Goal: Task Accomplishment & Management: Complete application form

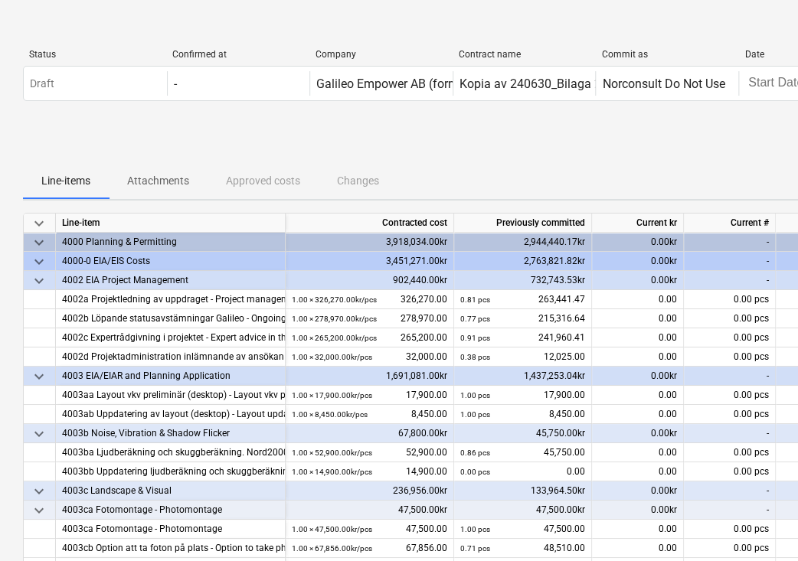
click at [610, 117] on div "Status Confirmed at Company Contract name Commit as Date Current valuation Draf…" at bounding box center [524, 78] width 1002 height 83
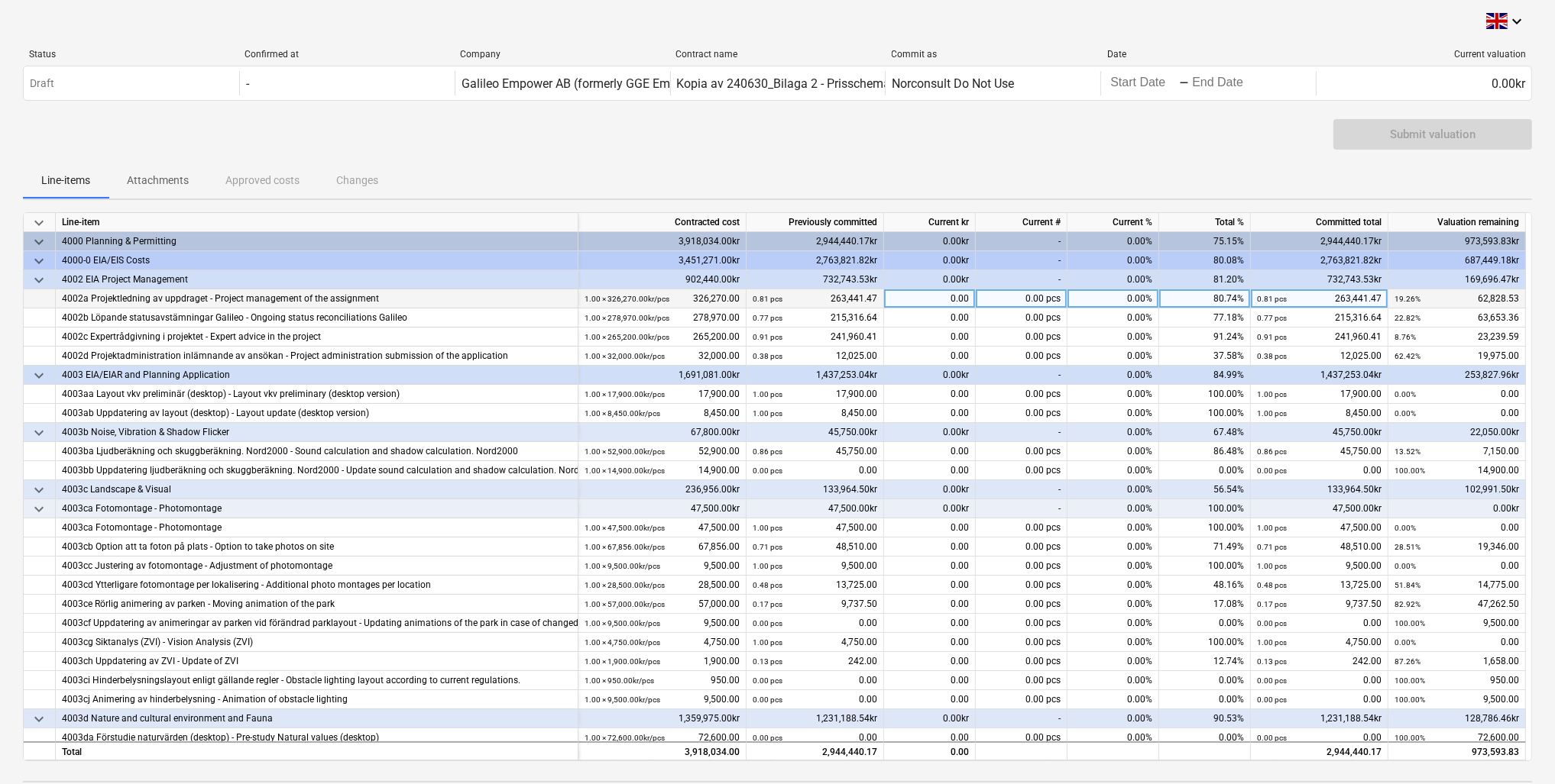
click at [800, 296] on div "0.00" at bounding box center [930, 298] width 92 height 19
click at [800, 310] on div "0.00" at bounding box center [930, 317] width 92 height 19
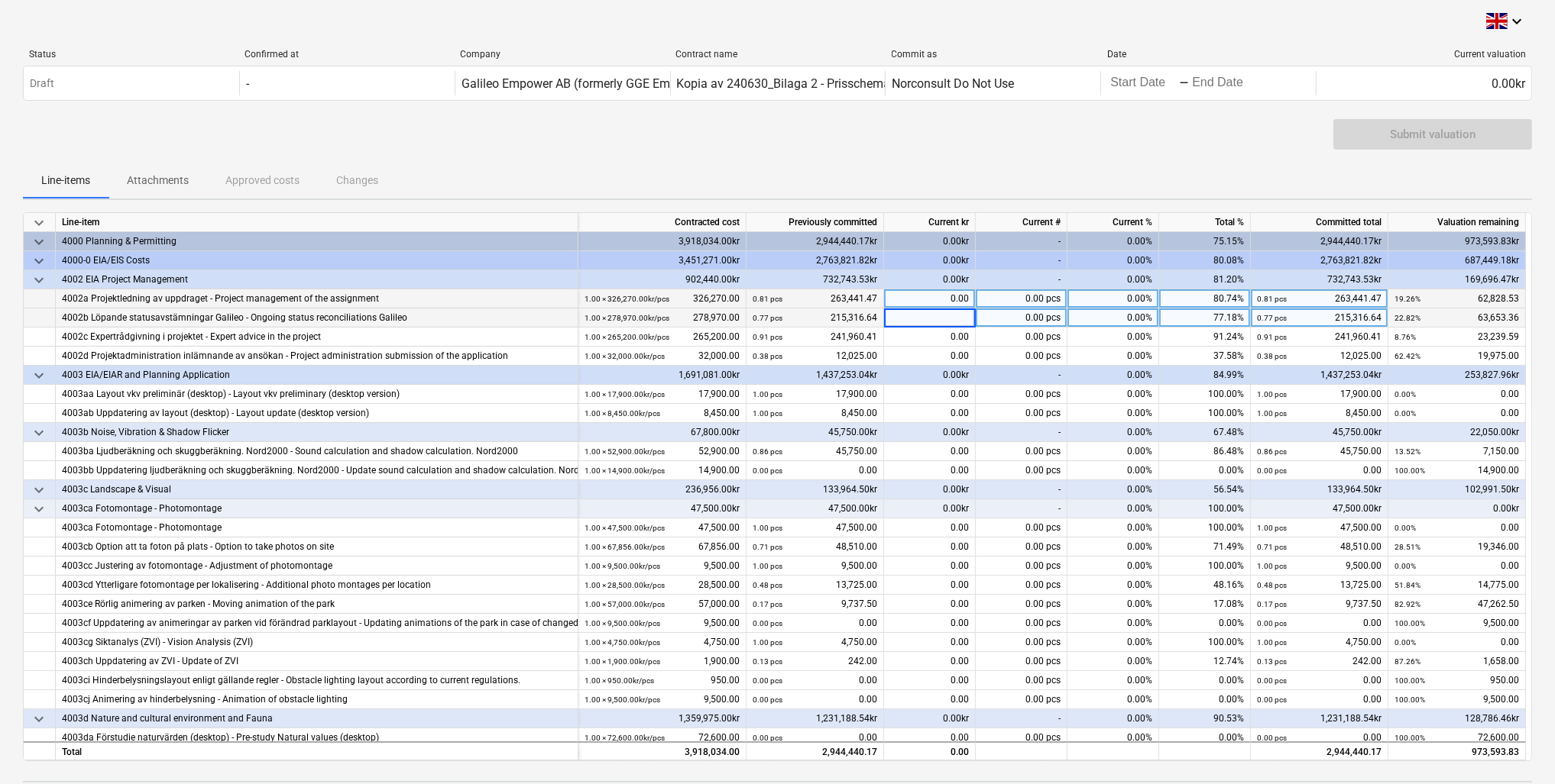
click at [800, 297] on div "0.00" at bounding box center [930, 298] width 92 height 19
click at [800, 300] on div "0.00" at bounding box center [930, 298] width 92 height 19
type input "7409.375"
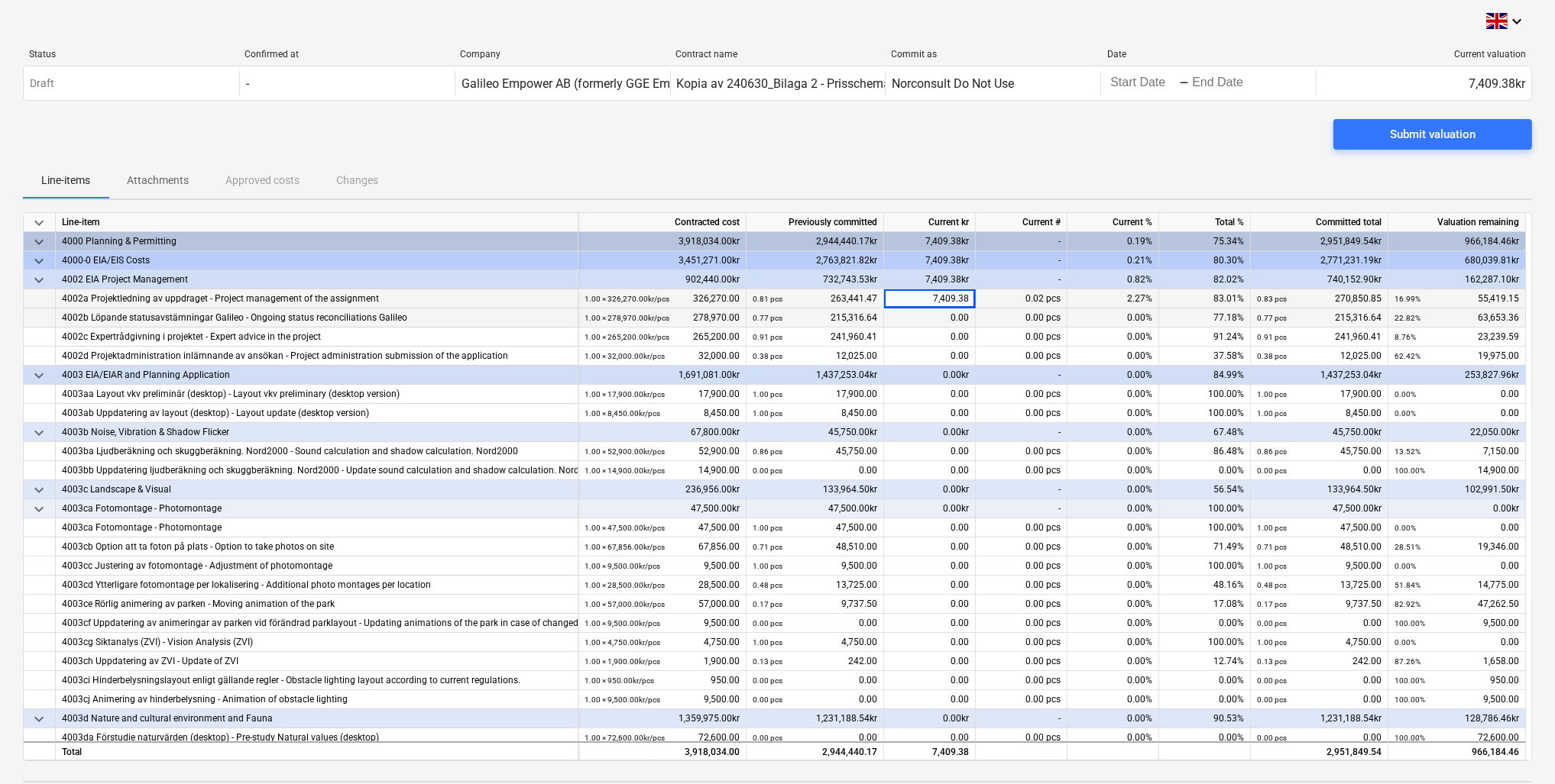
click at [800, 309] on div "0.00" at bounding box center [930, 317] width 92 height 19
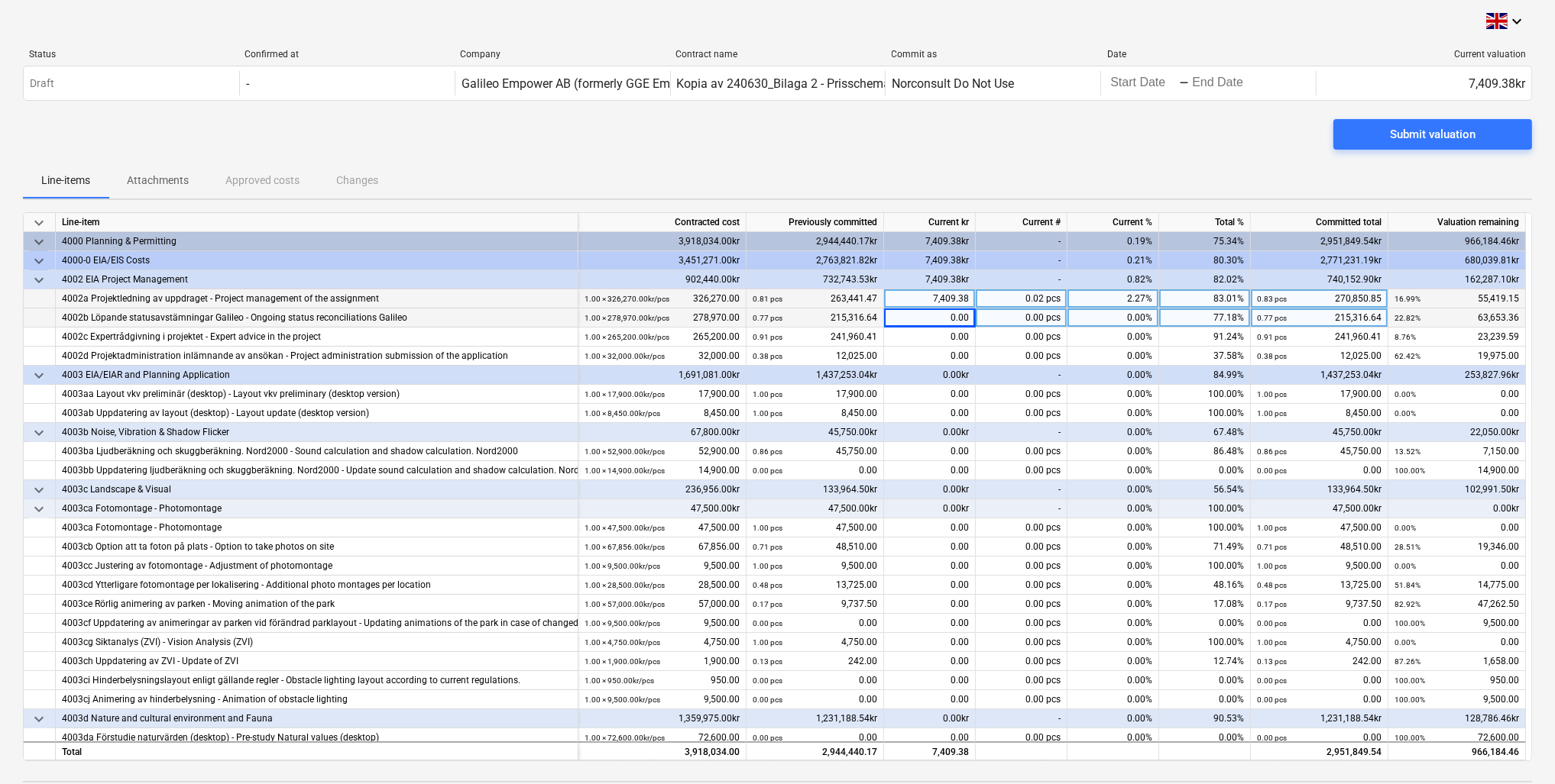
click at [800, 313] on div "0.00" at bounding box center [930, 317] width 92 height 19
type input "7409.375"
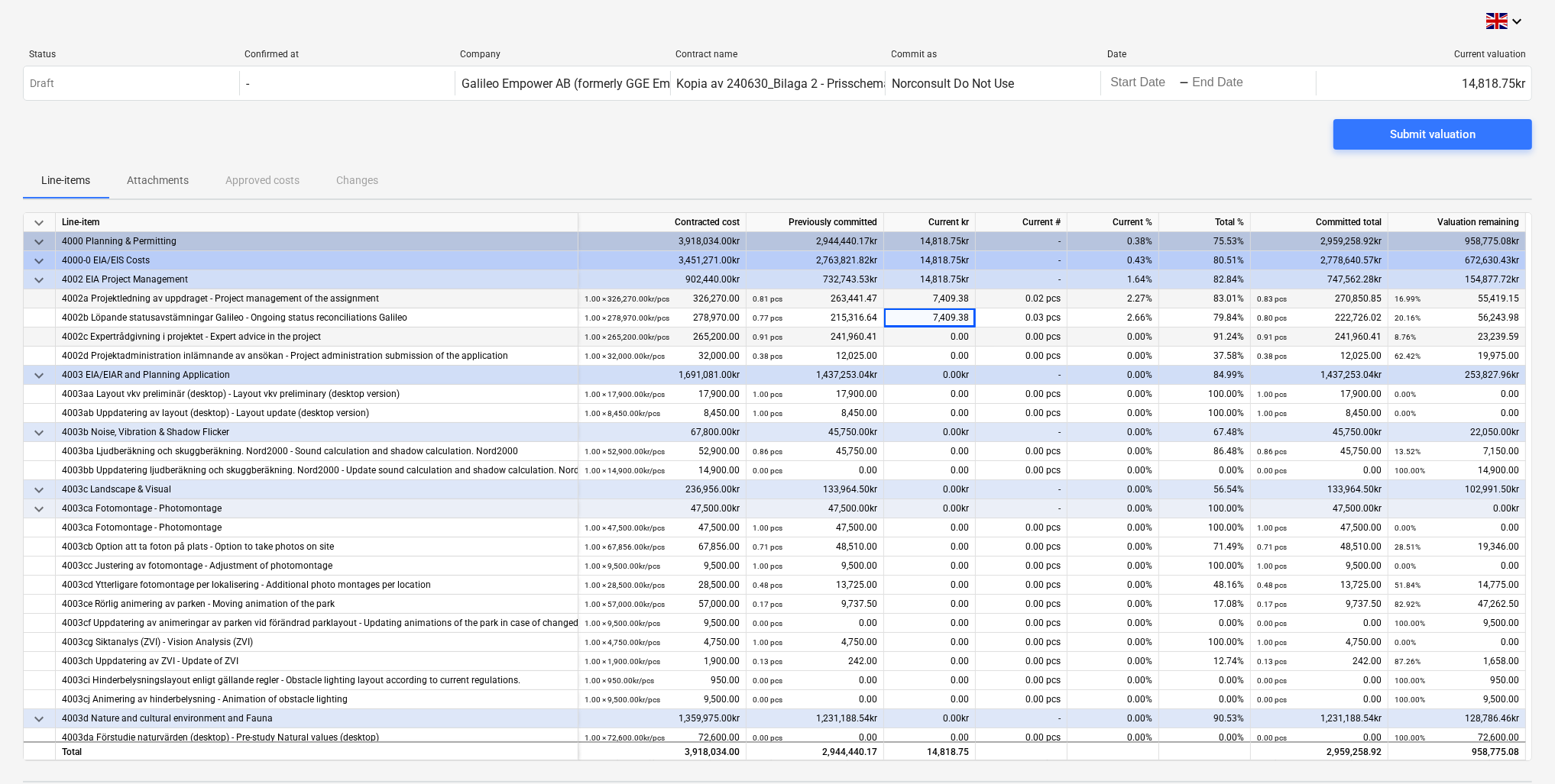
click at [800, 331] on div "0.00" at bounding box center [930, 336] width 92 height 19
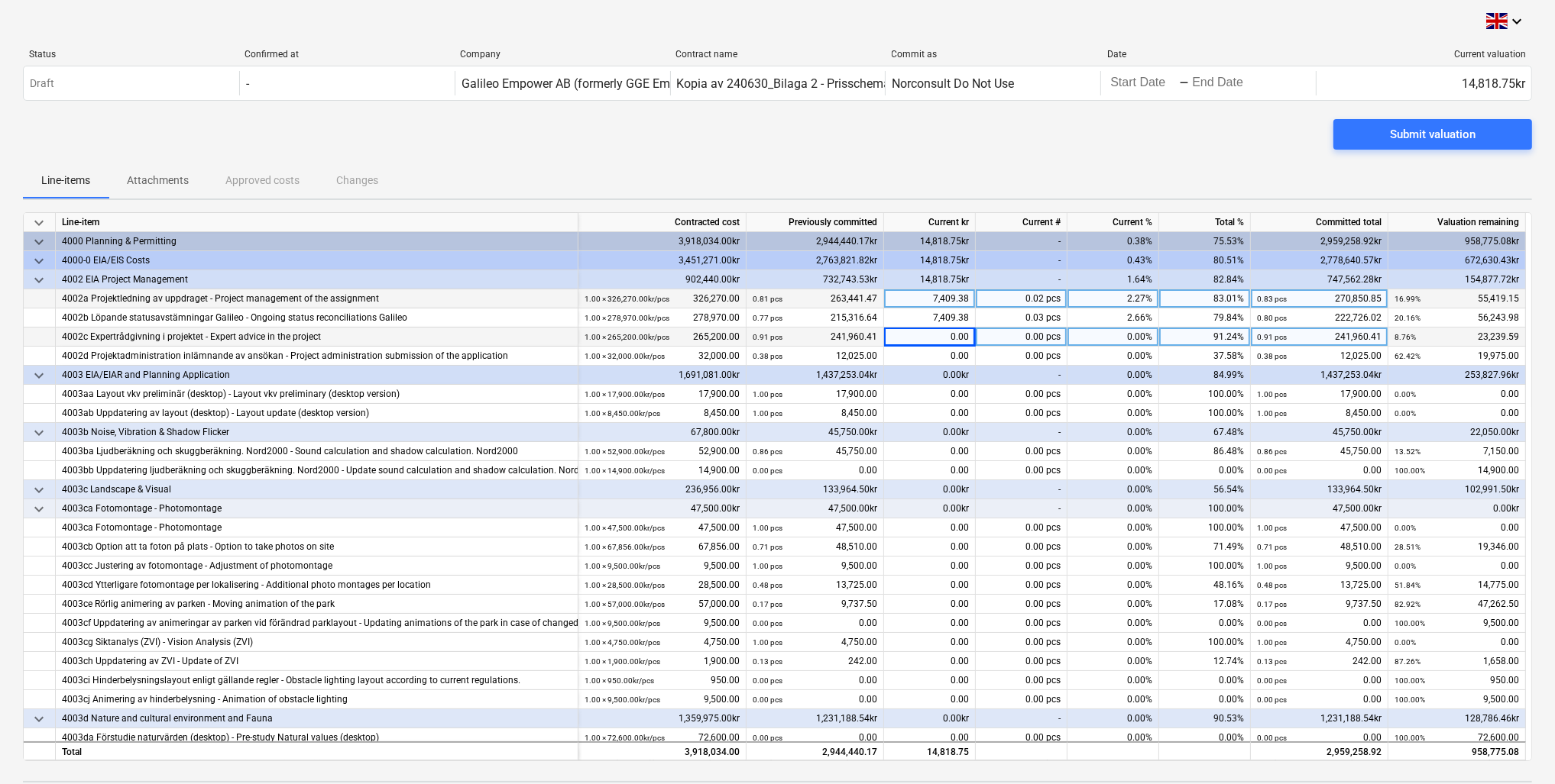
click at [800, 330] on div "0.00" at bounding box center [930, 336] width 92 height 19
type input "7068.75"
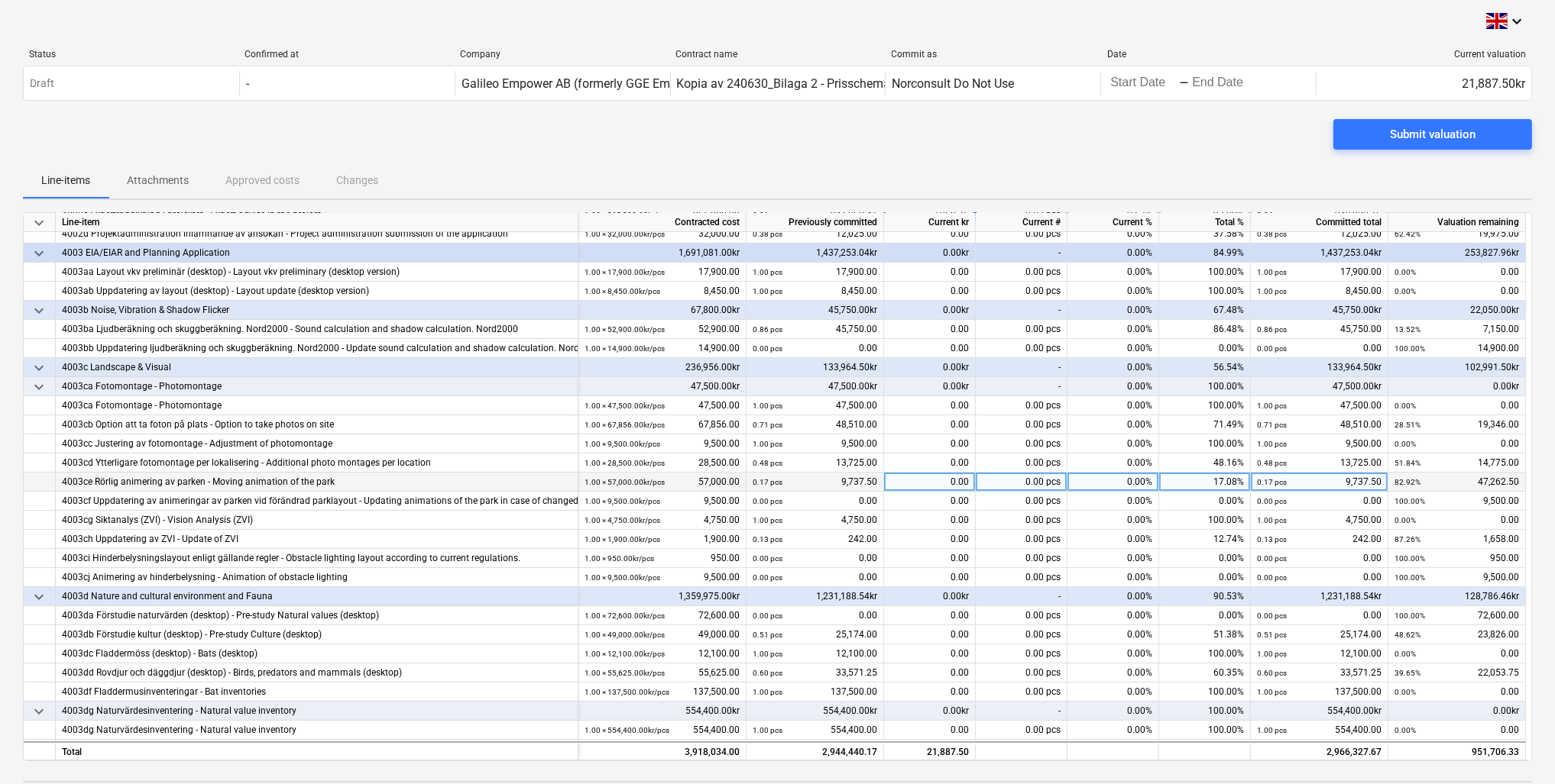
scroll to position [184, 0]
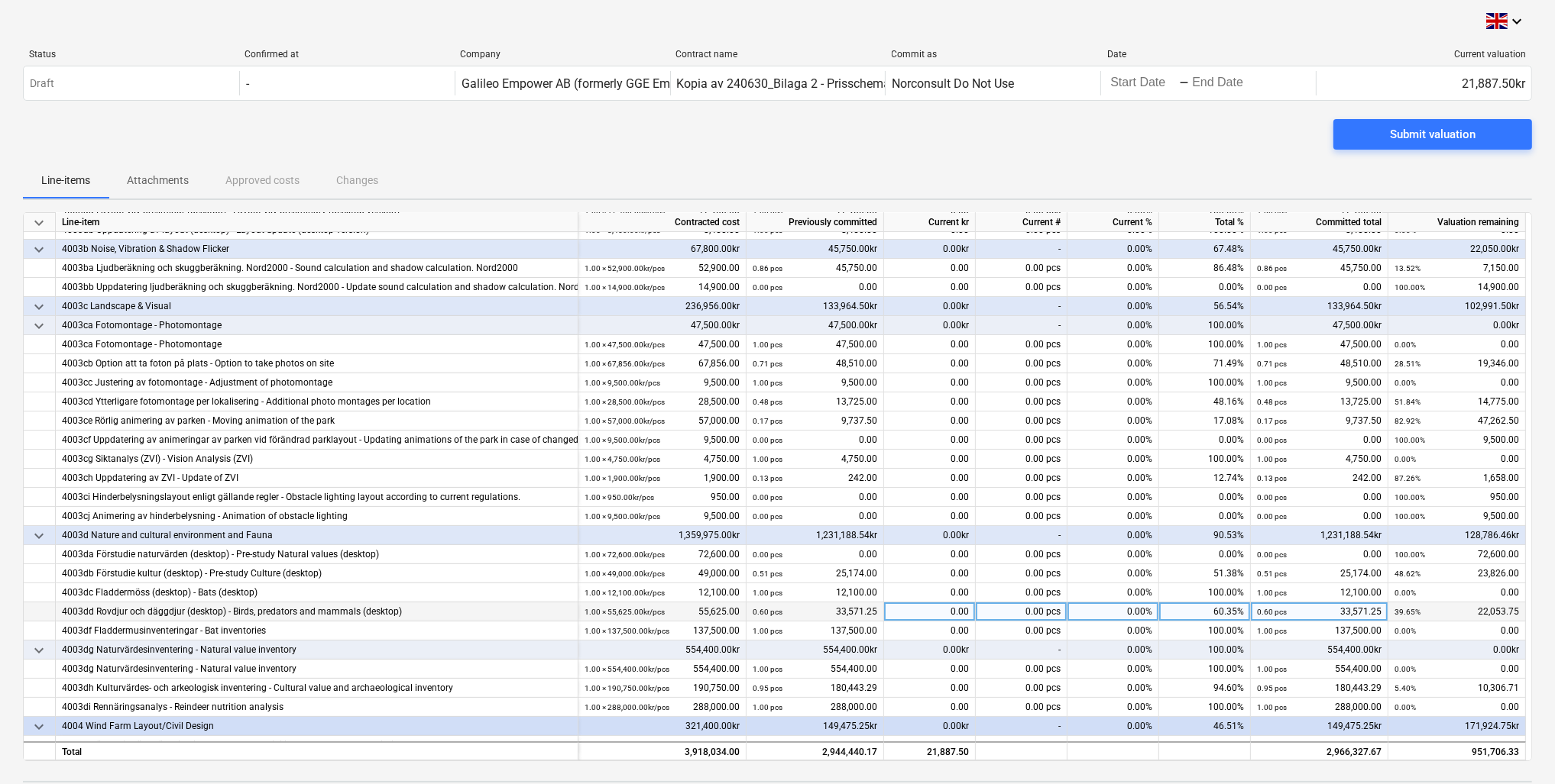
click at [800, 560] on div "0.00" at bounding box center [930, 611] width 92 height 19
type input "800"
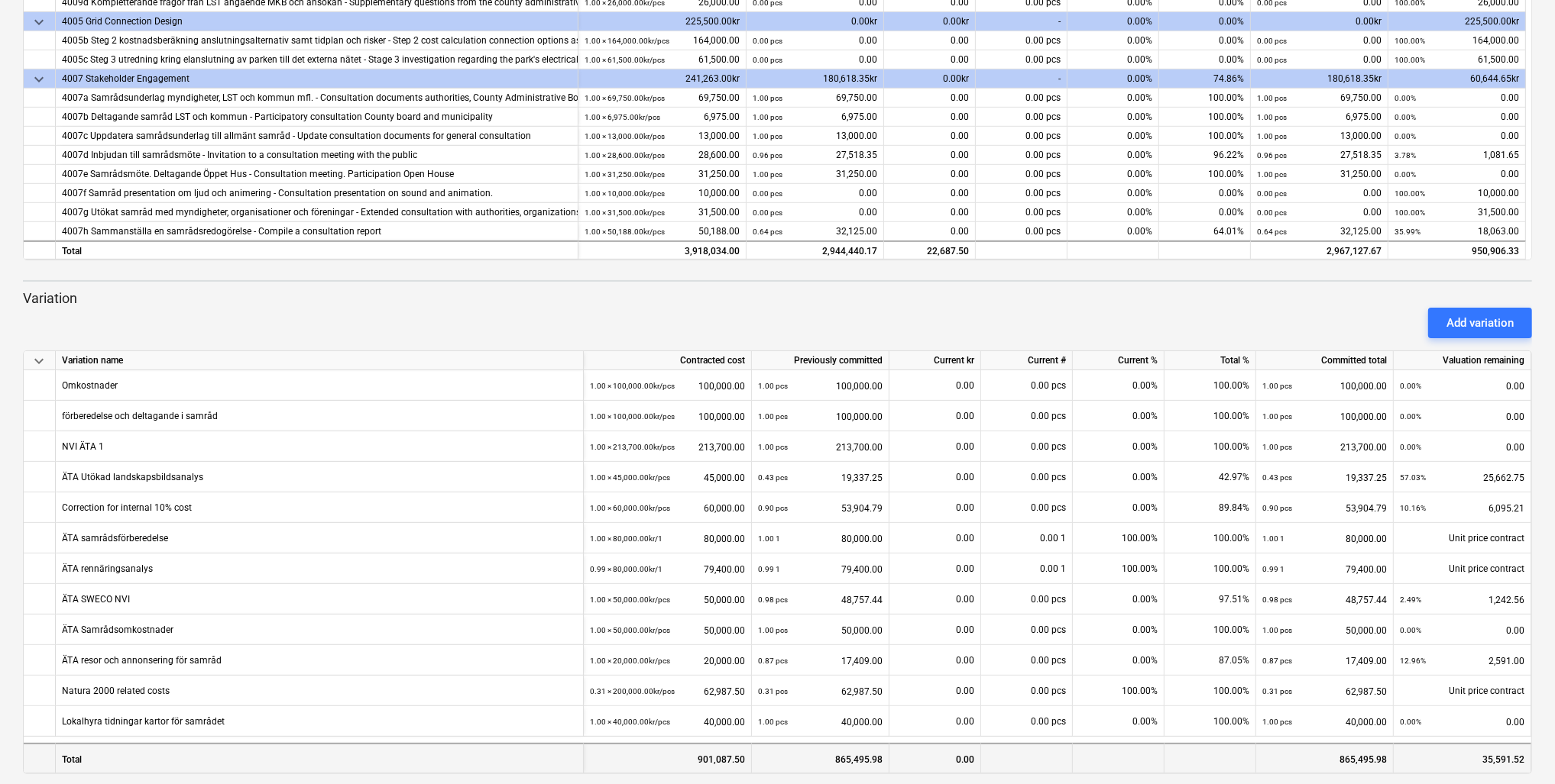
scroll to position [515, 0]
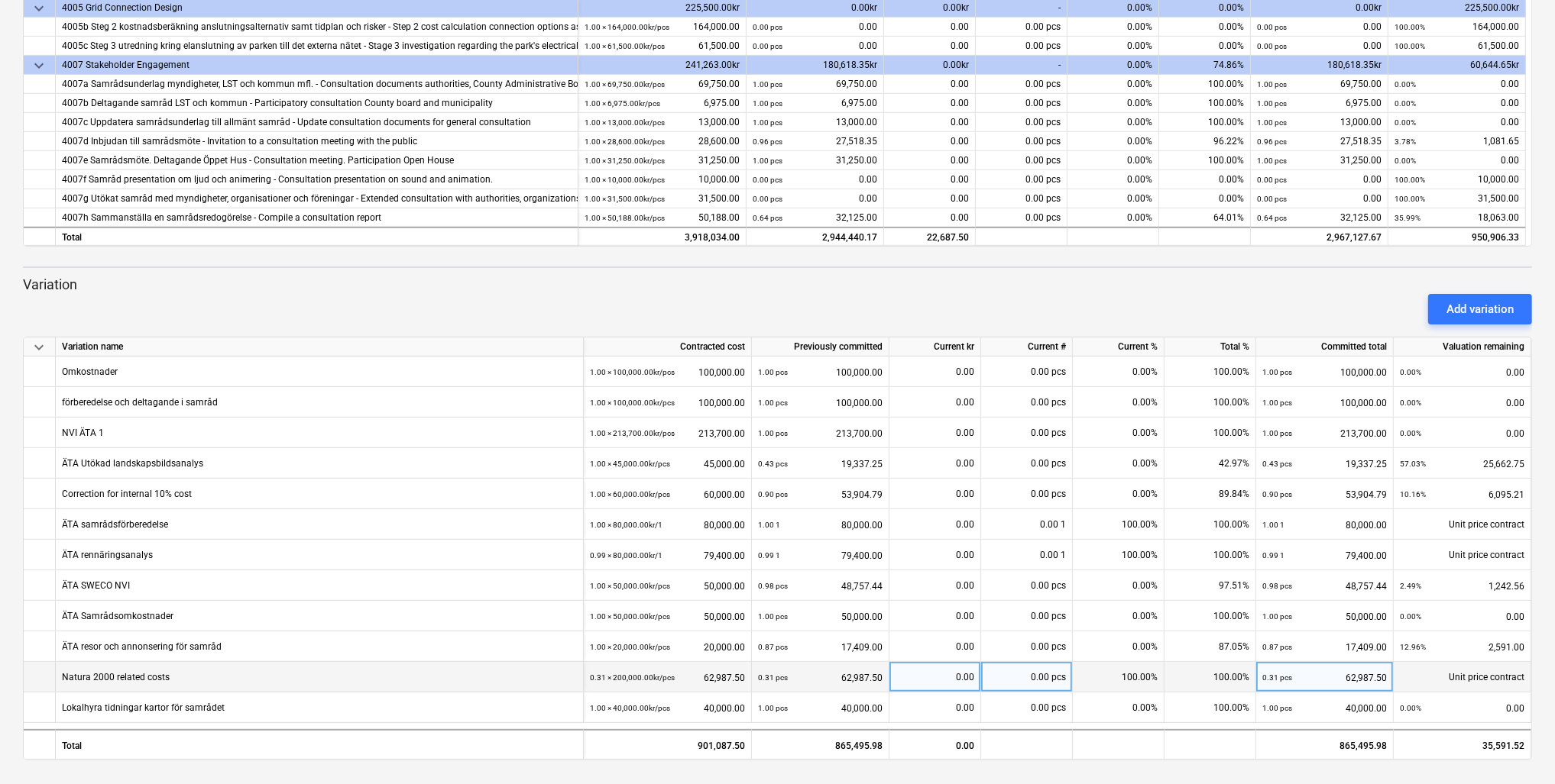
click at [788, 560] on div "0.31 pcs 62,987.50" at bounding box center [820, 677] width 125 height 31
click at [615, 560] on div "0.31 × 200,000.00kr / pcs" at bounding box center [632, 677] width 85 height 31
click at [689, 560] on div "0.31 × 200,000.00kr / pcs 62,987.50" at bounding box center [667, 677] width 155 height 31
click at [800, 560] on div "0.31 pcs 62,987.50" at bounding box center [820, 677] width 125 height 31
click at [800, 560] on div "0.00" at bounding box center [934, 677] width 79 height 31
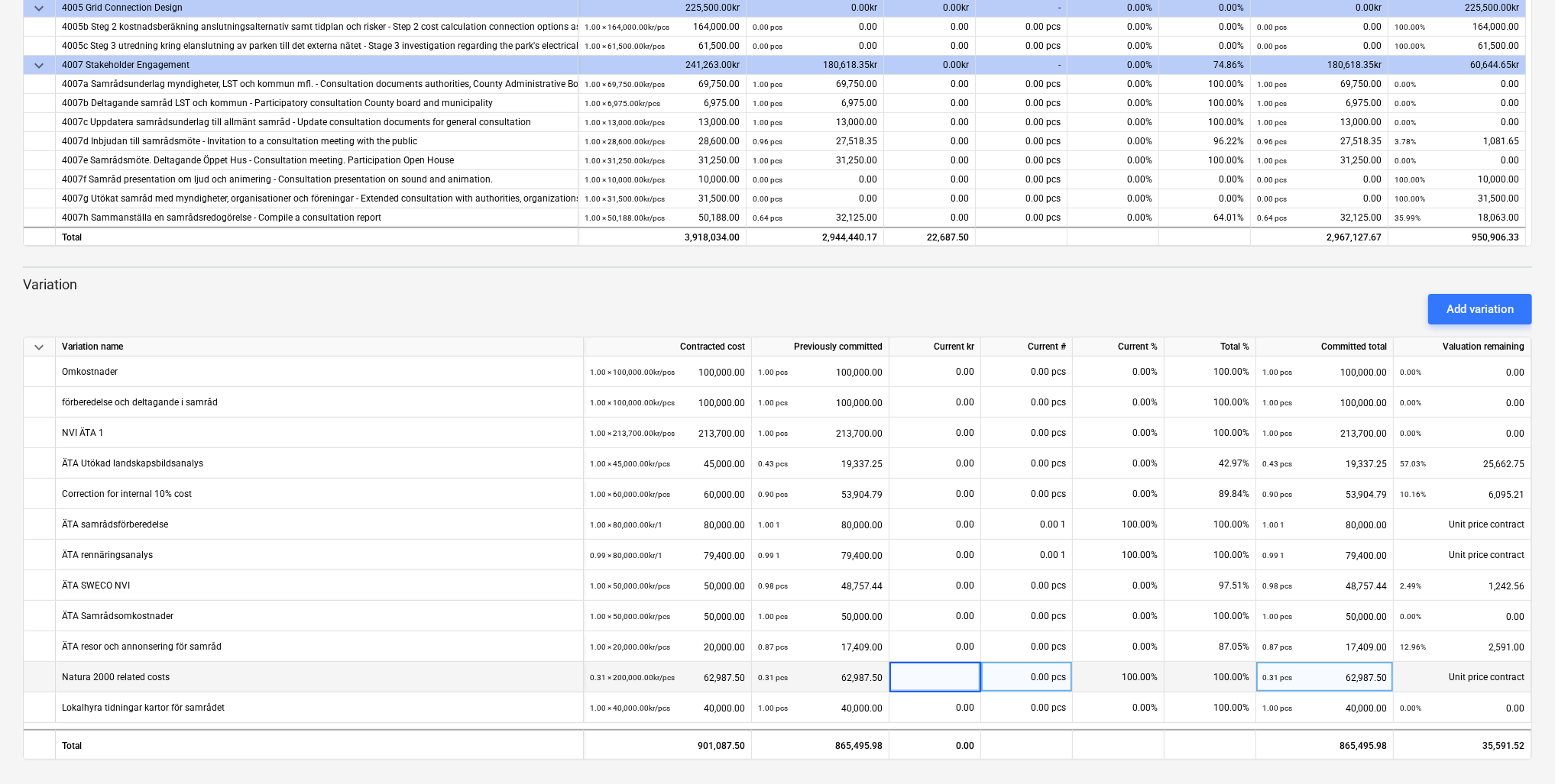
click at [800, 560] on input at bounding box center [934, 677] width 91 height 30
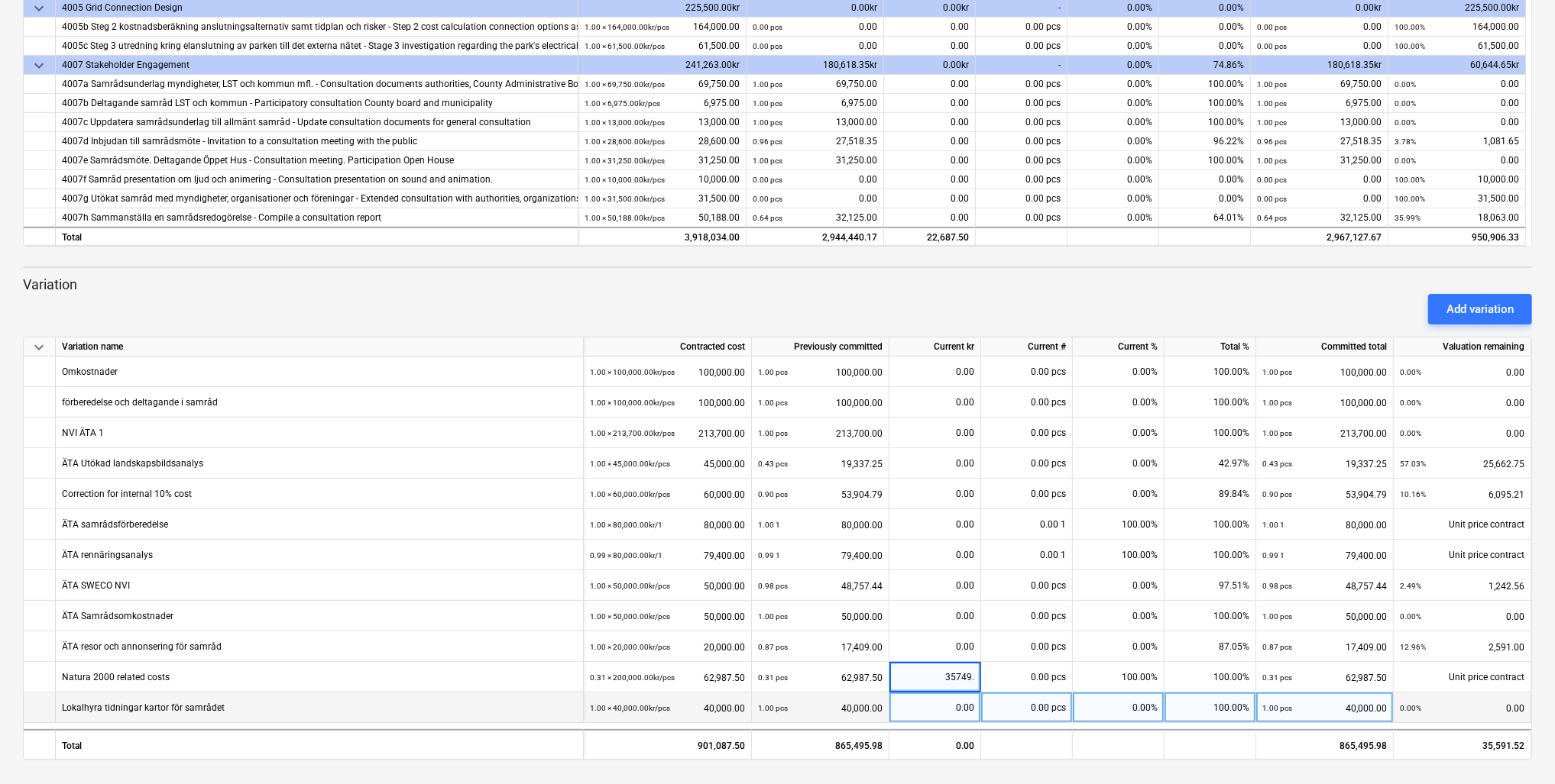
type input "35749.5"
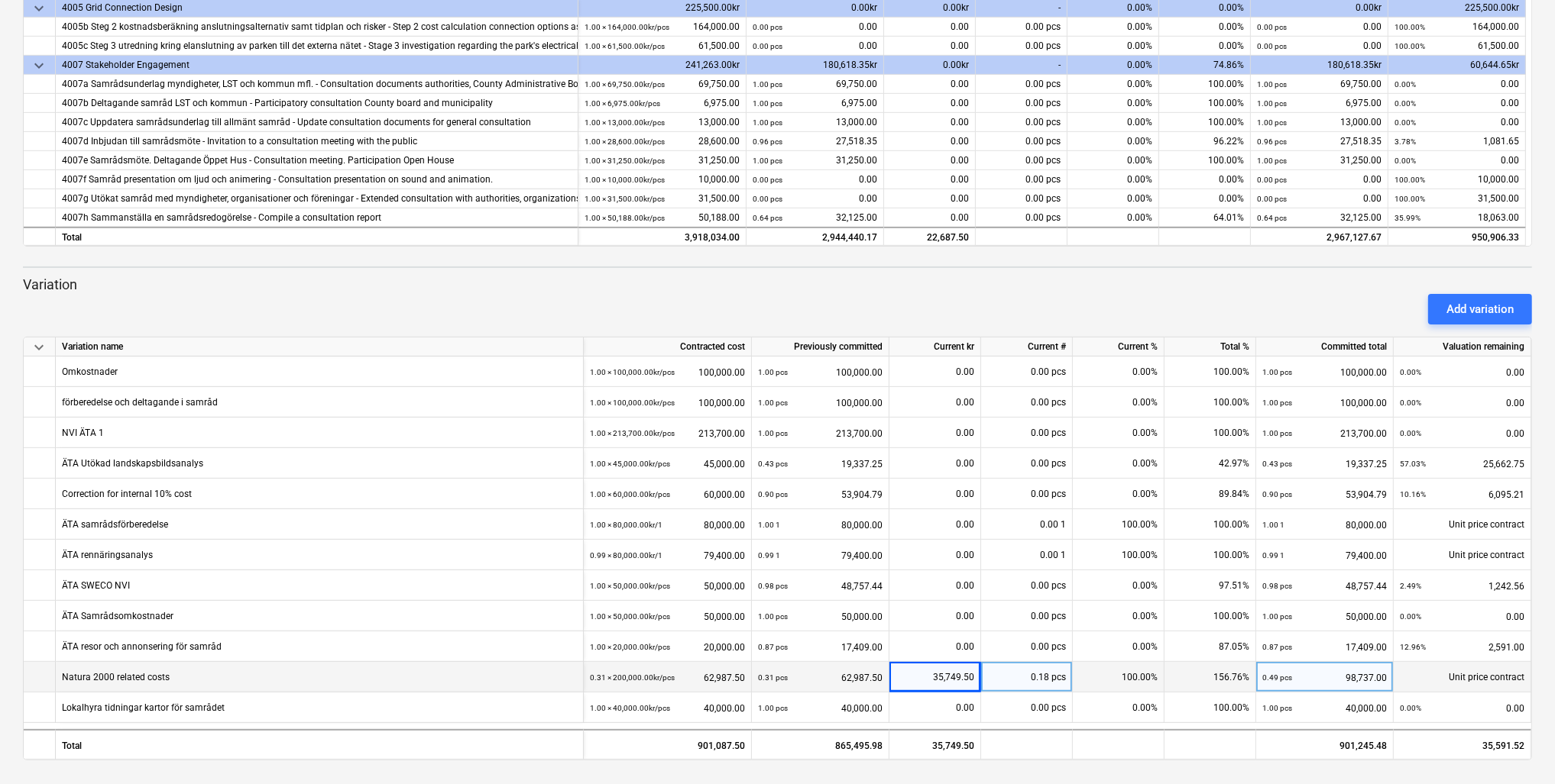
click at [672, 560] on div "0.31 × 200,000.00kr / pcs" at bounding box center [632, 677] width 85 height 31
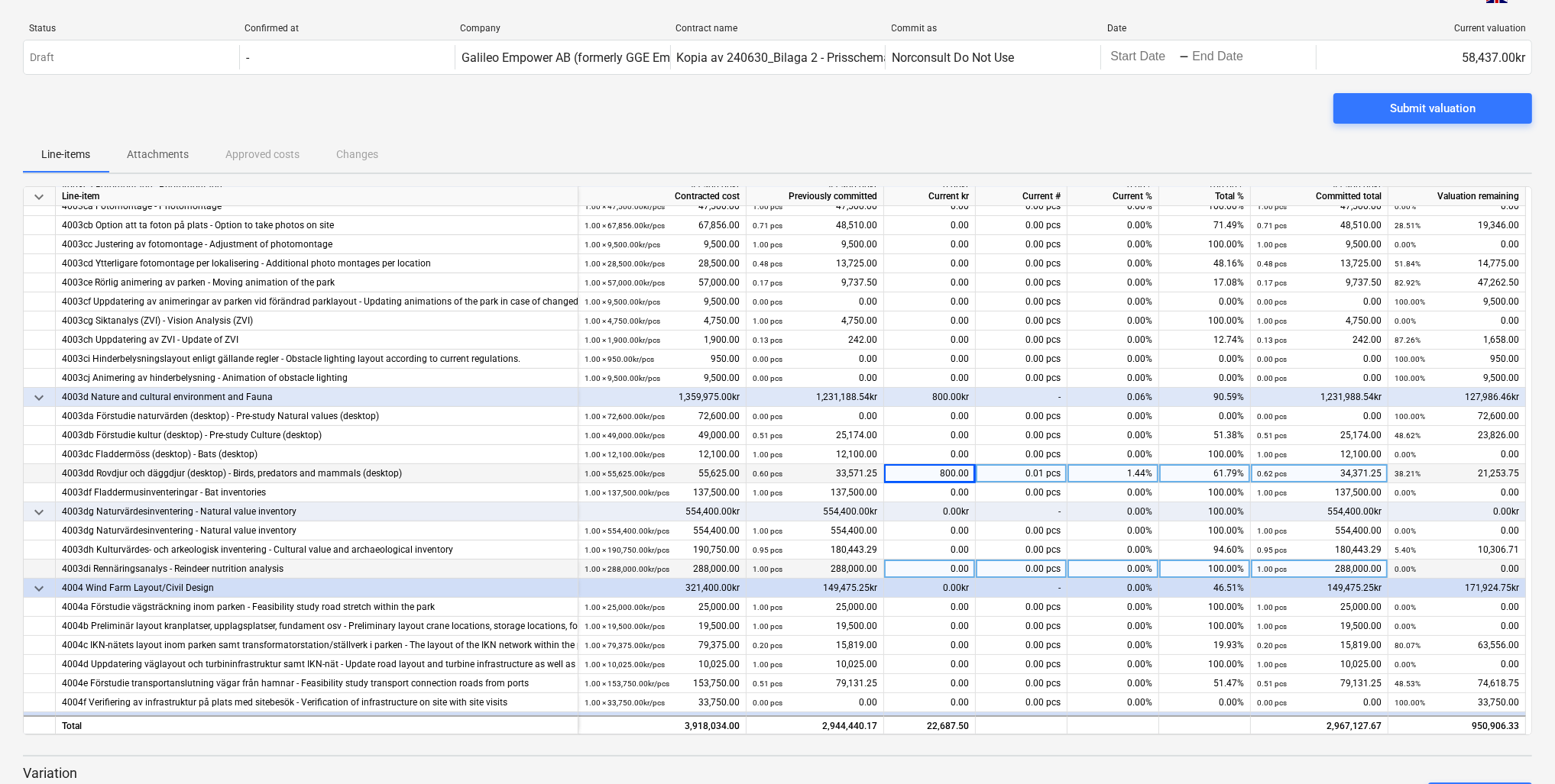
scroll to position [305, 0]
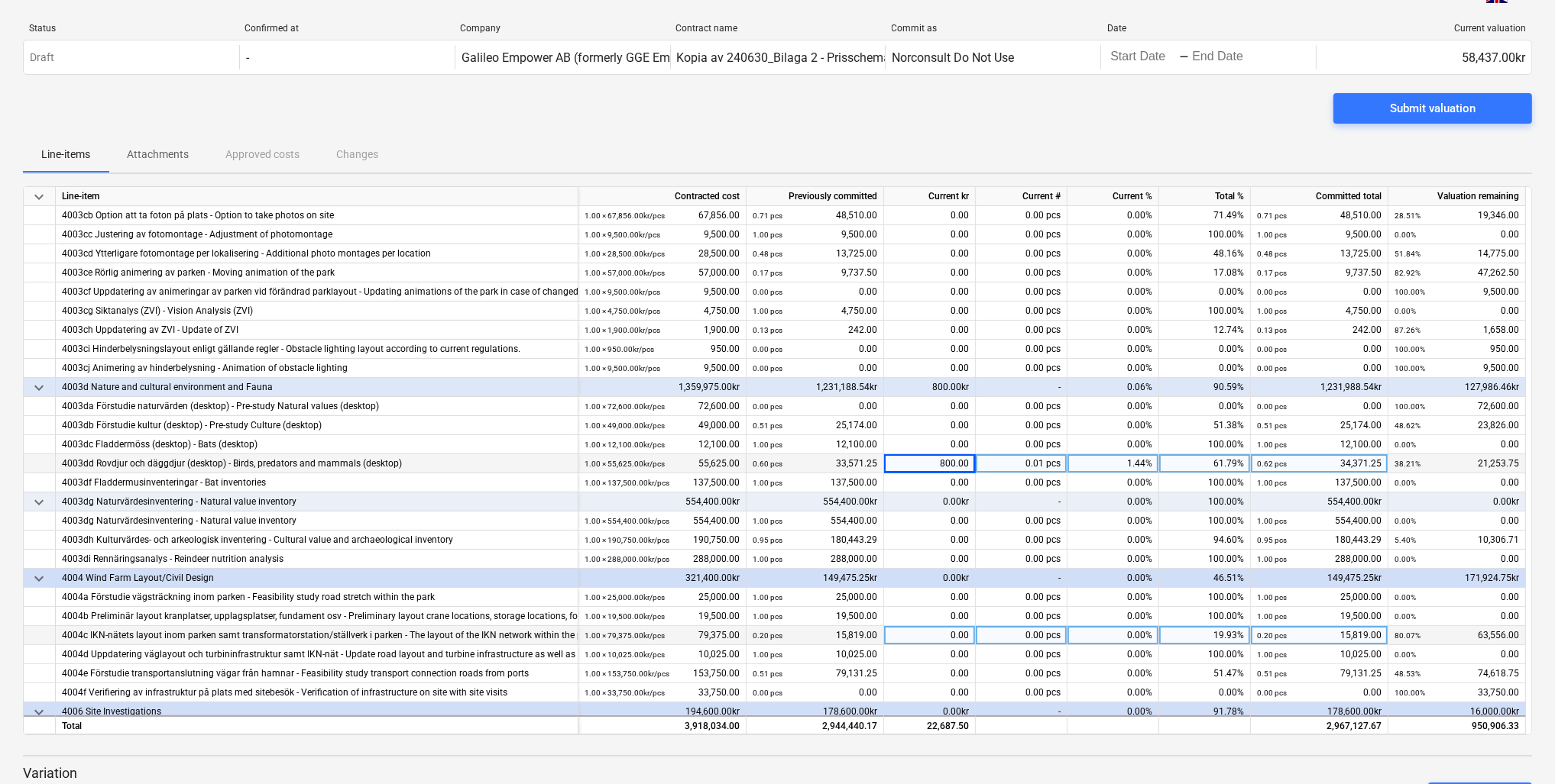
click at [800, 560] on div "0.00" at bounding box center [930, 635] width 92 height 19
click at [800, 560] on input at bounding box center [929, 635] width 91 height 18
type input "18560"
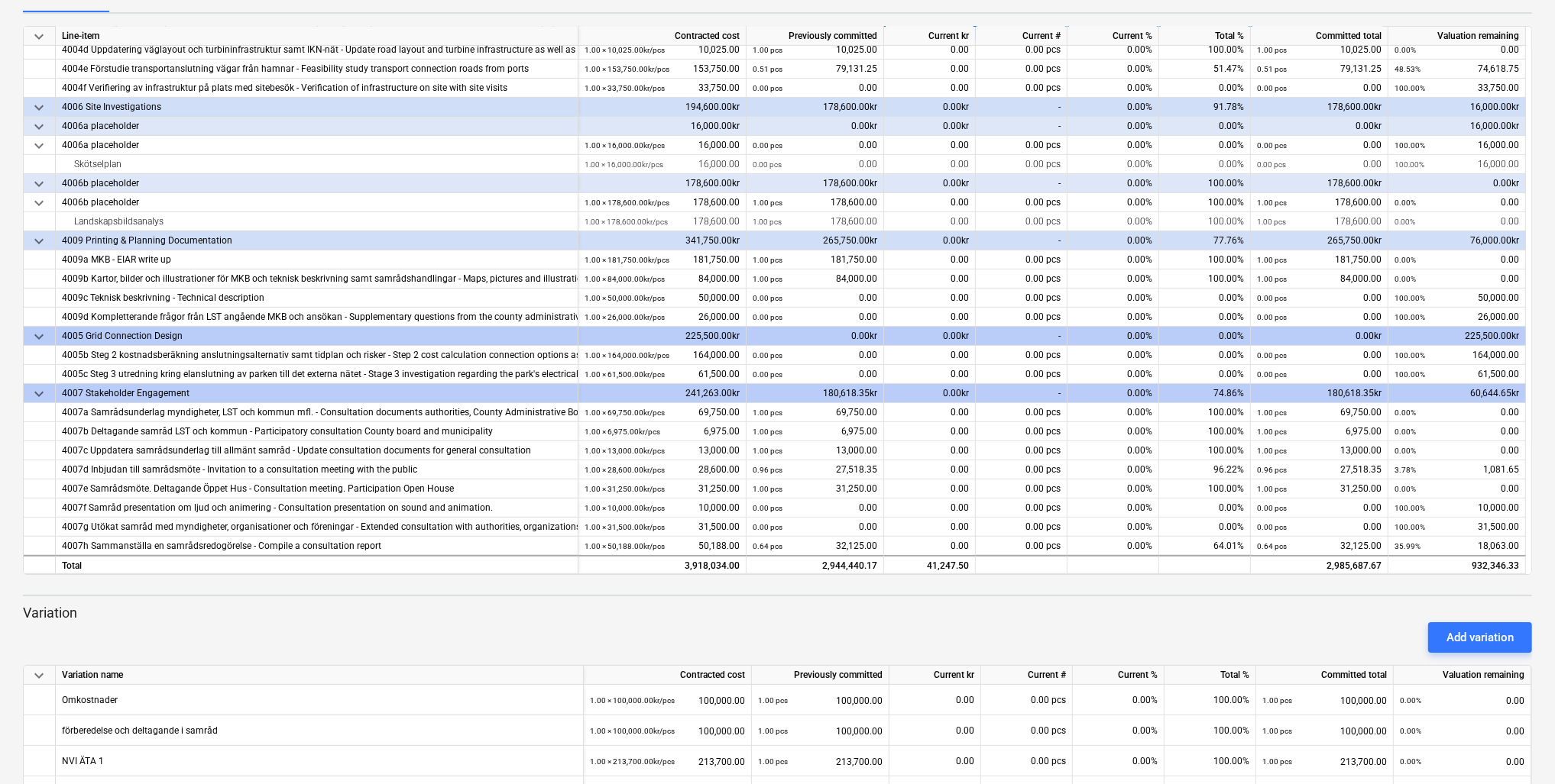
scroll to position [515, 0]
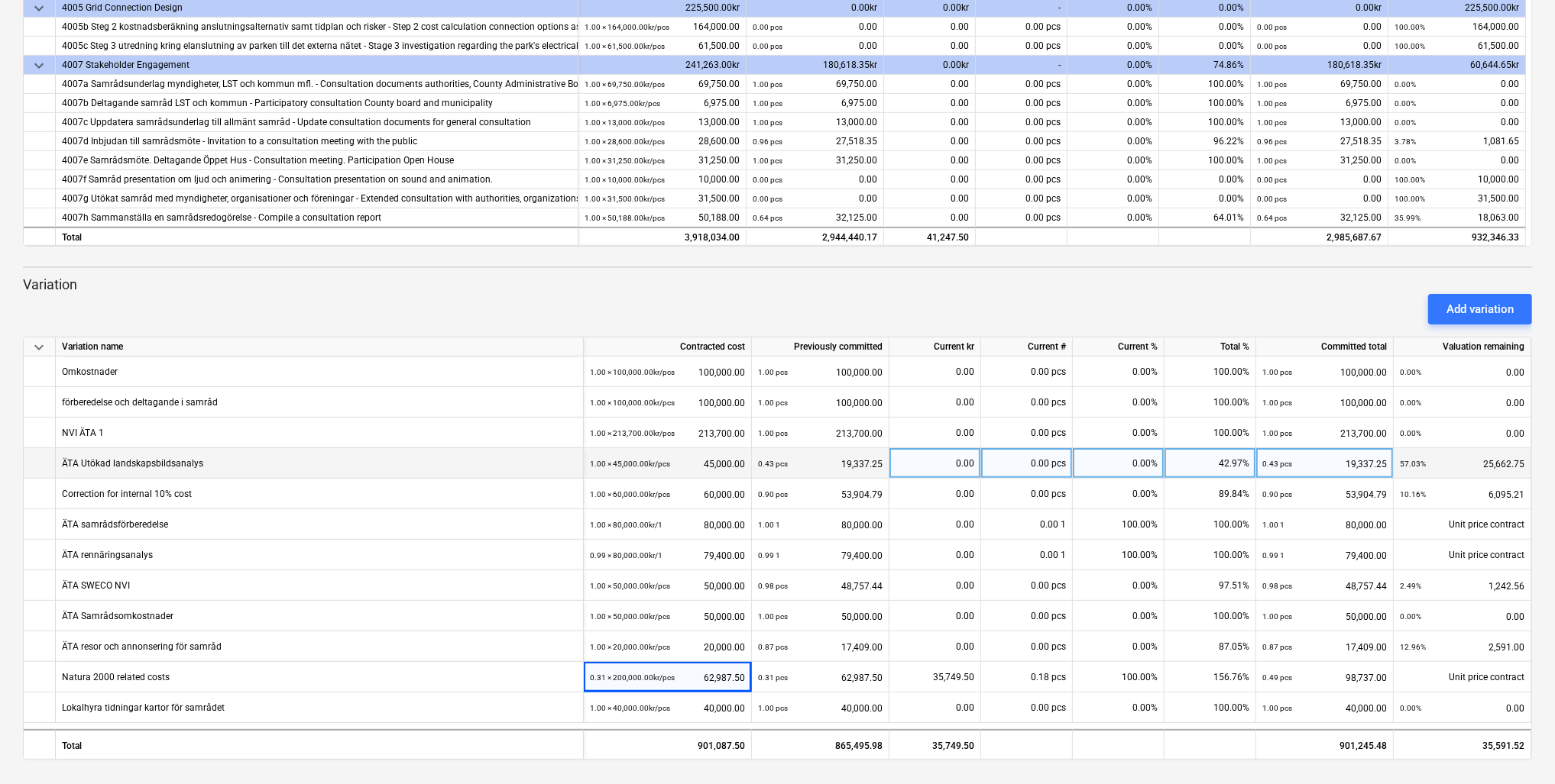
click at [800, 465] on div "0.00" at bounding box center [934, 463] width 79 height 31
type input "12540"
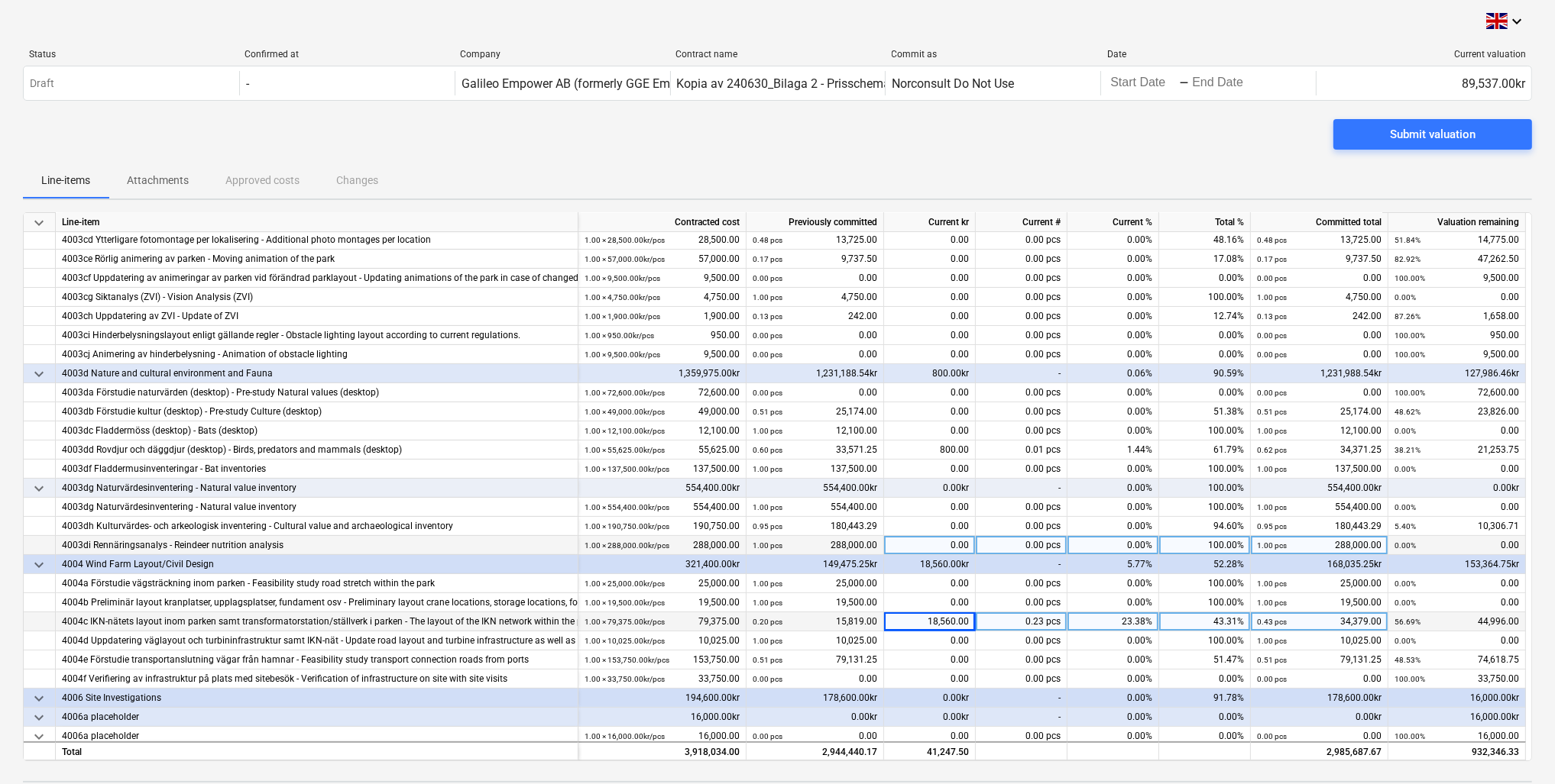
scroll to position [322, 0]
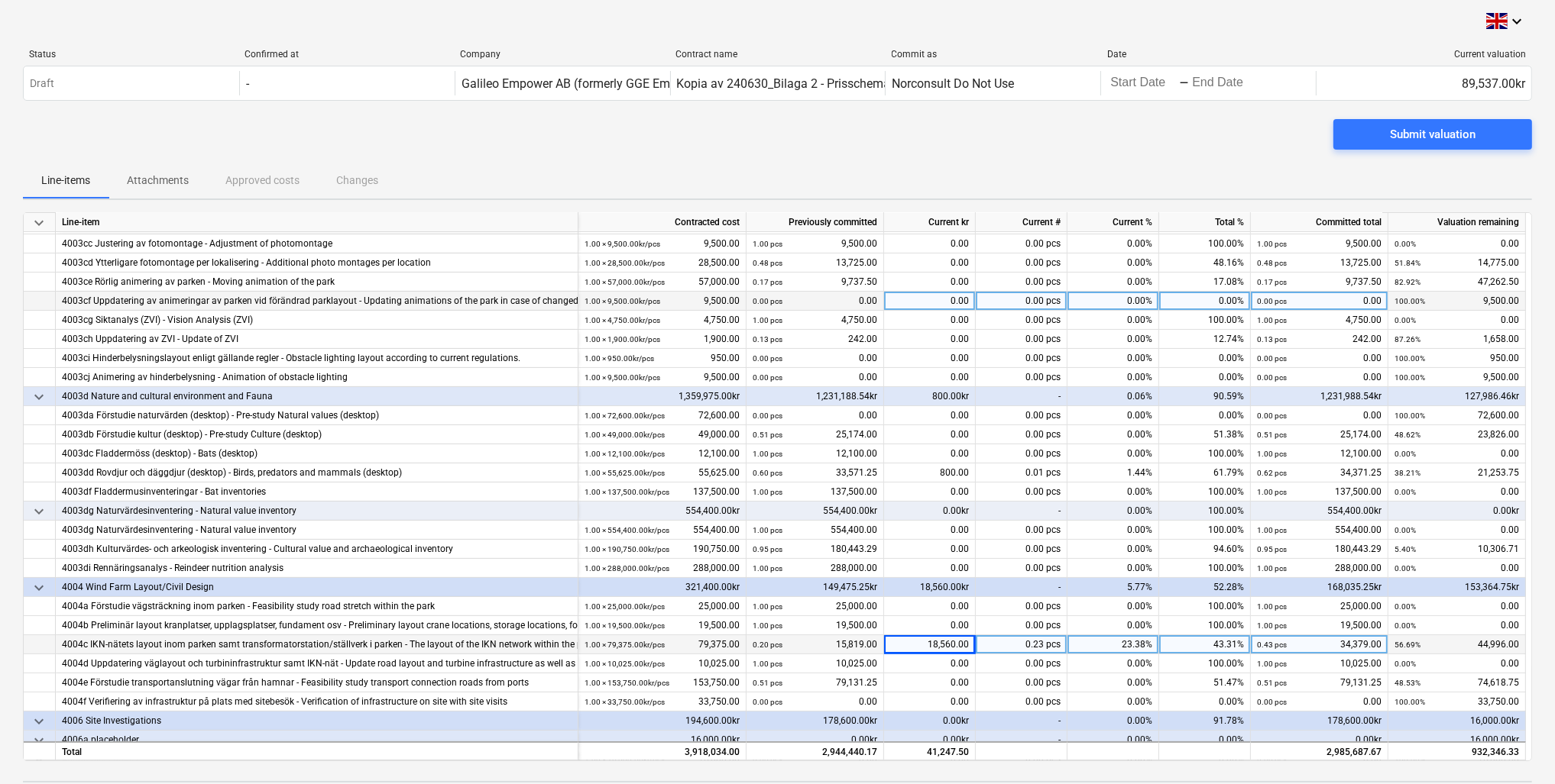
click at [800, 303] on div "0.00 pcs 0.00" at bounding box center [814, 301] width 125 height 19
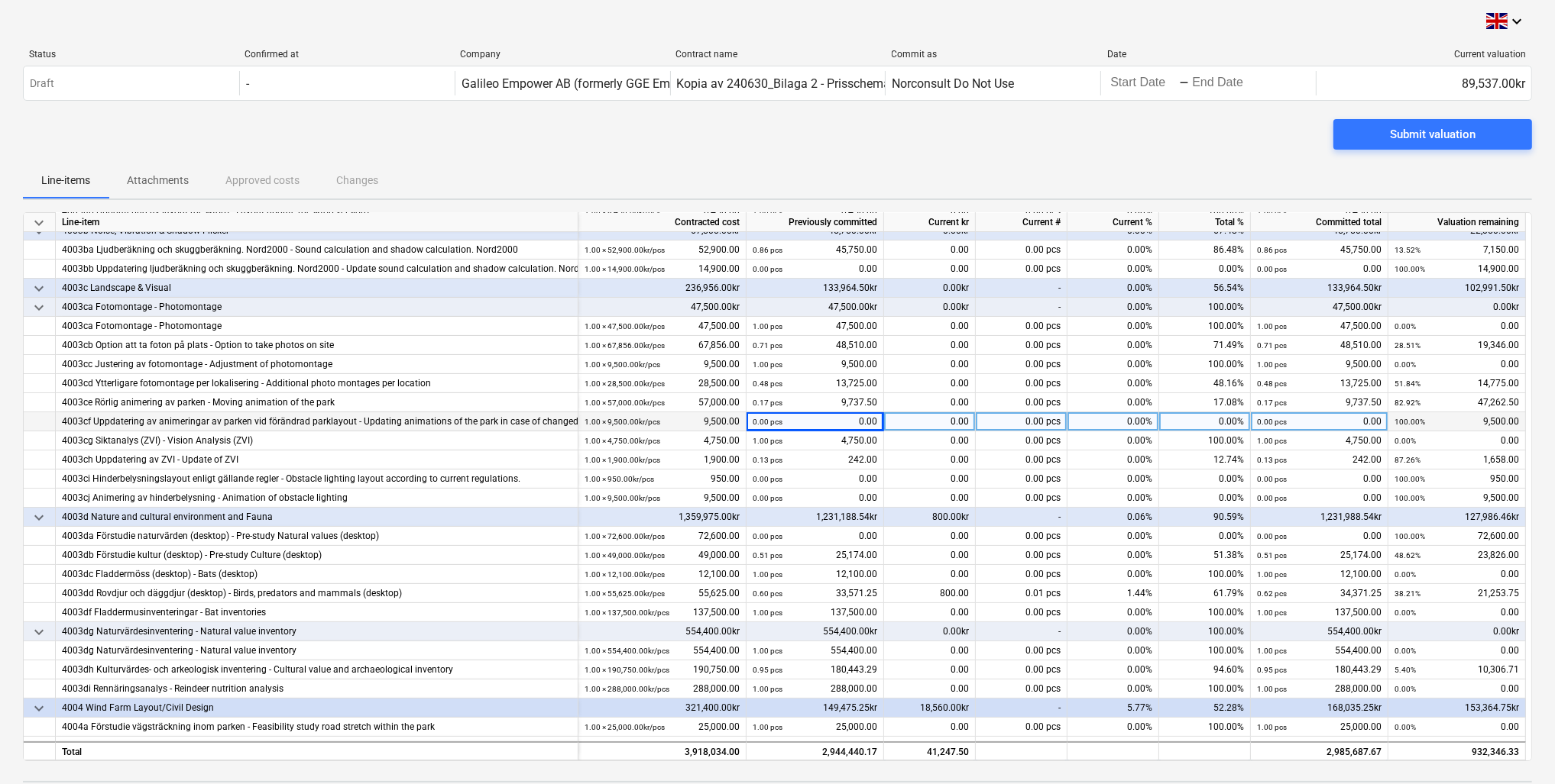
scroll to position [200, 0]
click at [800, 414] on div "0.00 pcs 0.00" at bounding box center [814, 423] width 125 height 19
click at [800, 420] on div "0.00 pcs 0.00" at bounding box center [814, 423] width 125 height 19
click at [800, 422] on div "0.00 pcs 0.00" at bounding box center [814, 423] width 125 height 19
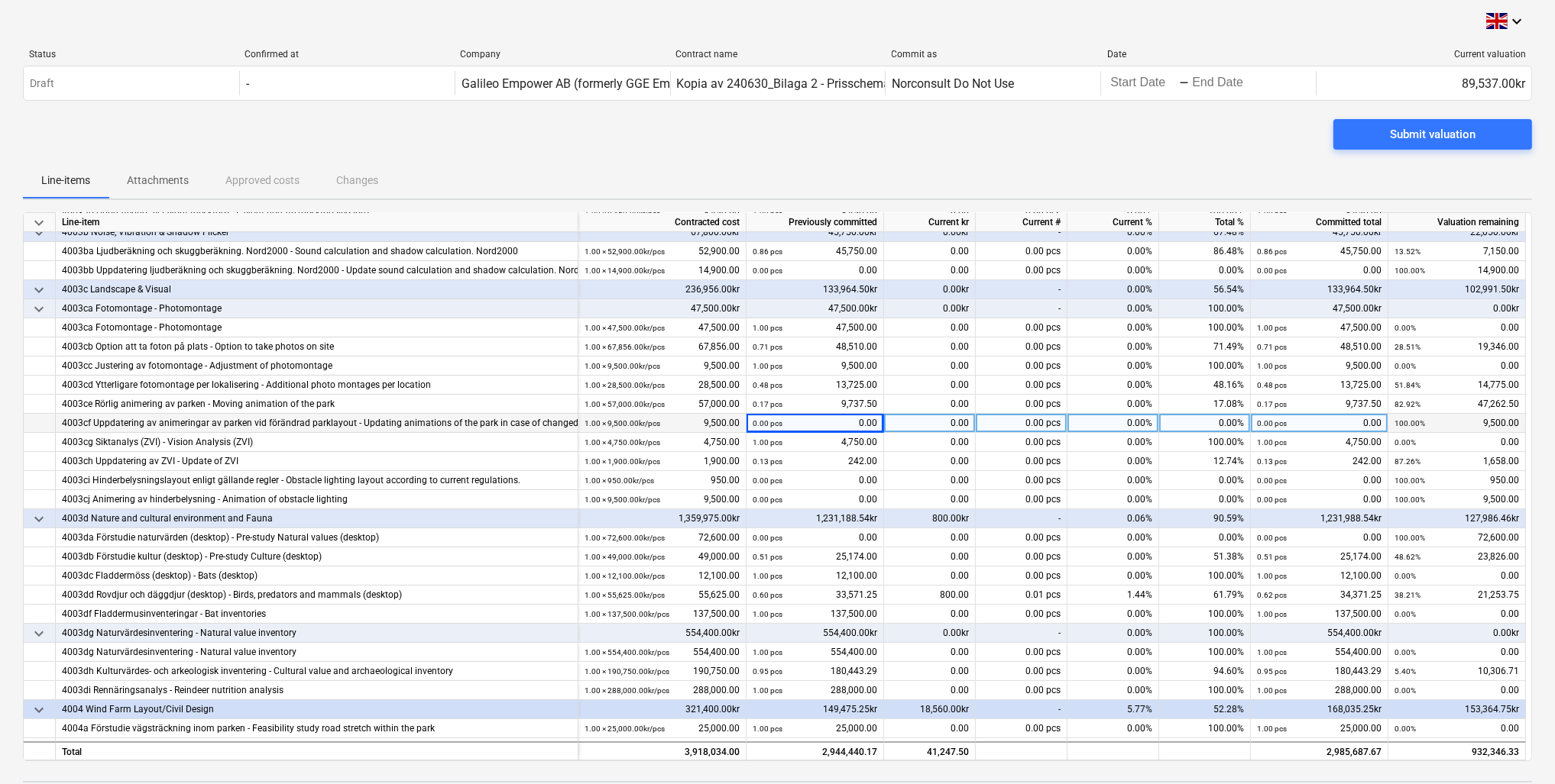
click at [800, 416] on div "0.00" at bounding box center [930, 423] width 92 height 19
click at [800, 416] on div "0.00 pcs 0.00" at bounding box center [814, 423] width 125 height 19
click at [800, 419] on div "0.00 pcs 0.00" at bounding box center [814, 423] width 125 height 19
click at [800, 420] on div "0.00 pcs 0.00" at bounding box center [814, 423] width 125 height 19
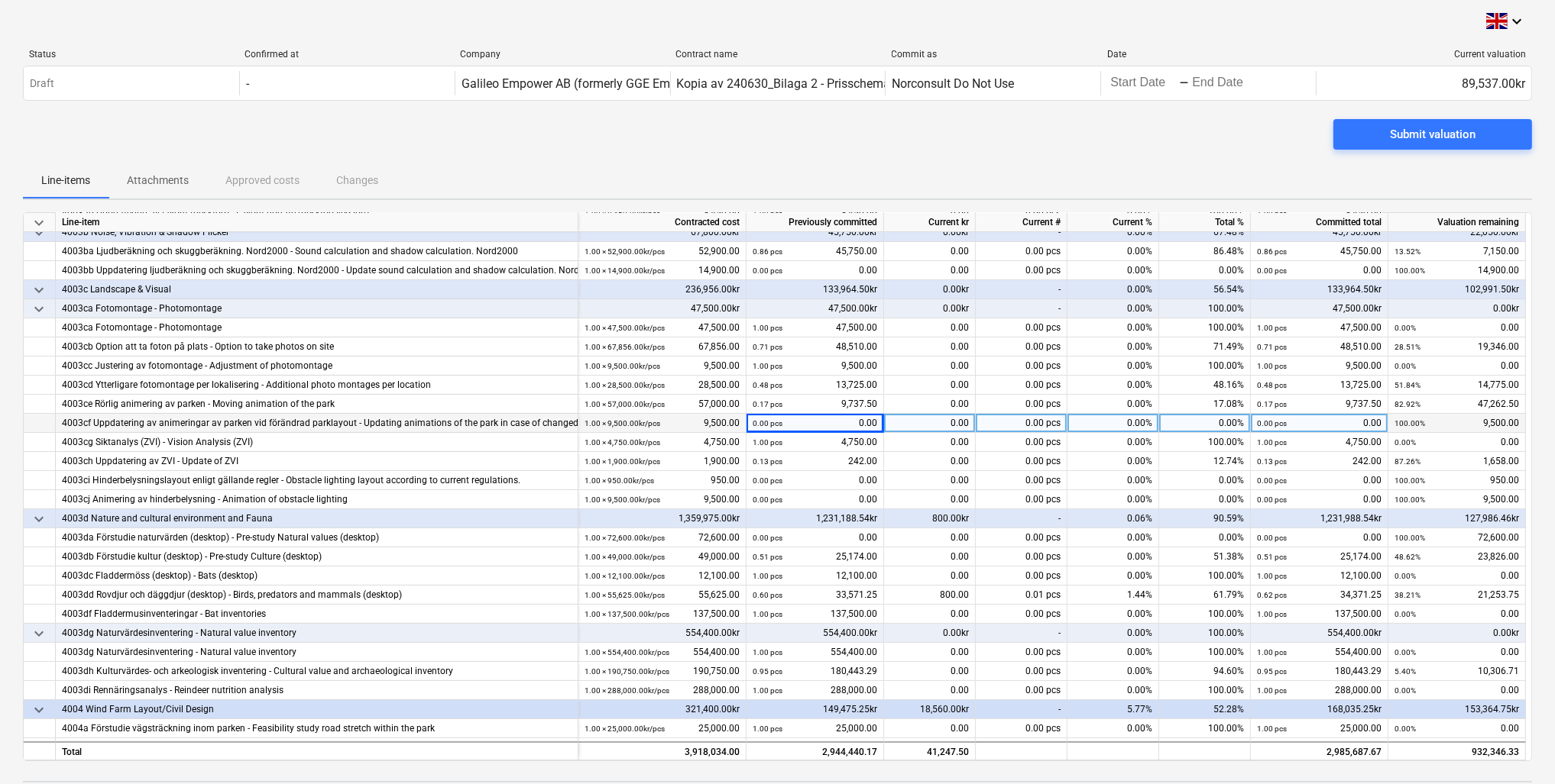
click at [800, 422] on div "0.00" at bounding box center [930, 423] width 92 height 19
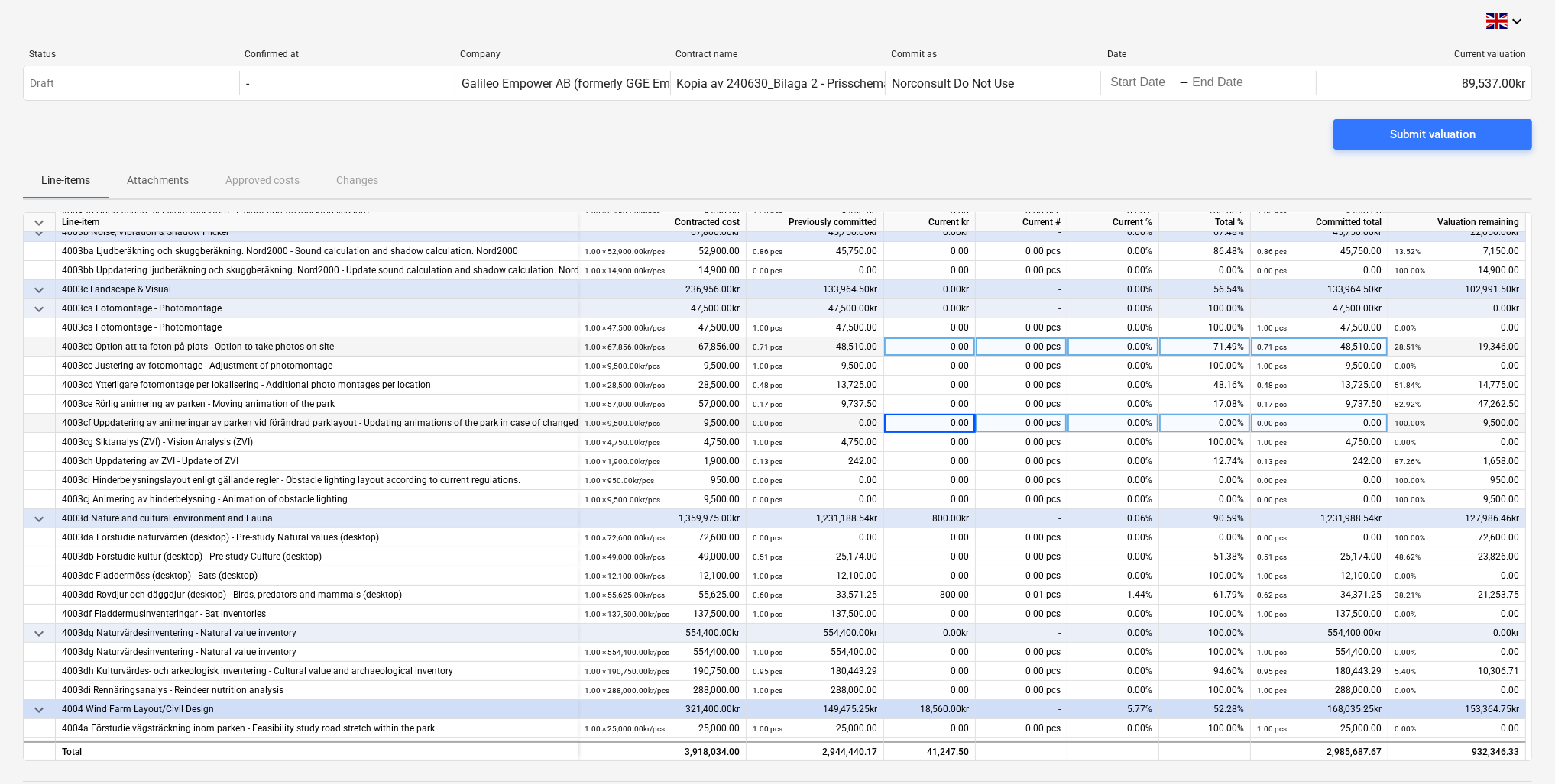
click at [800, 343] on div "0.00" at bounding box center [930, 346] width 92 height 19
type input "10925"
drag, startPoint x: 906, startPoint y: 343, endPoint x: 967, endPoint y: 345, distance: 61.0
click at [800, 345] on div "10,925.00" at bounding box center [930, 346] width 92 height 19
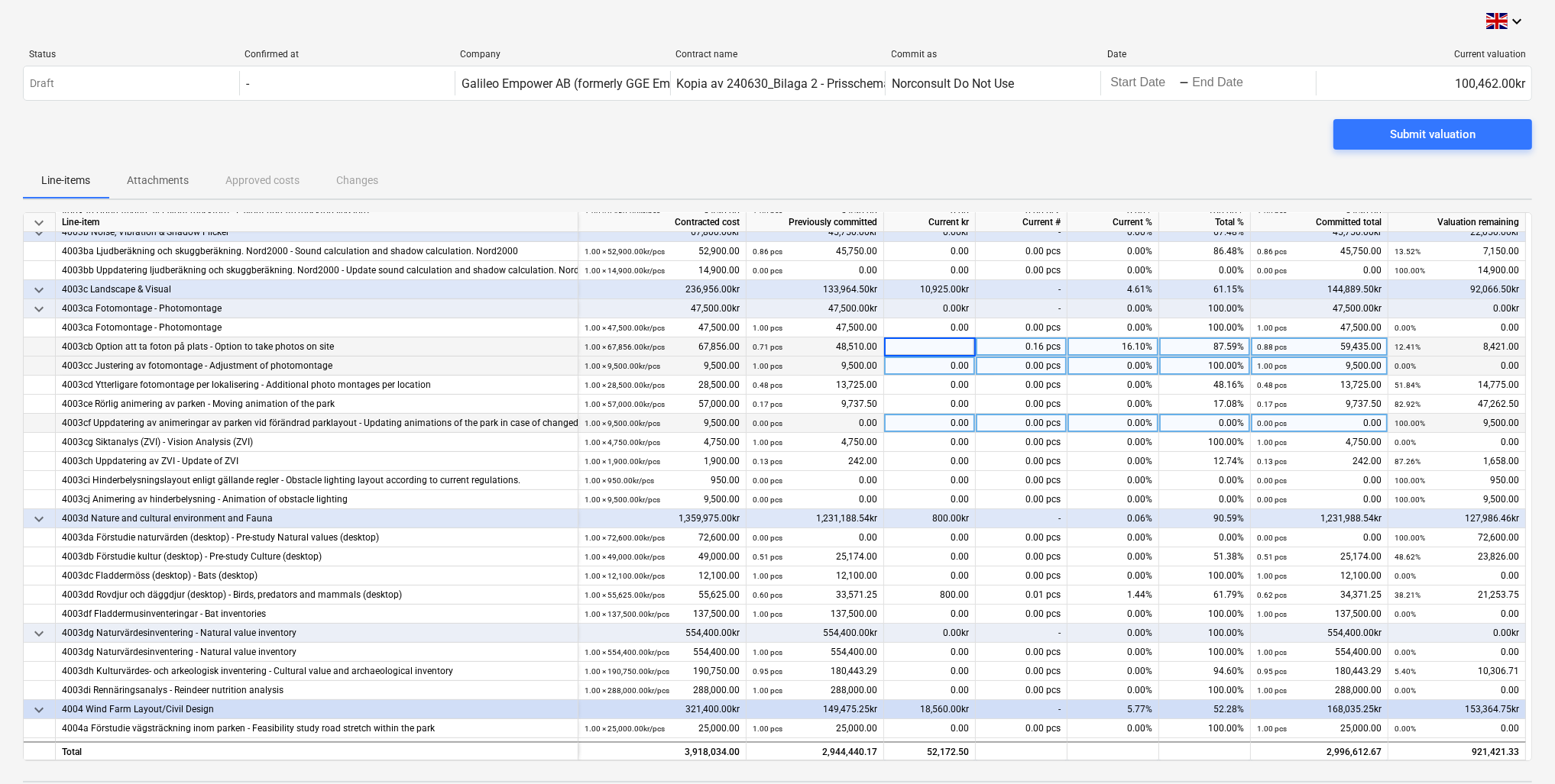
click at [800, 362] on div "0.00" at bounding box center [930, 366] width 92 height 19
click at [800, 364] on div "0.00" at bounding box center [930, 366] width 92 height 19
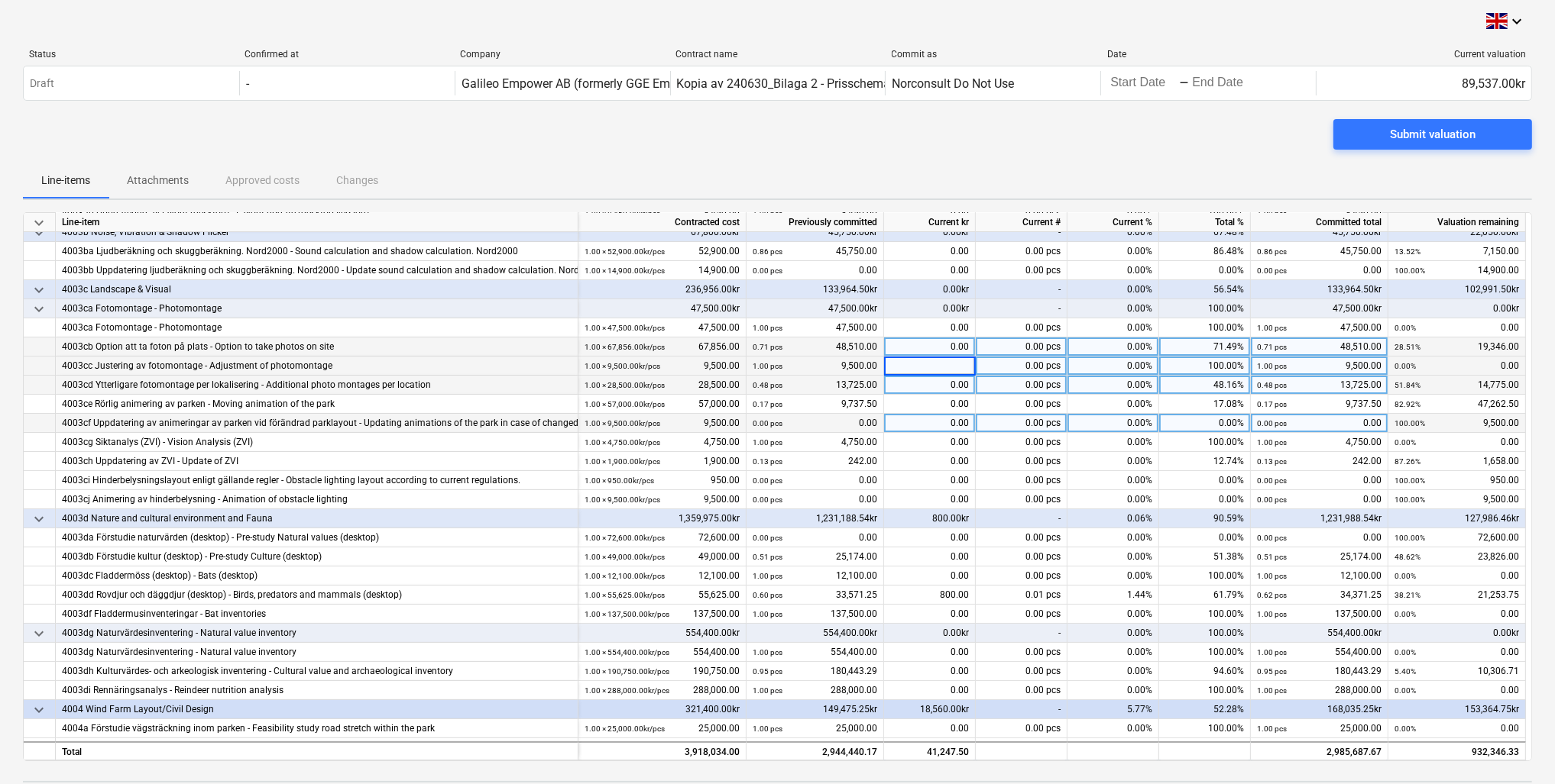
click at [800, 381] on div "0.00" at bounding box center [930, 385] width 92 height 19
click at [800, 376] on input at bounding box center [929, 385] width 91 height 18
click at [800, 379] on input at bounding box center [929, 385] width 91 height 18
type input "10925"
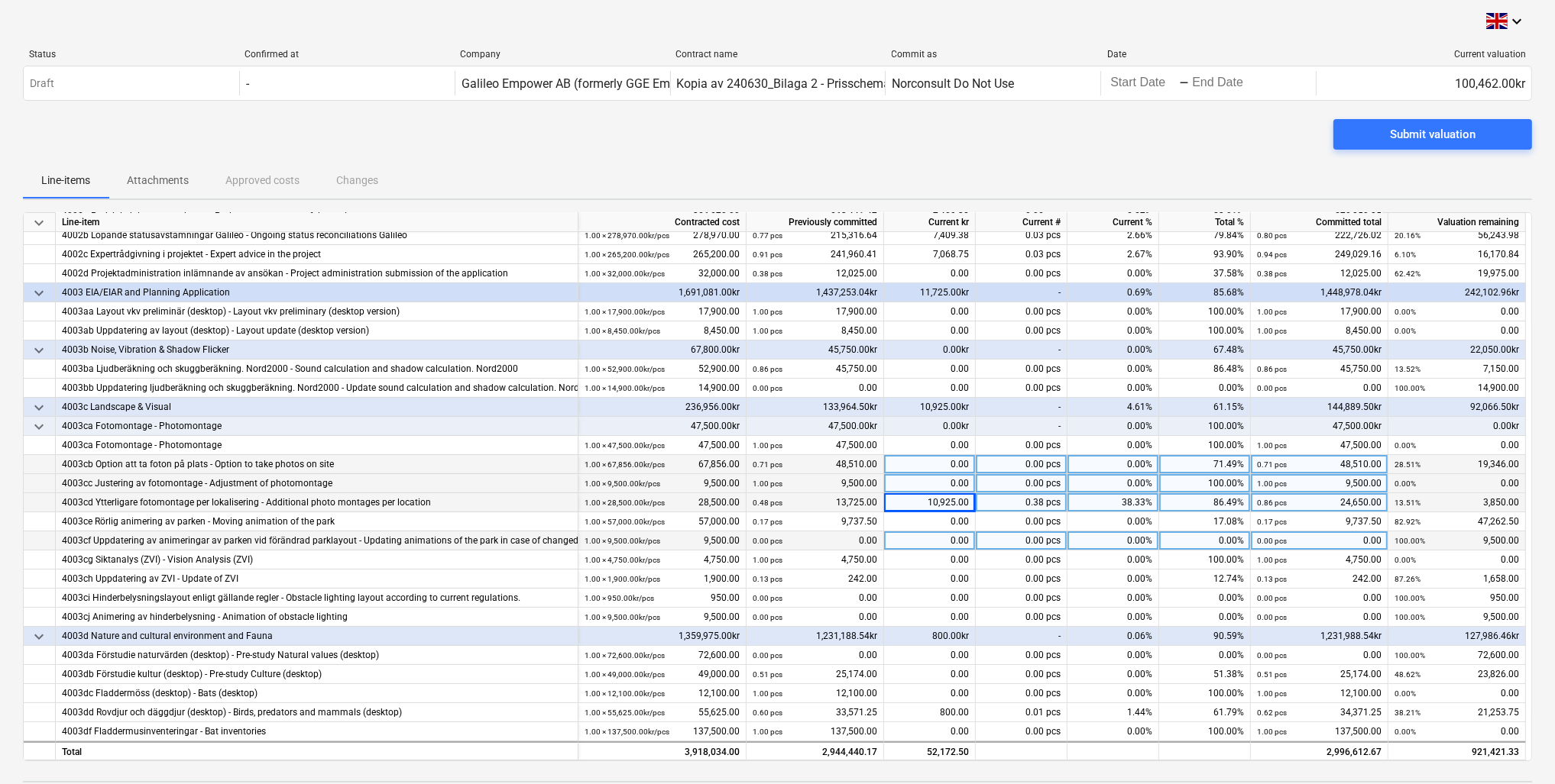
scroll to position [0, 0]
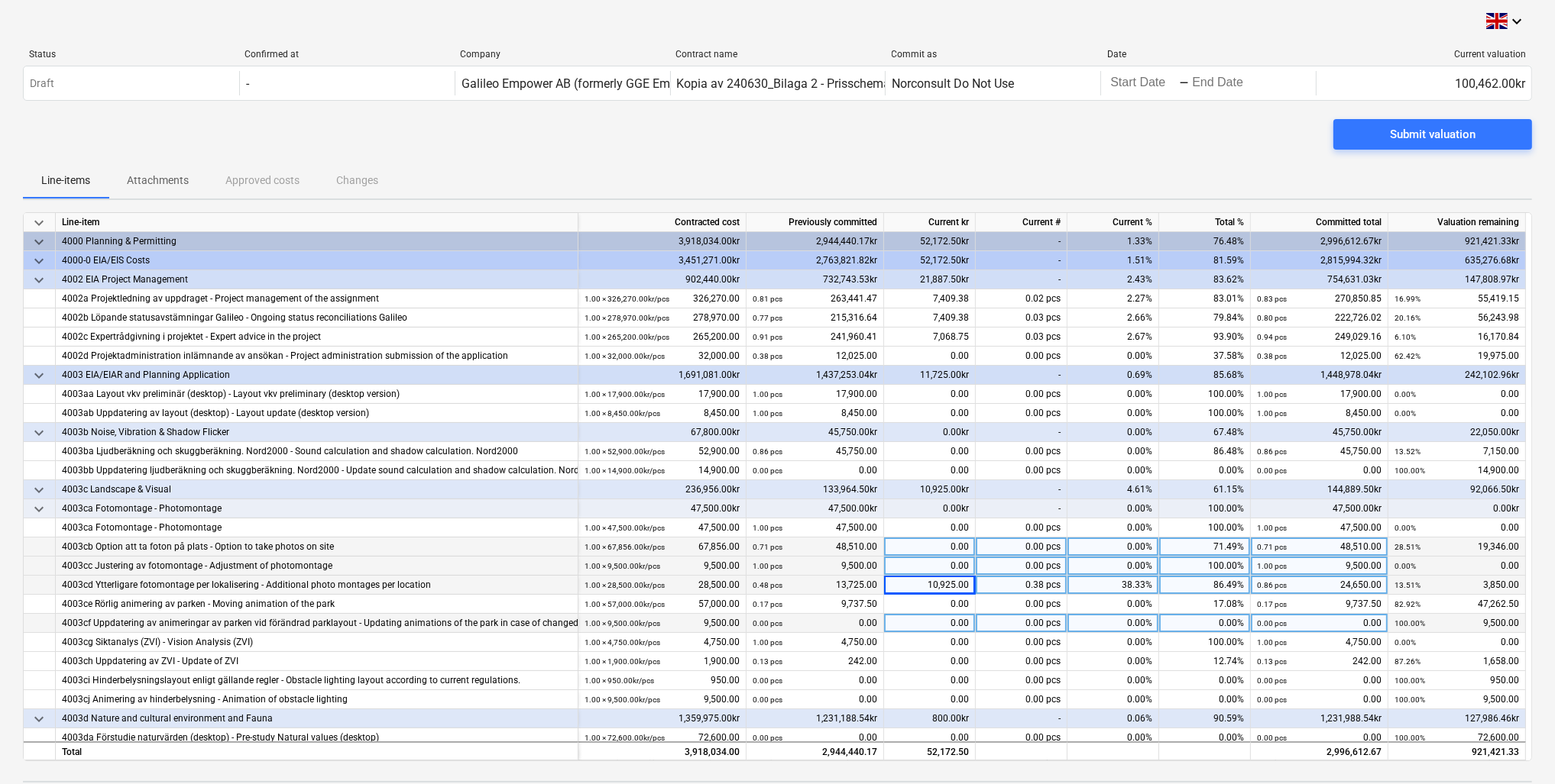
click at [800, 560] on div "10,925.00" at bounding box center [930, 585] width 92 height 19
click at [800, 560] on input "10925" at bounding box center [929, 585] width 91 height 18
type input "10925.50"
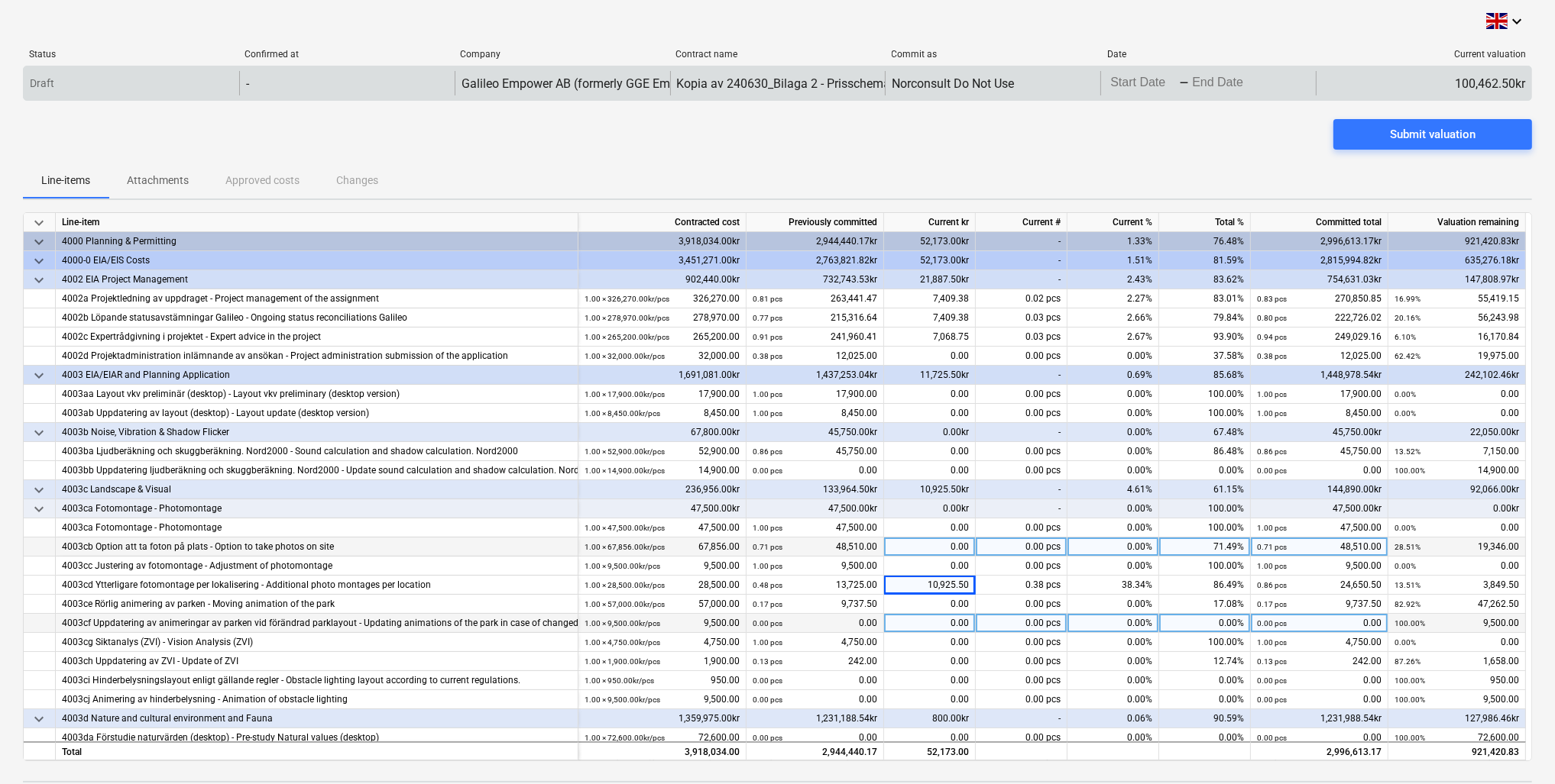
click at [800, 87] on body "keyboard_arrow_down Status Confirmed at Company Contract name Commit as Date Cu…" at bounding box center [778, 392] width 1555 height 784
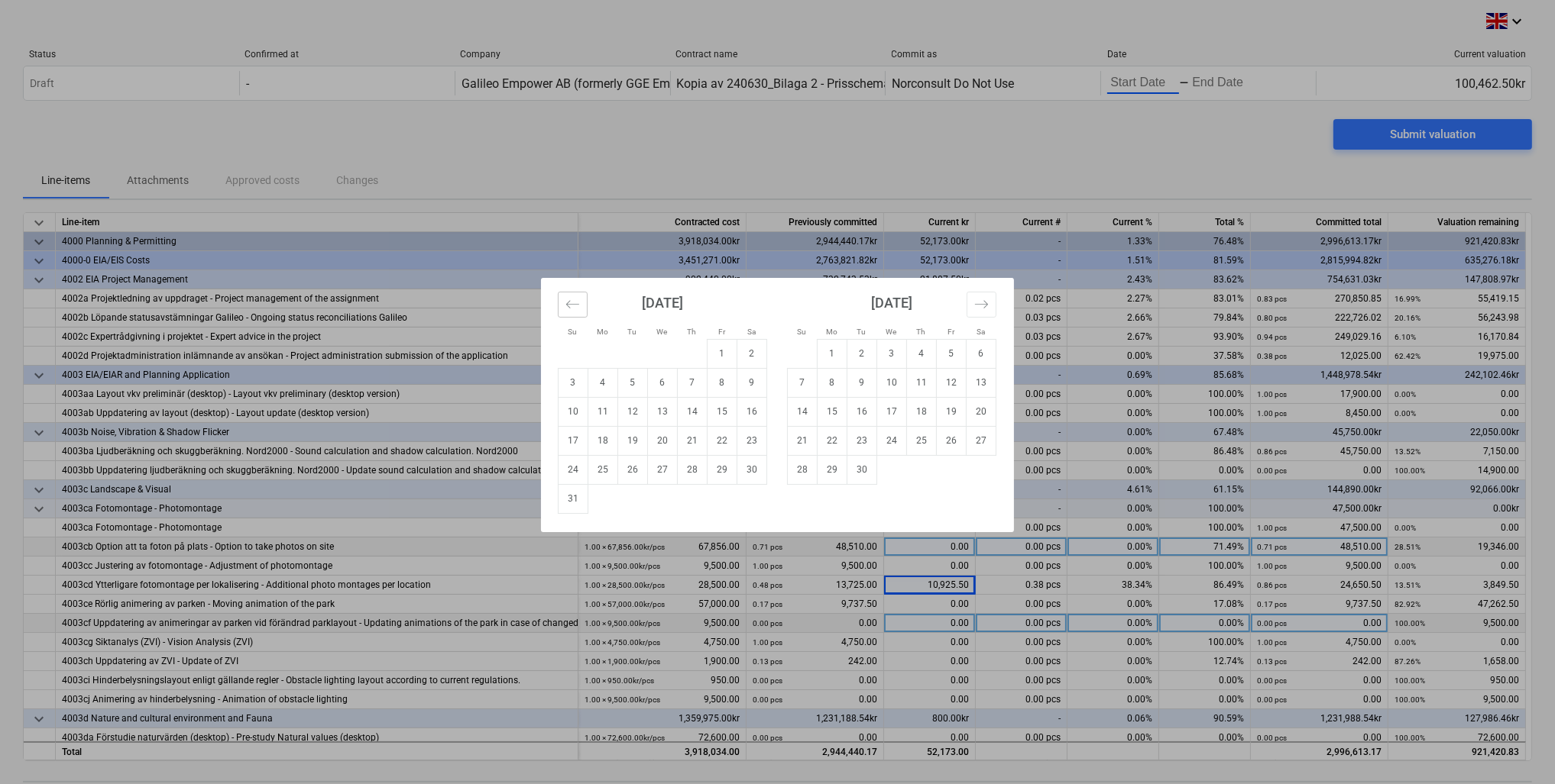
click at [574, 311] on button "Move backward to switch to the previous month." at bounding box center [573, 305] width 30 height 26
click at [630, 351] on td "1" at bounding box center [633, 353] width 30 height 29
type input "[DATE]"
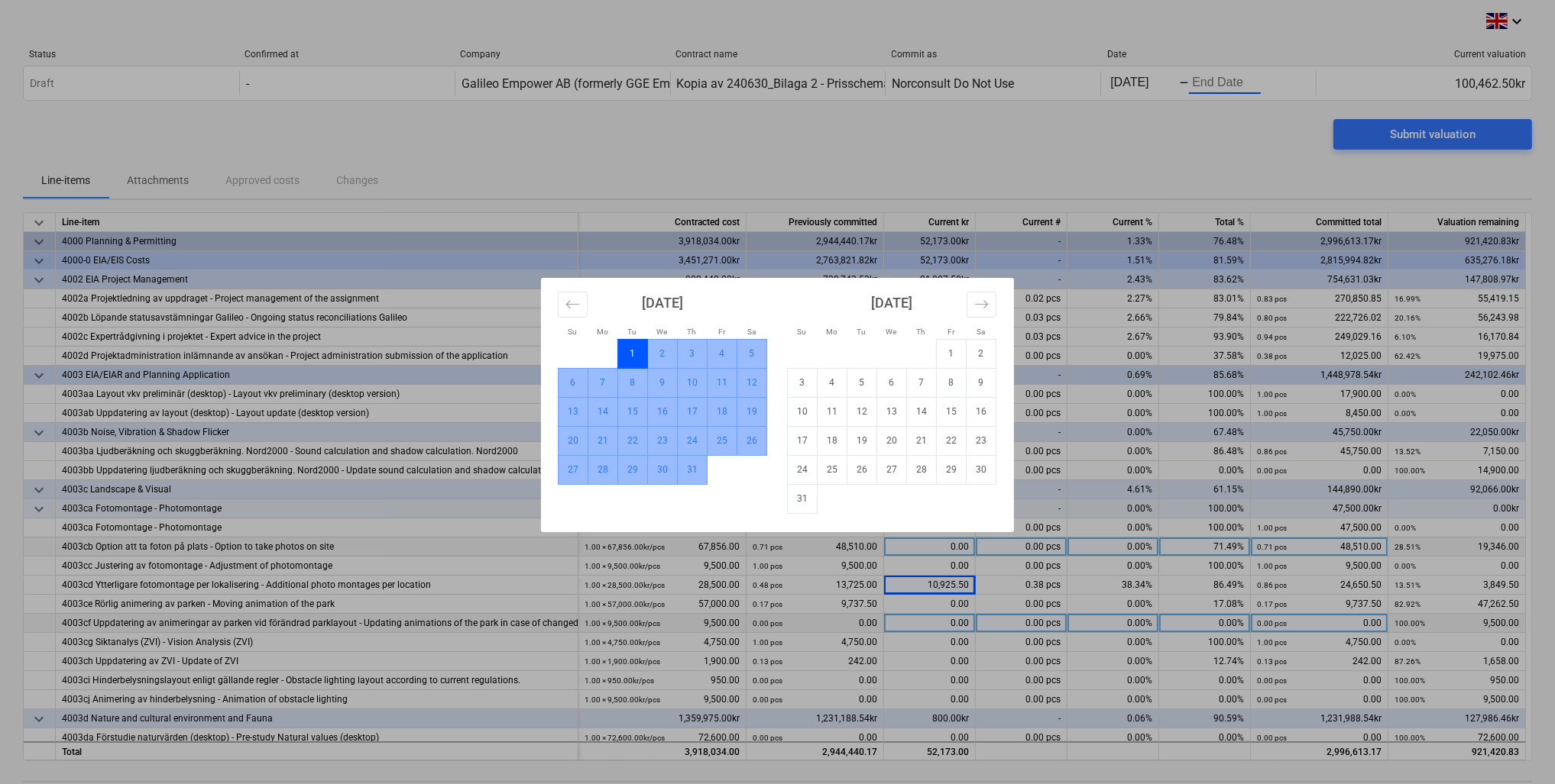
click at [694, 468] on td "31" at bounding box center [693, 469] width 30 height 29
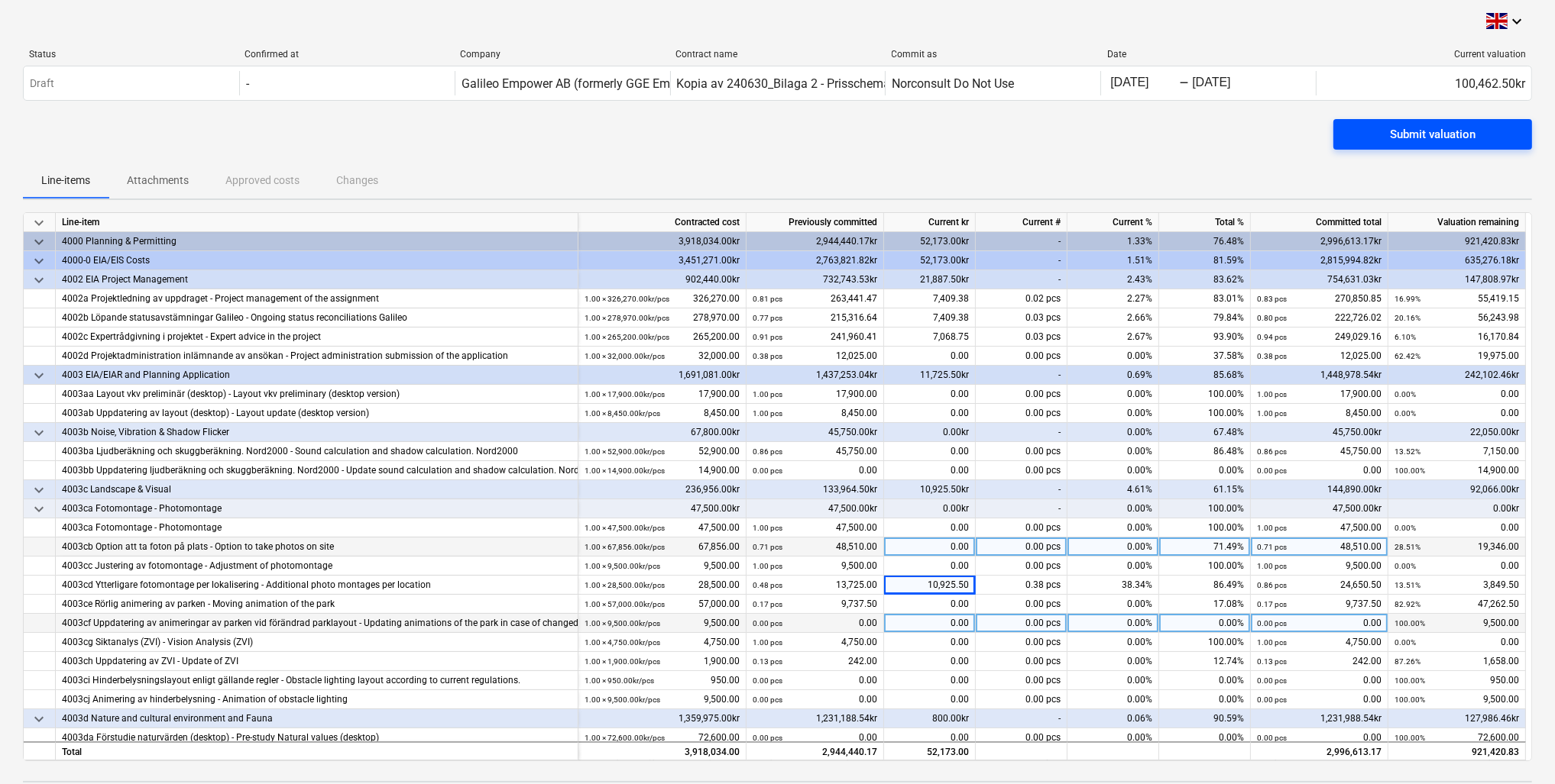
click at [800, 137] on span "Submit valuation" at bounding box center [1433, 135] width 162 height 20
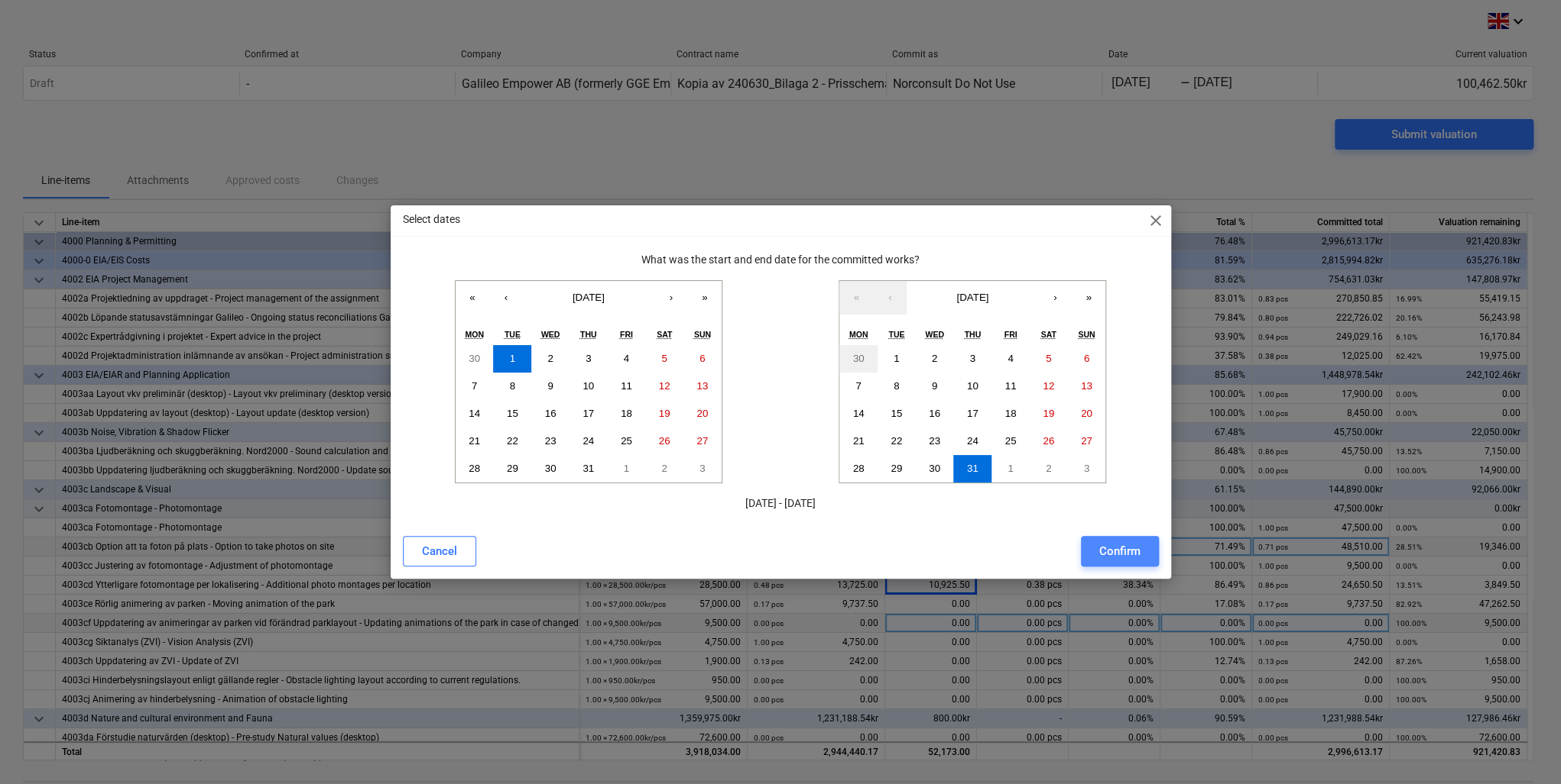
click at [800, 553] on button "Confirm" at bounding box center [1120, 552] width 78 height 31
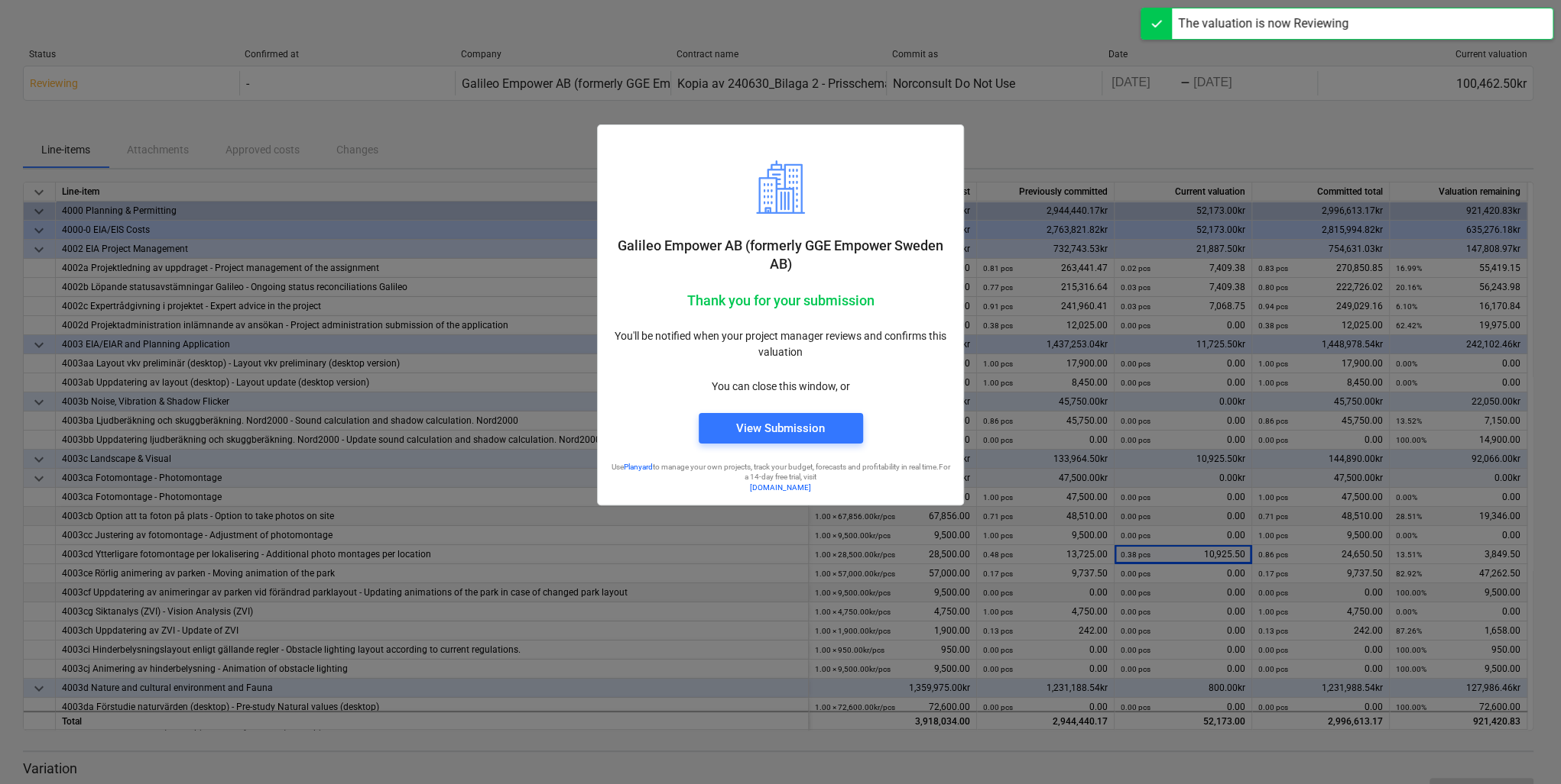
click at [336, 95] on div at bounding box center [780, 392] width 1561 height 784
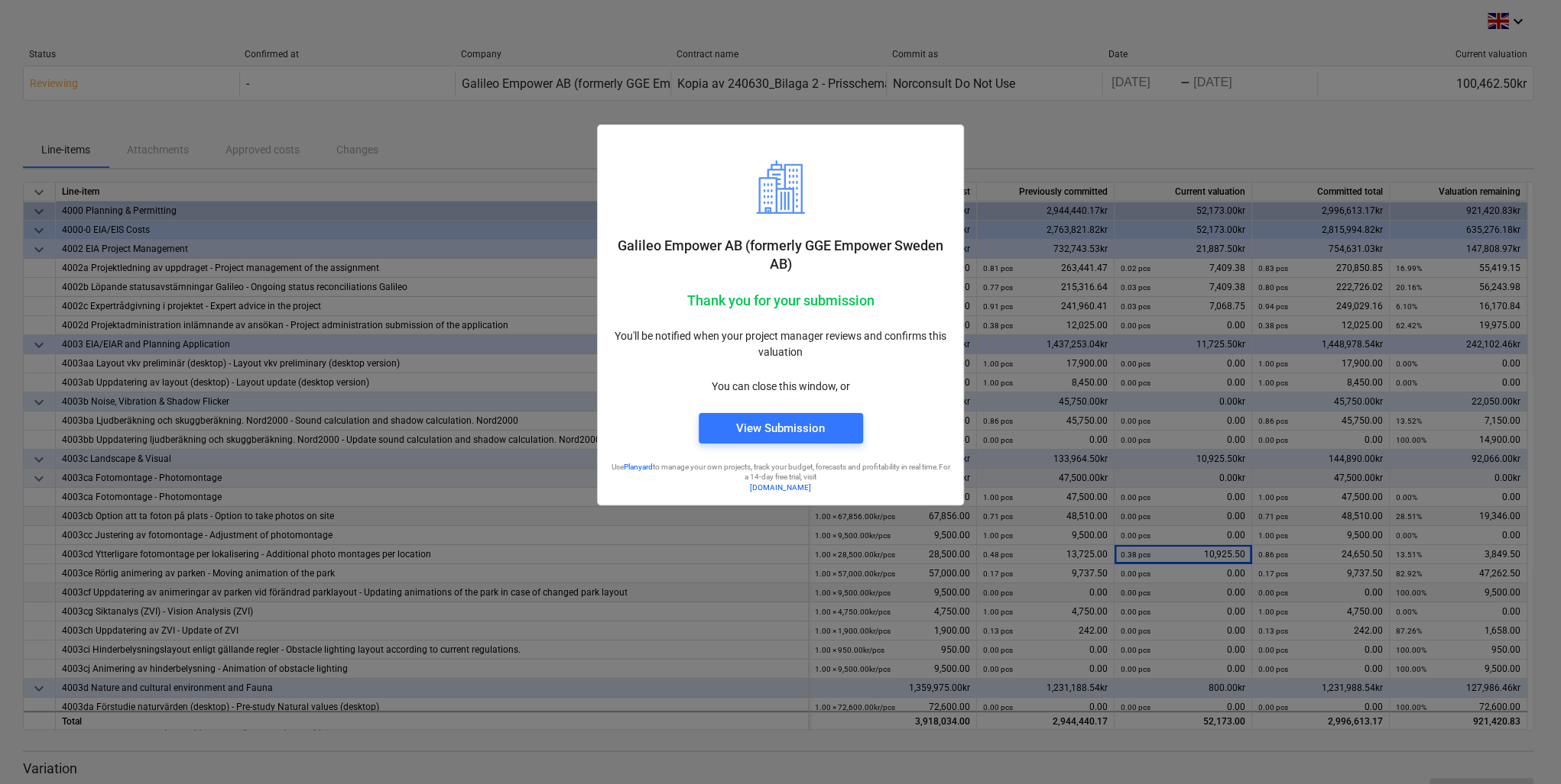
click at [772, 533] on div at bounding box center [780, 392] width 1561 height 784
click at [752, 436] on div "View Submission" at bounding box center [780, 429] width 89 height 20
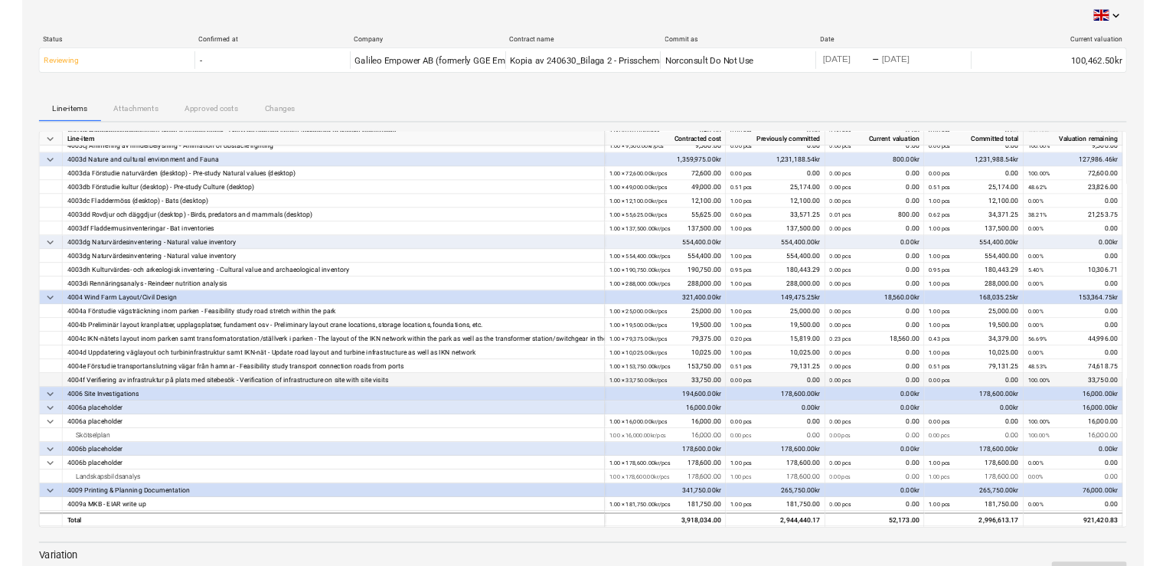
scroll to position [446, 0]
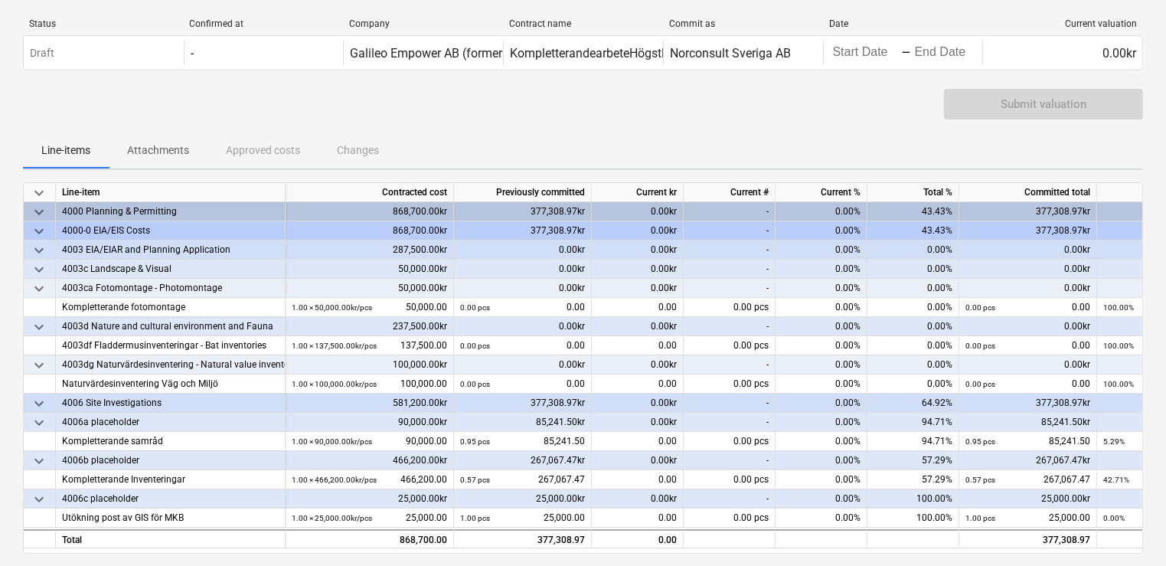
scroll to position [61, 0]
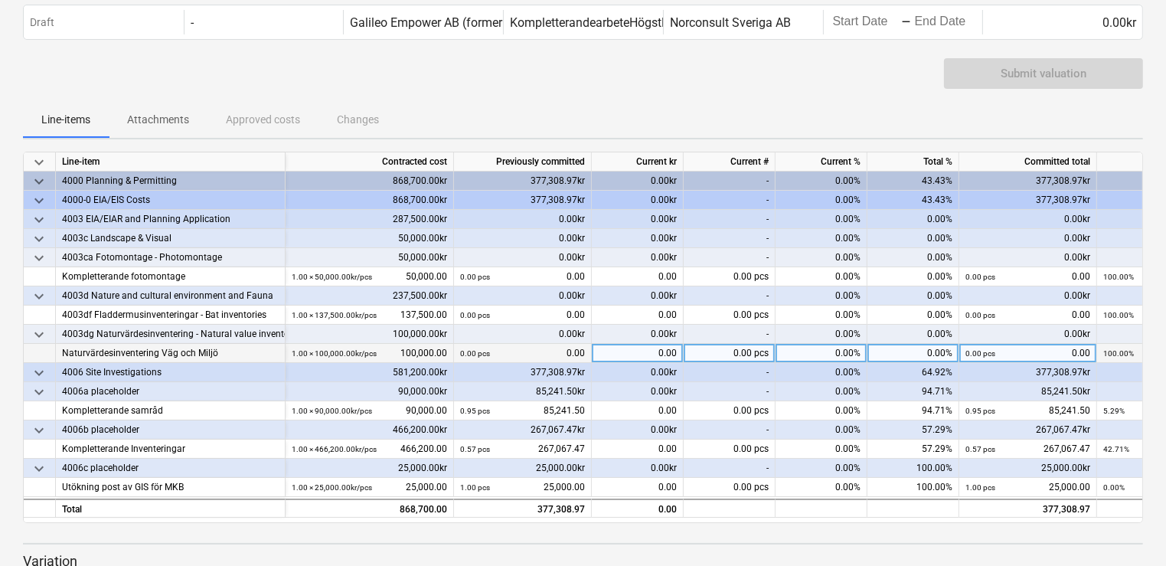
click at [212, 351] on div "Naturvärdesinventering Väg och Miljö" at bounding box center [170, 353] width 217 height 19
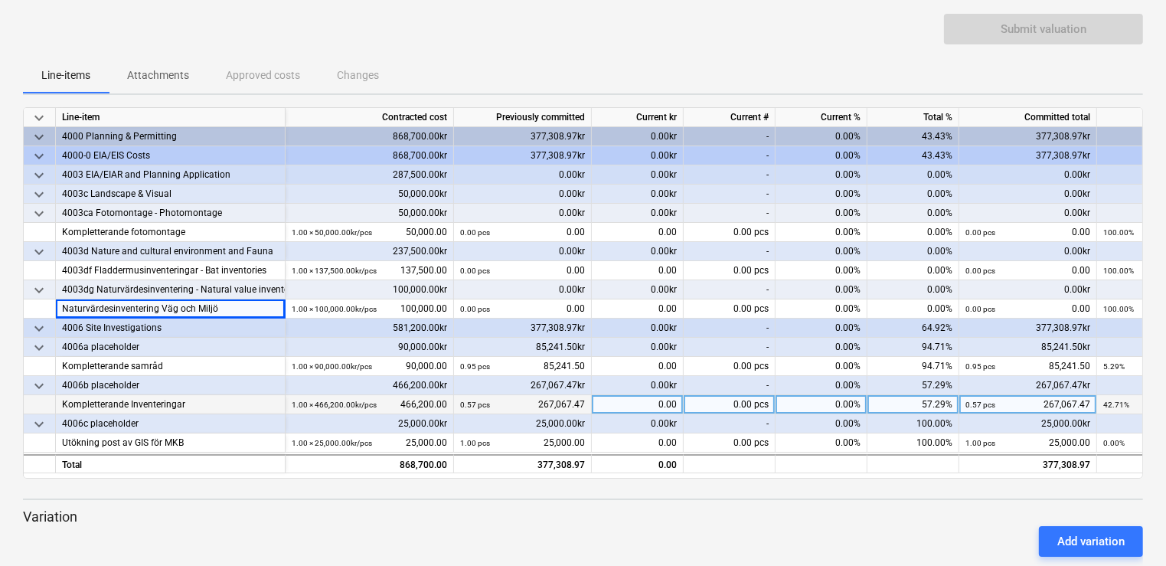
scroll to position [221, 0]
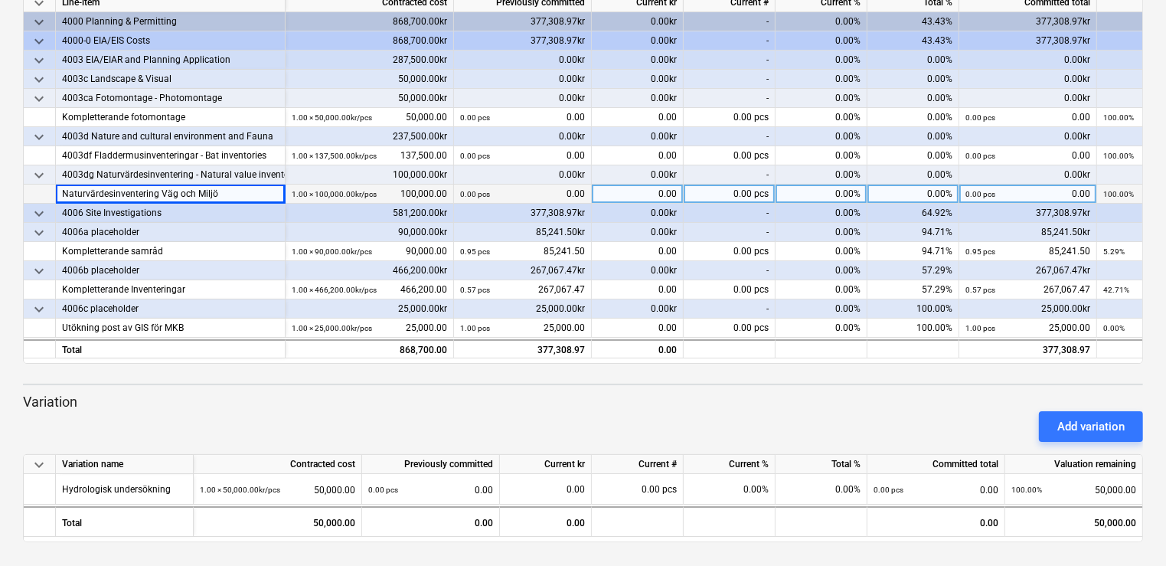
click at [143, 187] on div "Naturvärdesinventering Väg och Miljö" at bounding box center [170, 194] width 217 height 19
click at [355, 202] on div "1.00 × 100,000.00kr / pcs" at bounding box center [334, 194] width 85 height 19
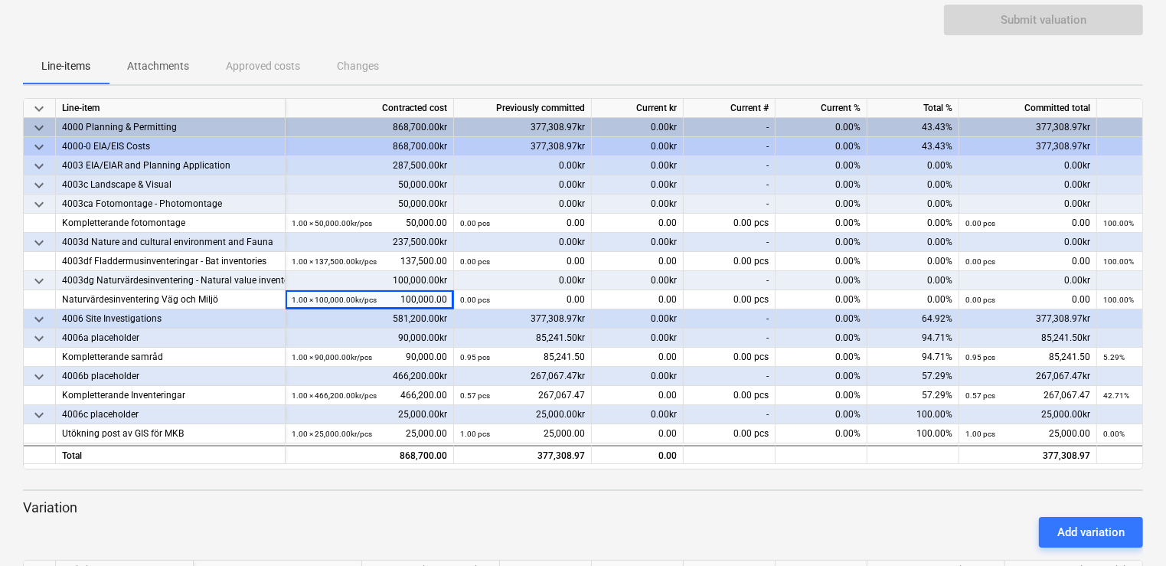
scroll to position [123, 0]
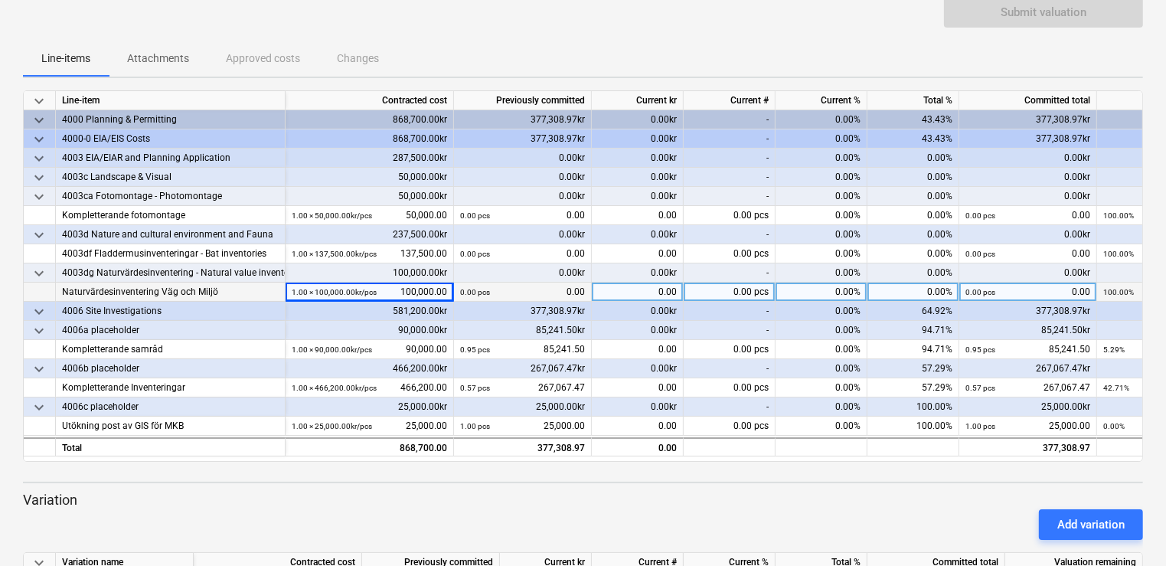
click at [532, 289] on div "0.00 pcs 0.00" at bounding box center [522, 292] width 125 height 19
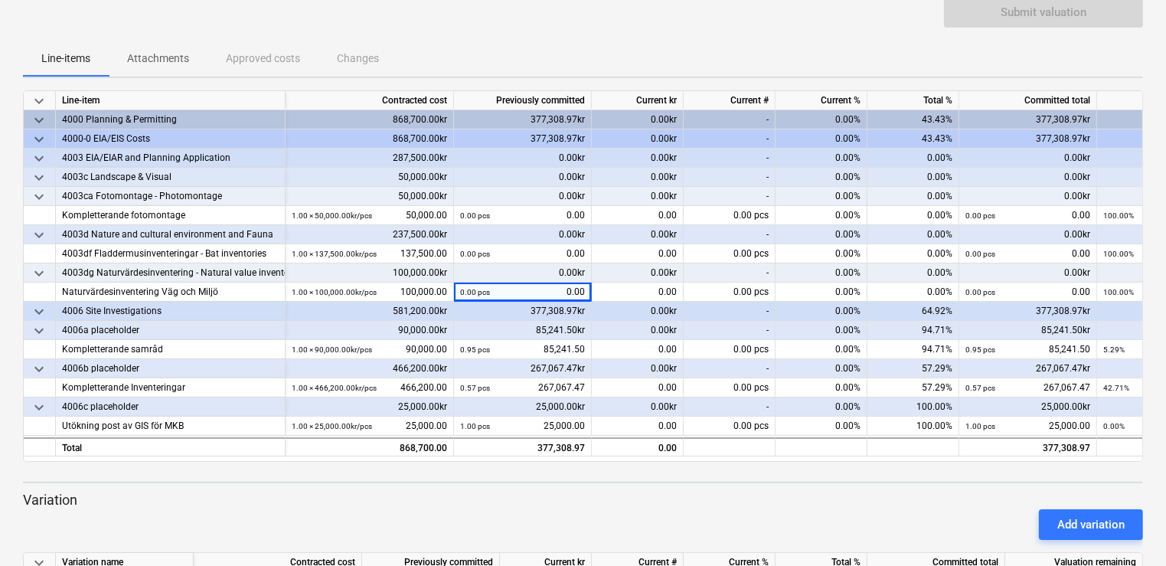
click at [538, 309] on div "377,308.97kr" at bounding box center [523, 311] width 138 height 19
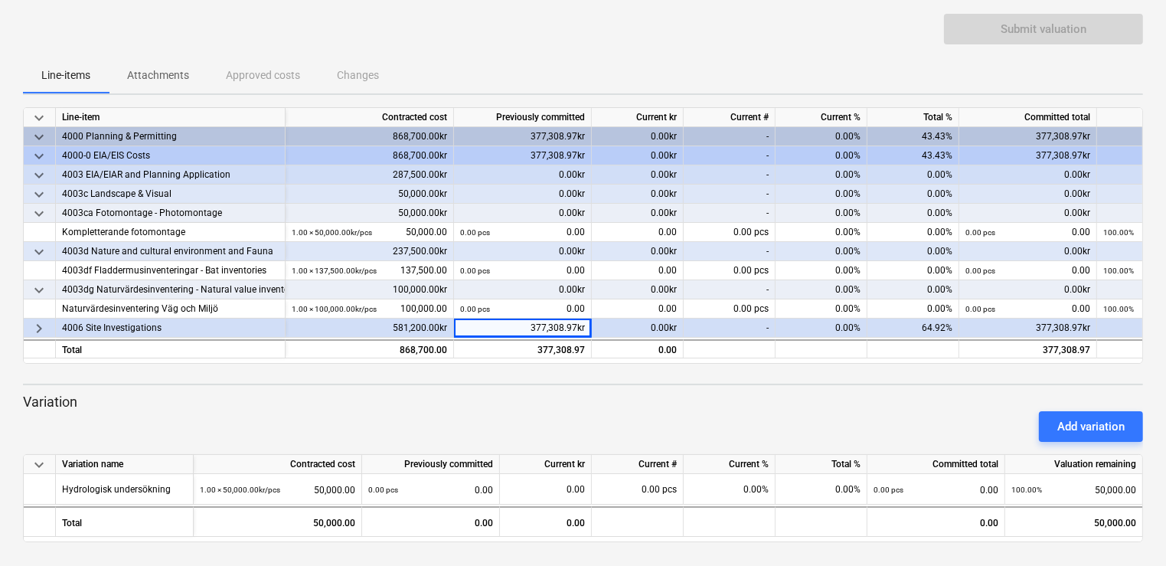
click at [497, 325] on div "377,308.97kr" at bounding box center [523, 328] width 138 height 19
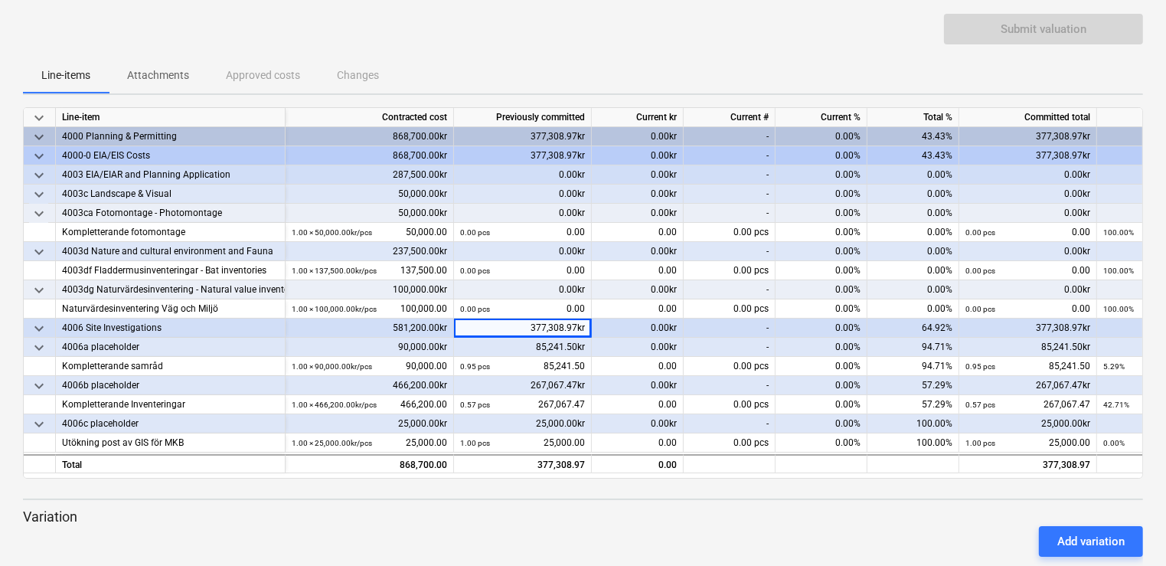
scroll to position [123, 0]
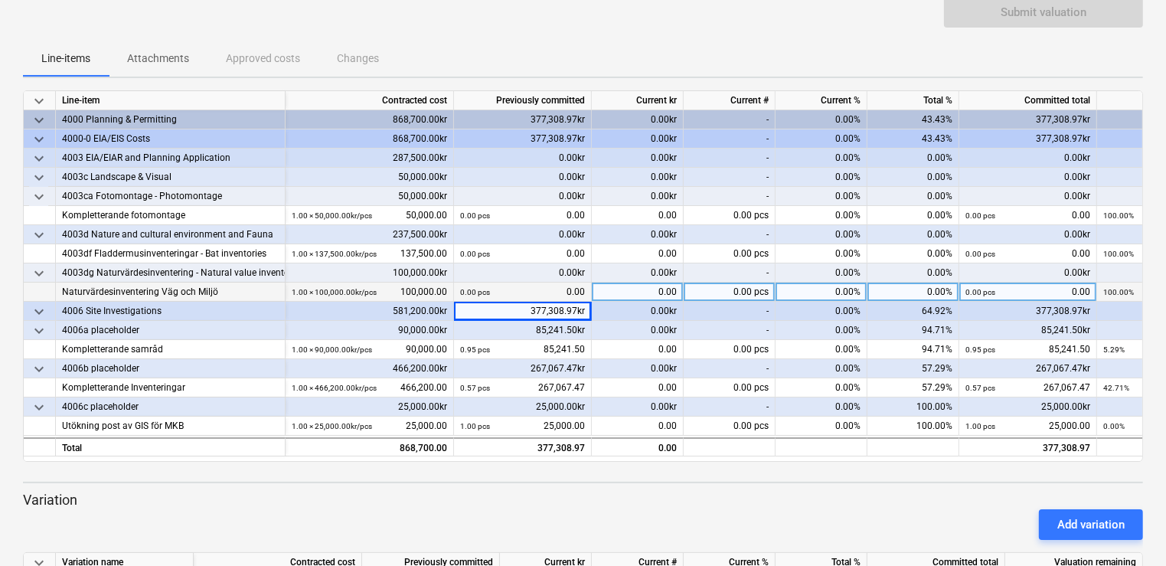
click at [550, 295] on div "0.00 pcs 0.00" at bounding box center [522, 292] width 125 height 19
click at [551, 292] on div "0.00 pcs 0.00" at bounding box center [522, 292] width 125 height 19
click at [656, 291] on div "0.00" at bounding box center [638, 292] width 92 height 19
type input "79304.5"
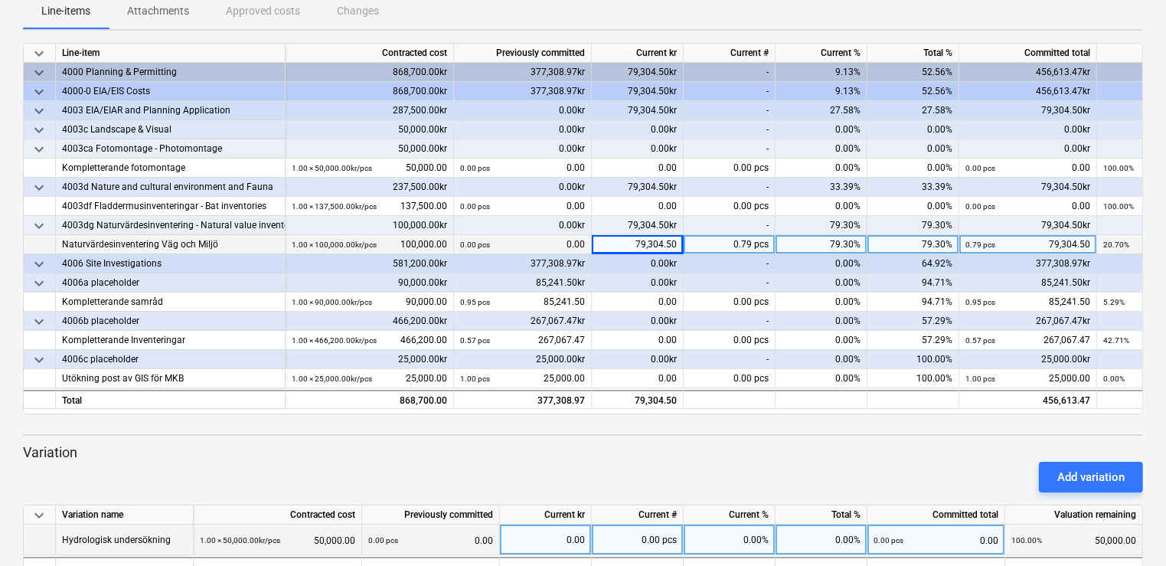
scroll to position [221, 0]
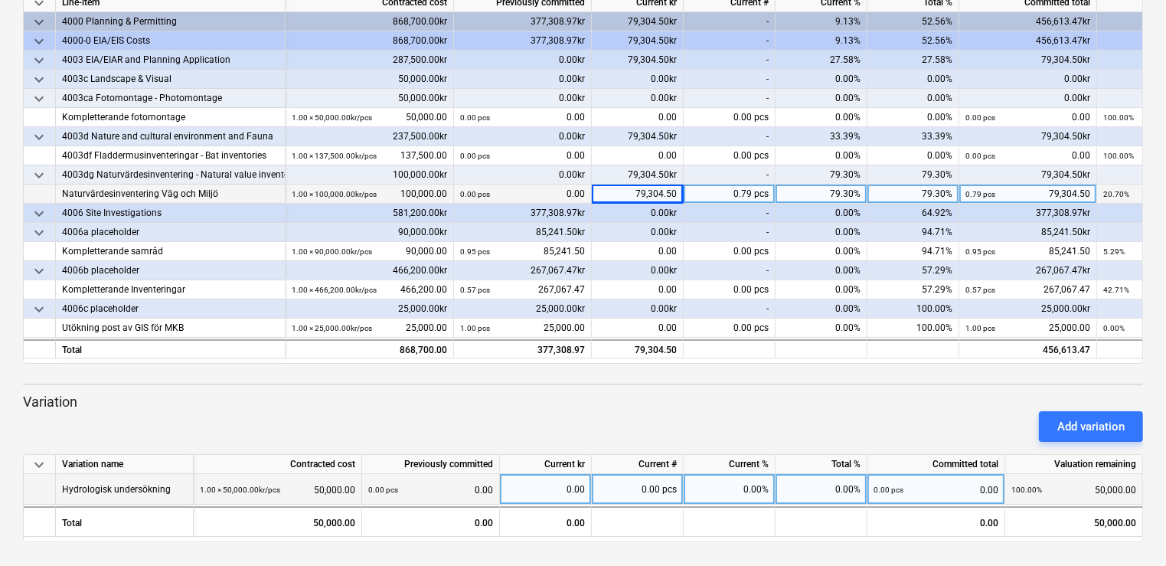
click at [539, 484] on div "0.00" at bounding box center [545, 489] width 79 height 31
type input "35062.50"
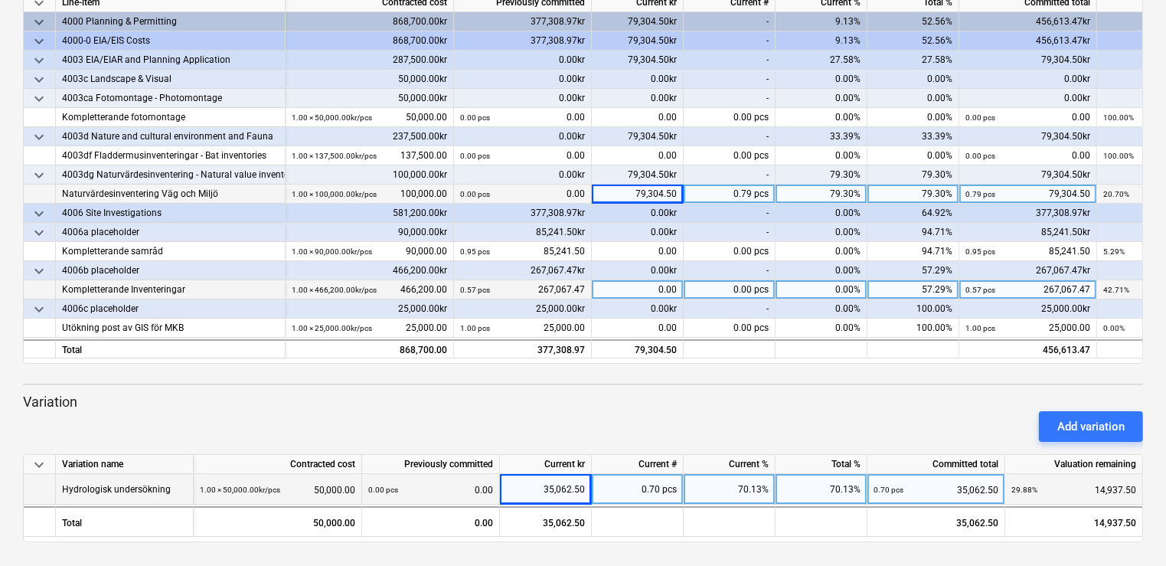
click at [634, 283] on div "0.00" at bounding box center [638, 289] width 92 height 19
type input "103125.55"
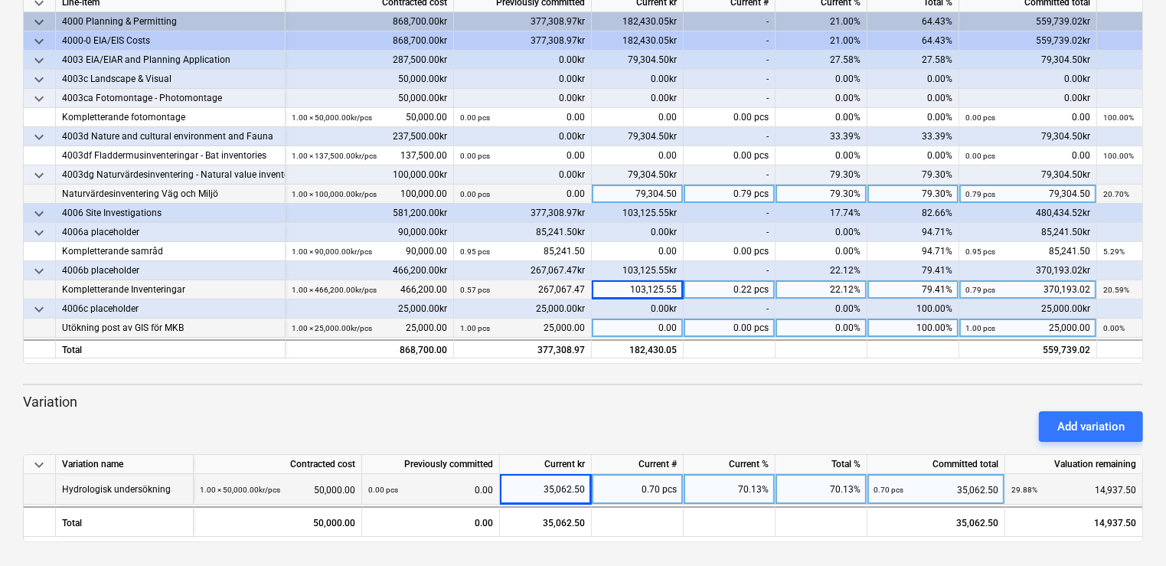
click at [632, 331] on div "0.00" at bounding box center [638, 328] width 92 height 19
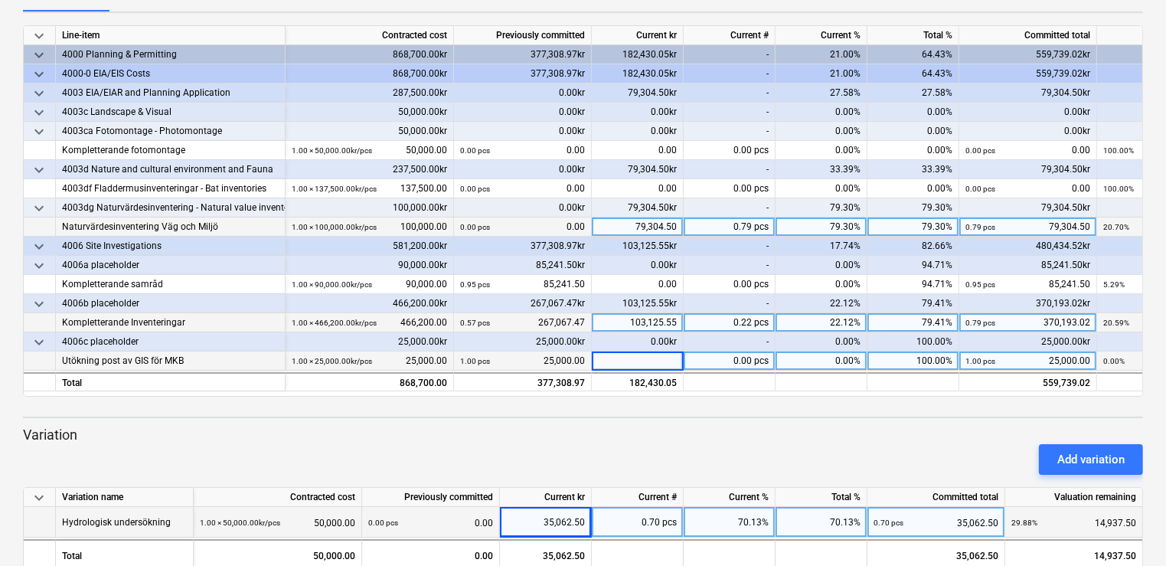
scroll to position [159, 0]
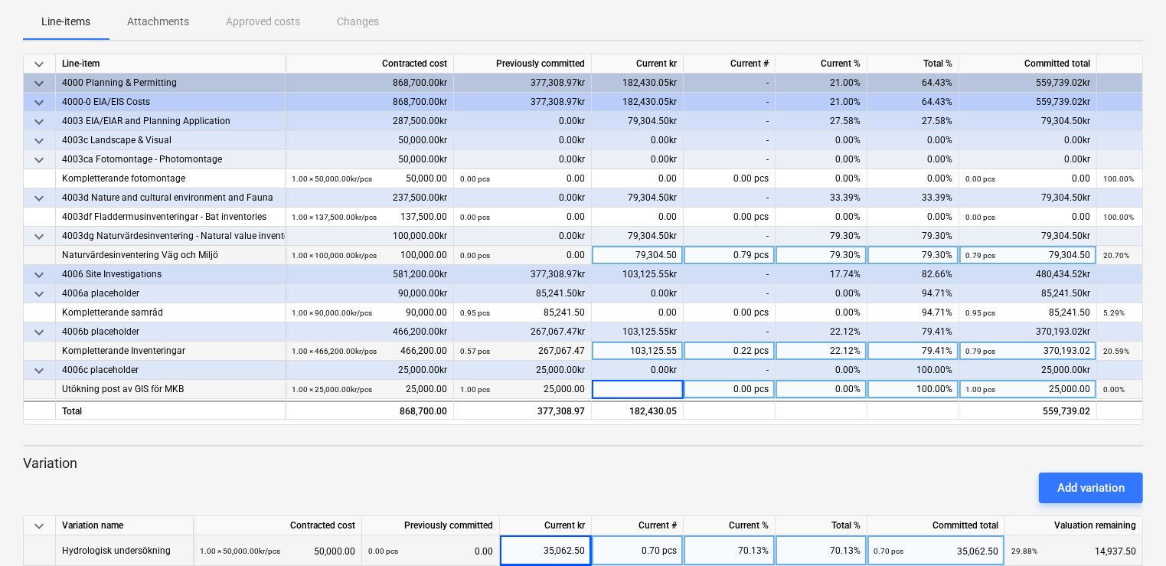
click at [623, 355] on div "103,125.55" at bounding box center [638, 351] width 92 height 19
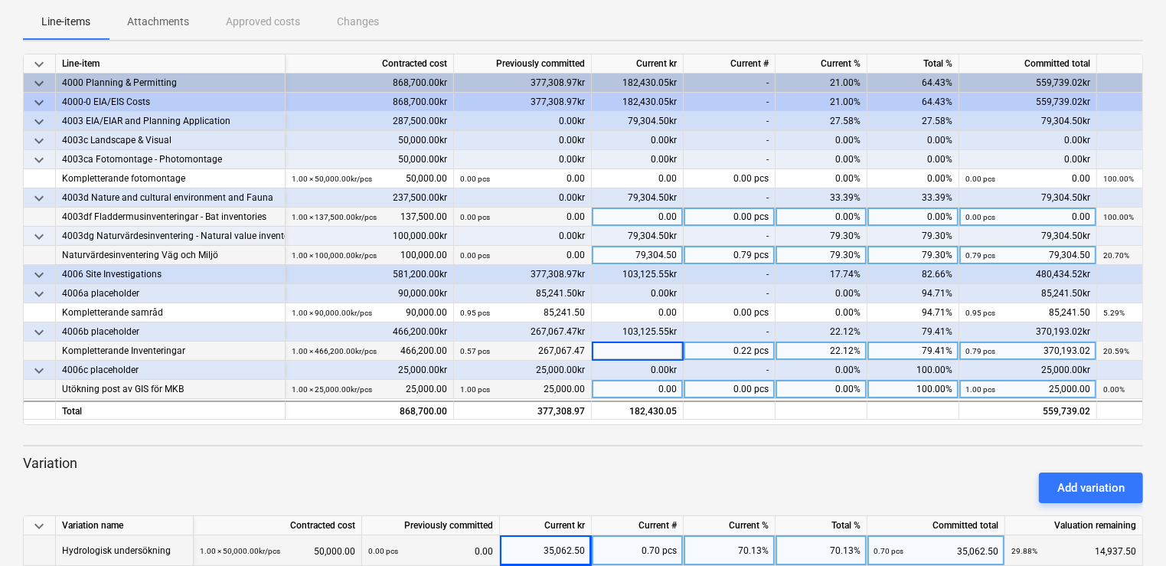
click at [637, 211] on div "0.00" at bounding box center [638, 217] width 92 height 19
click at [661, 223] on div "0.00" at bounding box center [638, 217] width 92 height 19
type input "103125.55"
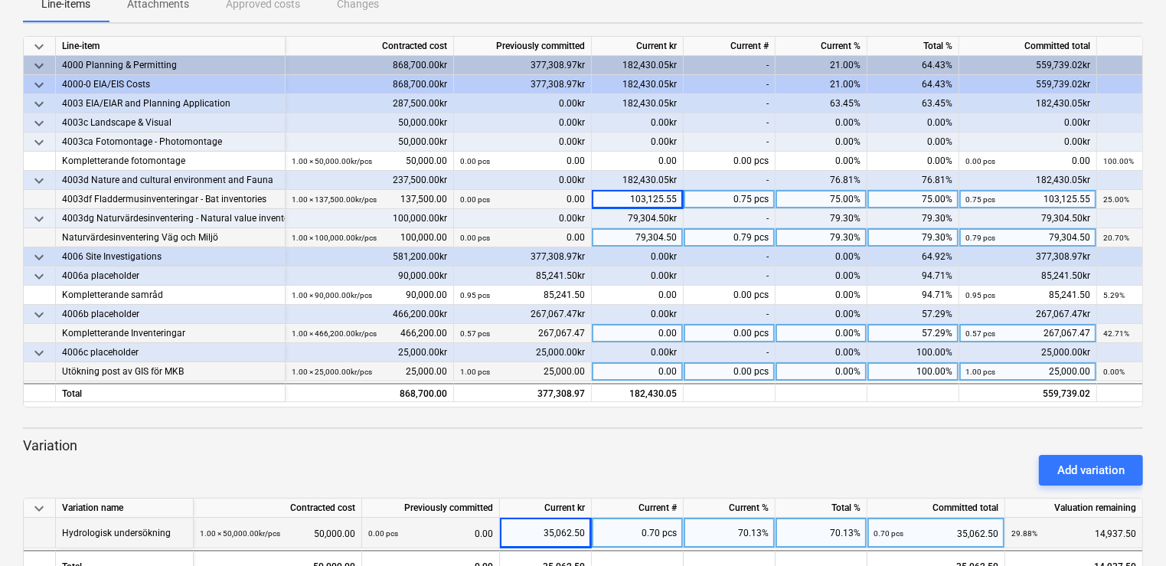
scroll to position [184, 0]
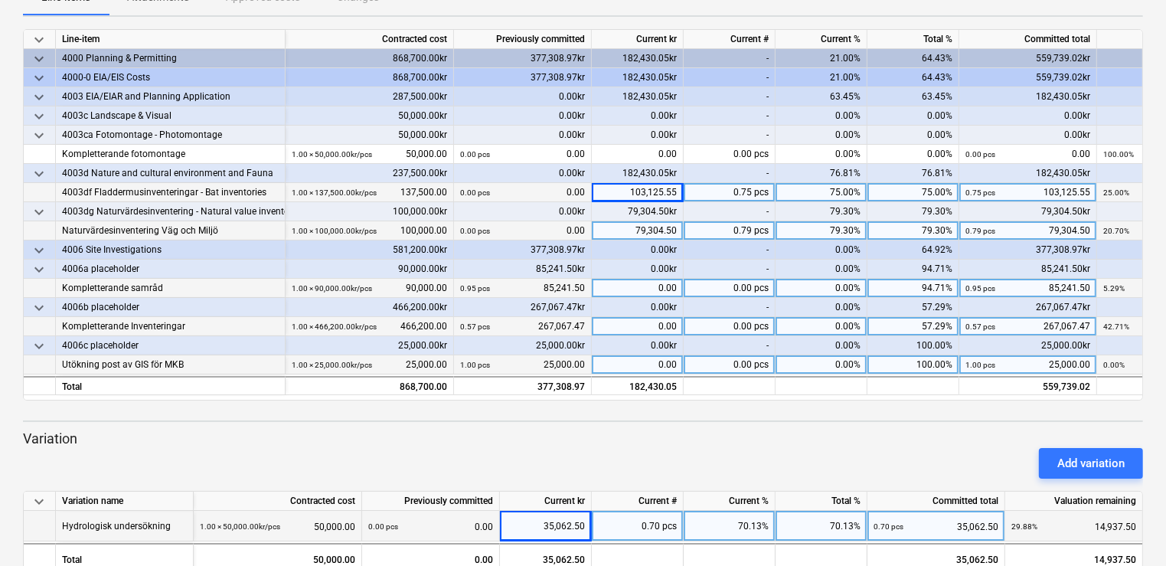
click at [638, 293] on div "0.00" at bounding box center [638, 288] width 92 height 19
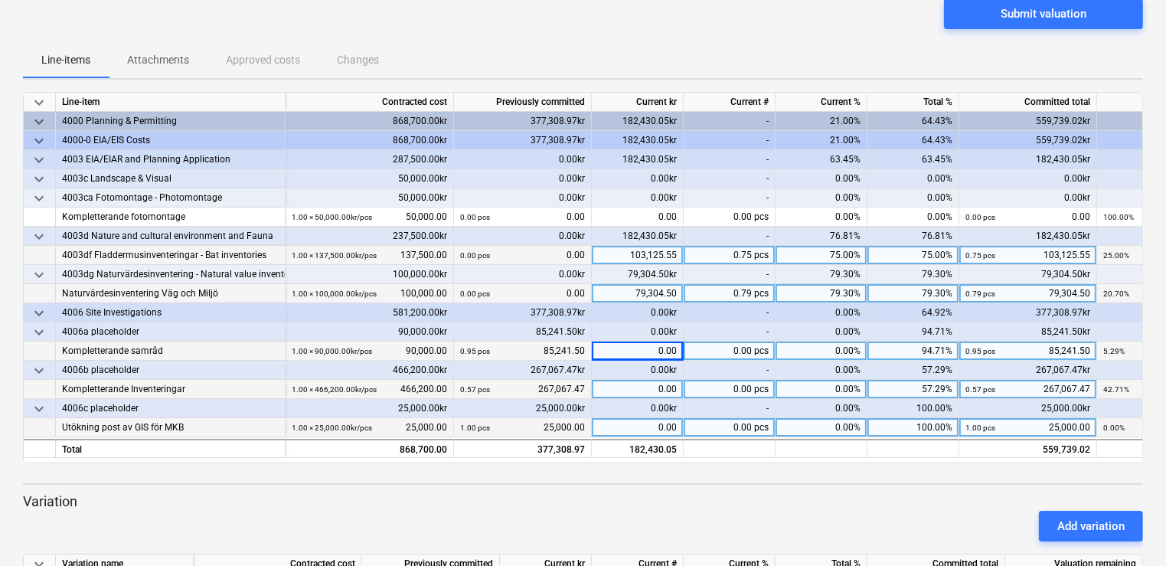
scroll to position [123, 0]
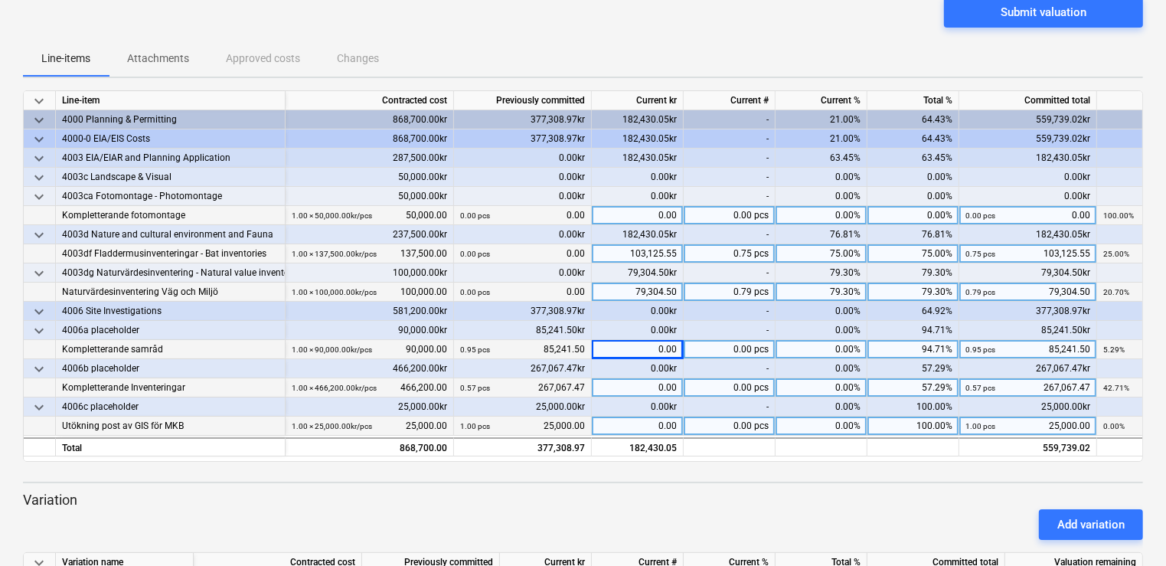
click at [557, 214] on div "0.00 pcs 0.00" at bounding box center [522, 215] width 125 height 19
click at [579, 214] on div "0.00 pcs 0.00" at bounding box center [522, 215] width 125 height 19
click at [672, 212] on div "0.00" at bounding box center [638, 215] width 92 height 19
type input "6887.5"
click at [636, 345] on div "0.00" at bounding box center [638, 349] width 92 height 19
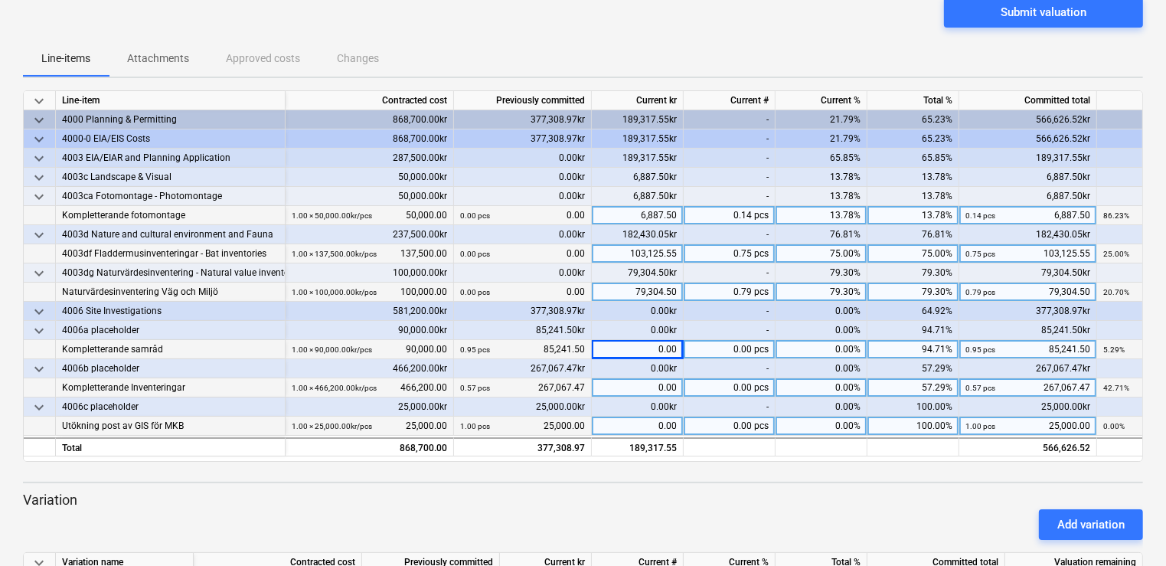
click at [638, 345] on div "0.00" at bounding box center [638, 349] width 92 height 19
type input "6662.5"
click at [606, 379] on div "0.00" at bounding box center [638, 387] width 92 height 19
click at [616, 386] on input at bounding box center [637, 387] width 91 height 18
type input "1904"
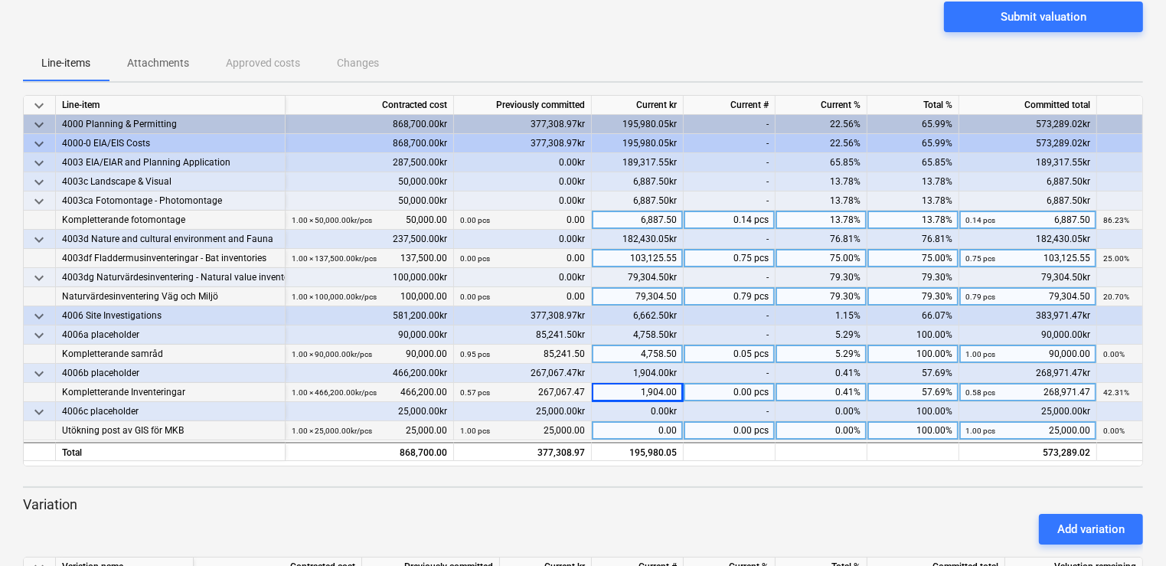
scroll to position [0, 0]
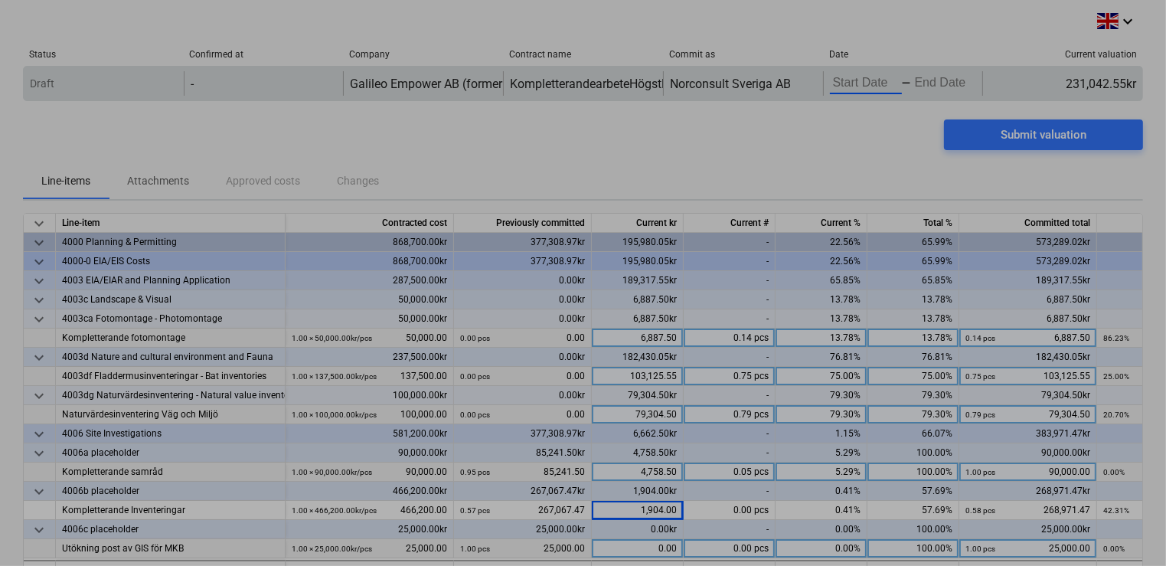
click at [802, 86] on body "keyboard_arrow_down Status Confirmed at Company Contract name Commit as Date Cu…" at bounding box center [583, 283] width 1166 height 566
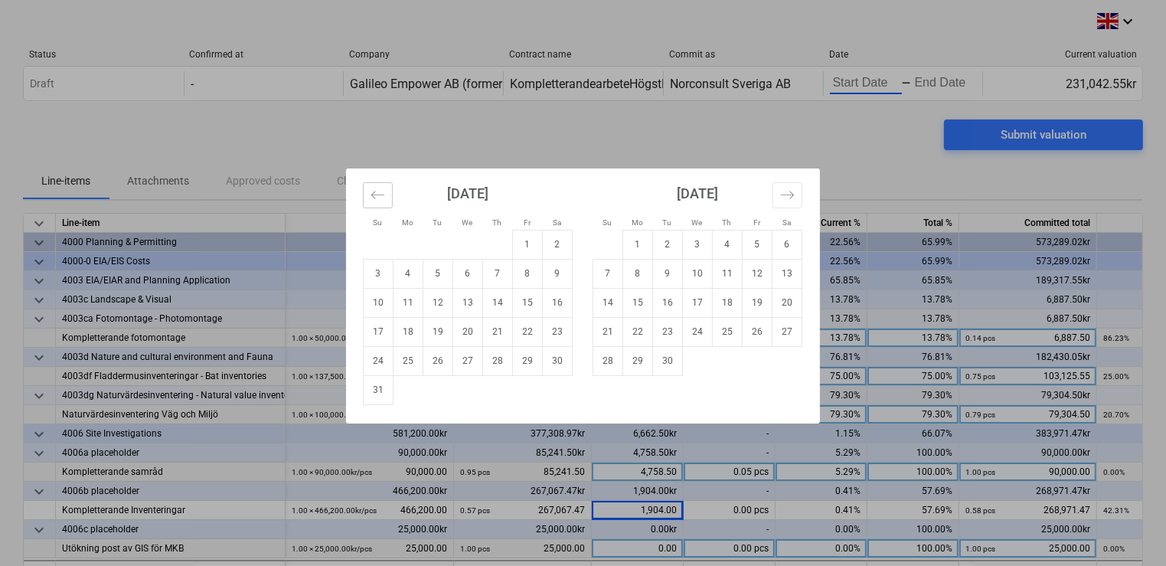
click at [363, 185] on button "Move backward to switch to the previous month." at bounding box center [378, 195] width 30 height 26
click at [447, 240] on td "1" at bounding box center [438, 244] width 30 height 29
type input "[DATE]"
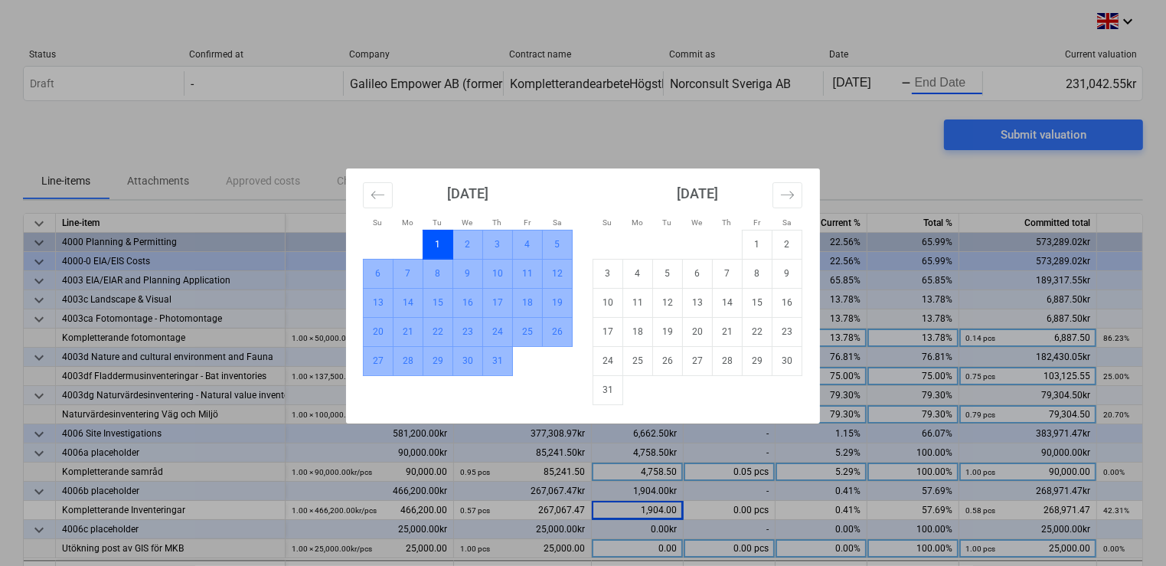
click at [506, 357] on td "31" at bounding box center [498, 360] width 30 height 29
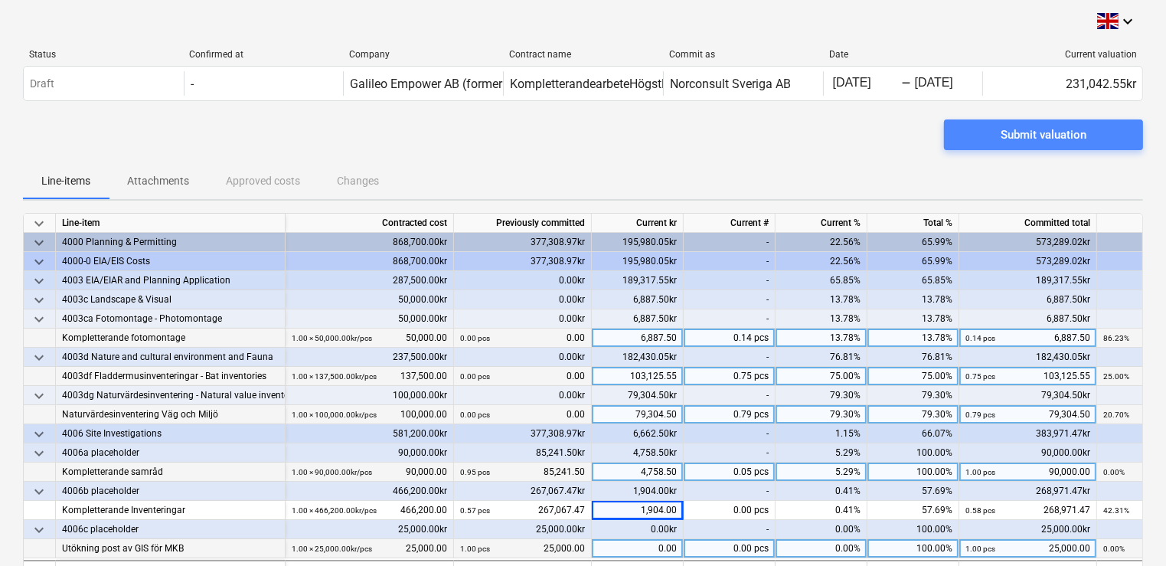
click at [802, 140] on div "Submit valuation" at bounding box center [1044, 135] width 86 height 20
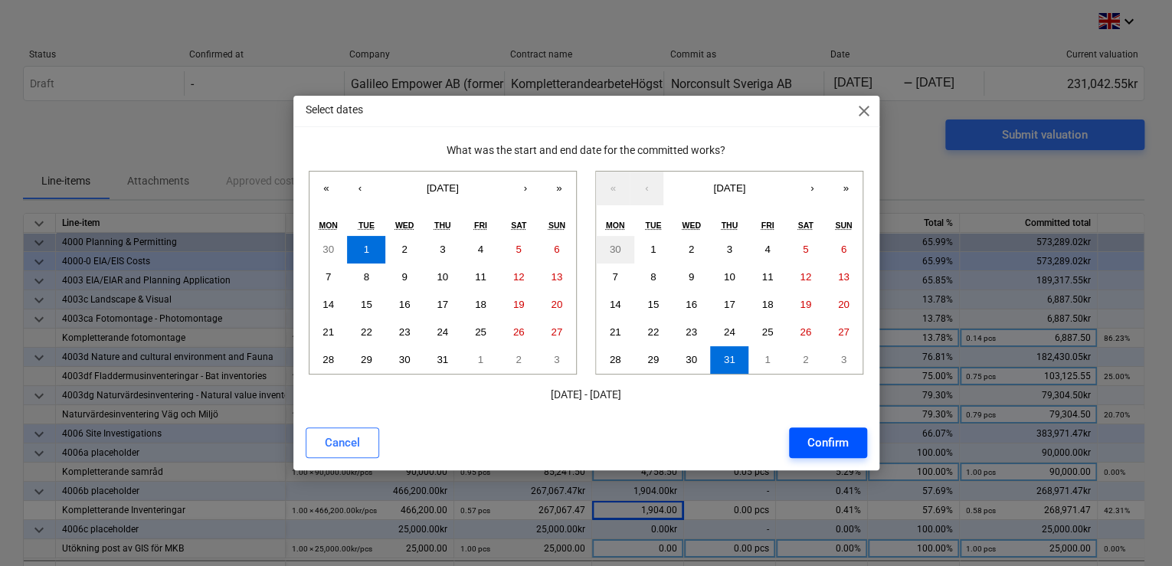
click at [802, 434] on div "Confirm" at bounding box center [827, 443] width 41 height 20
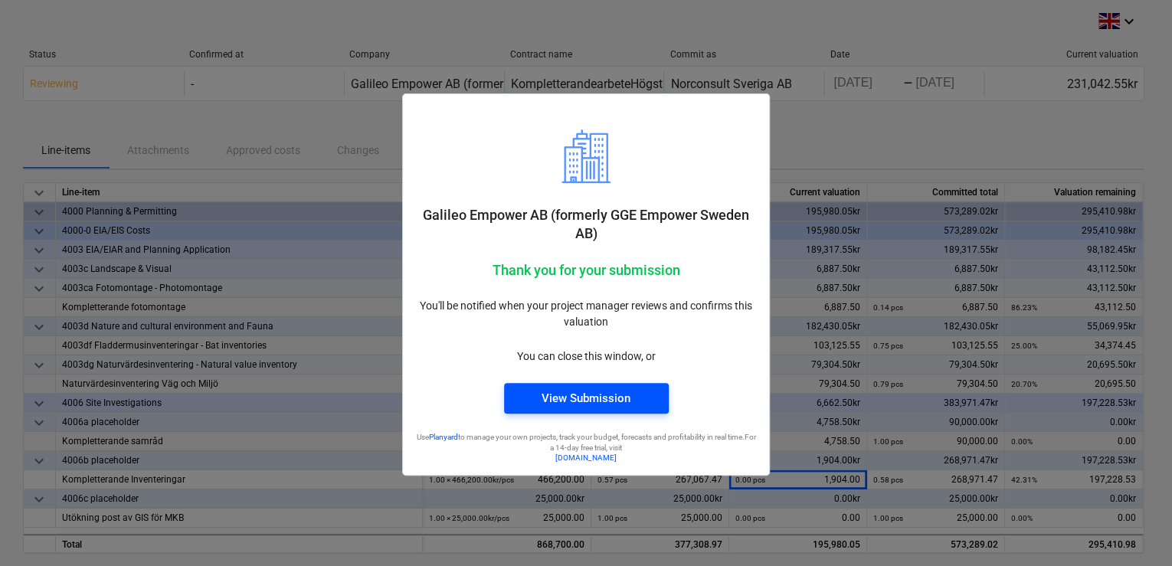
click at [570, 400] on div "View Submission" at bounding box center [585, 398] width 89 height 20
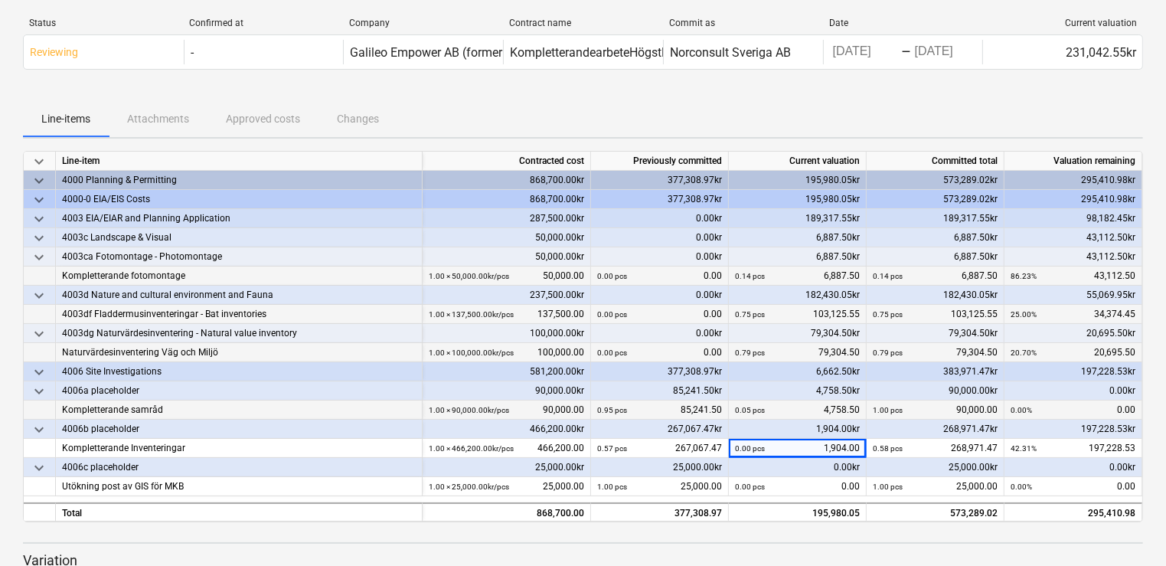
scroll to position [6, 0]
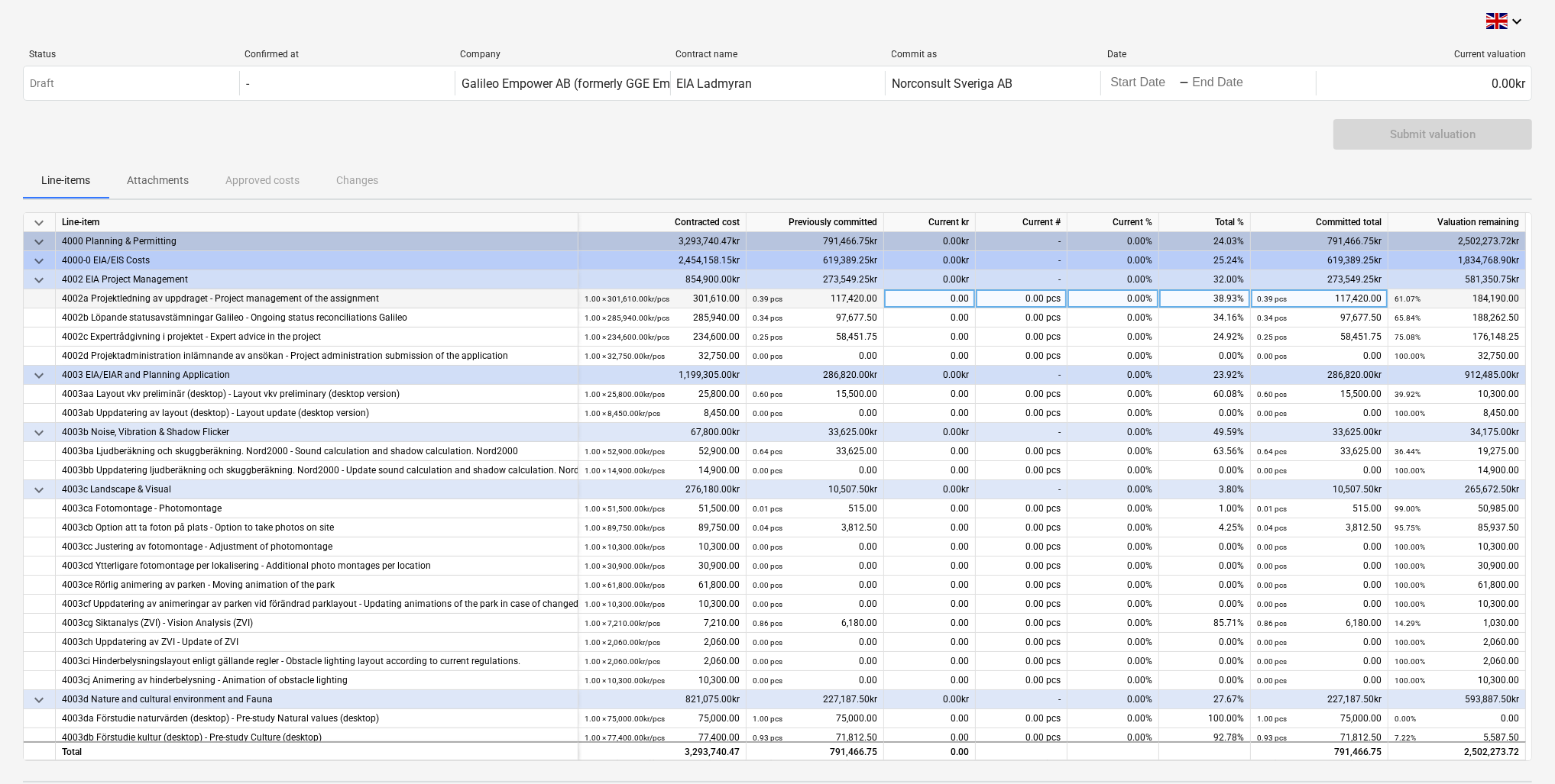
click at [944, 303] on div "0.00" at bounding box center [930, 298] width 92 height 19
type input "4725"
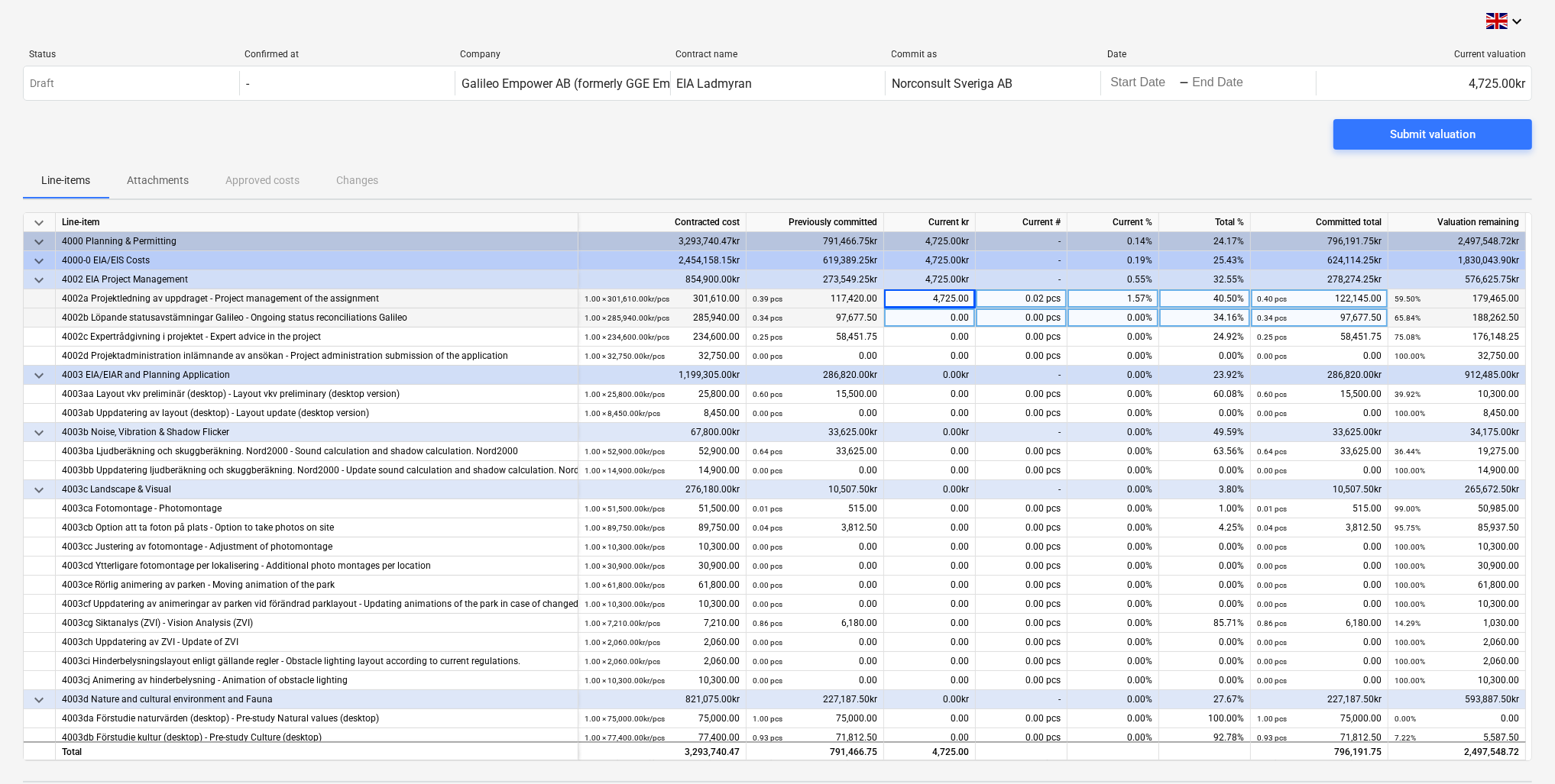
click at [927, 326] on div "0.00" at bounding box center [930, 317] width 92 height 19
type input "725"
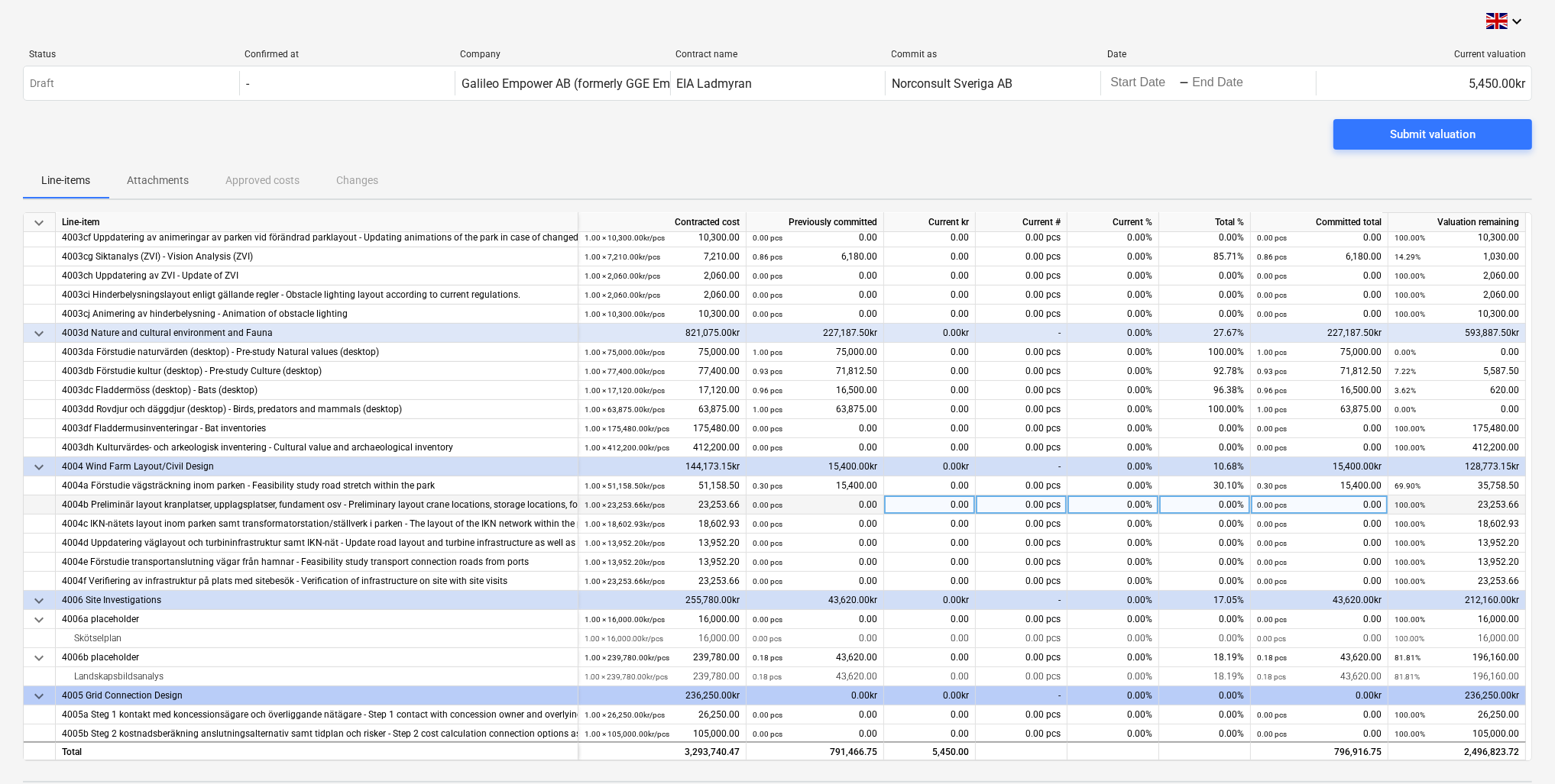
scroll to position [61, 0]
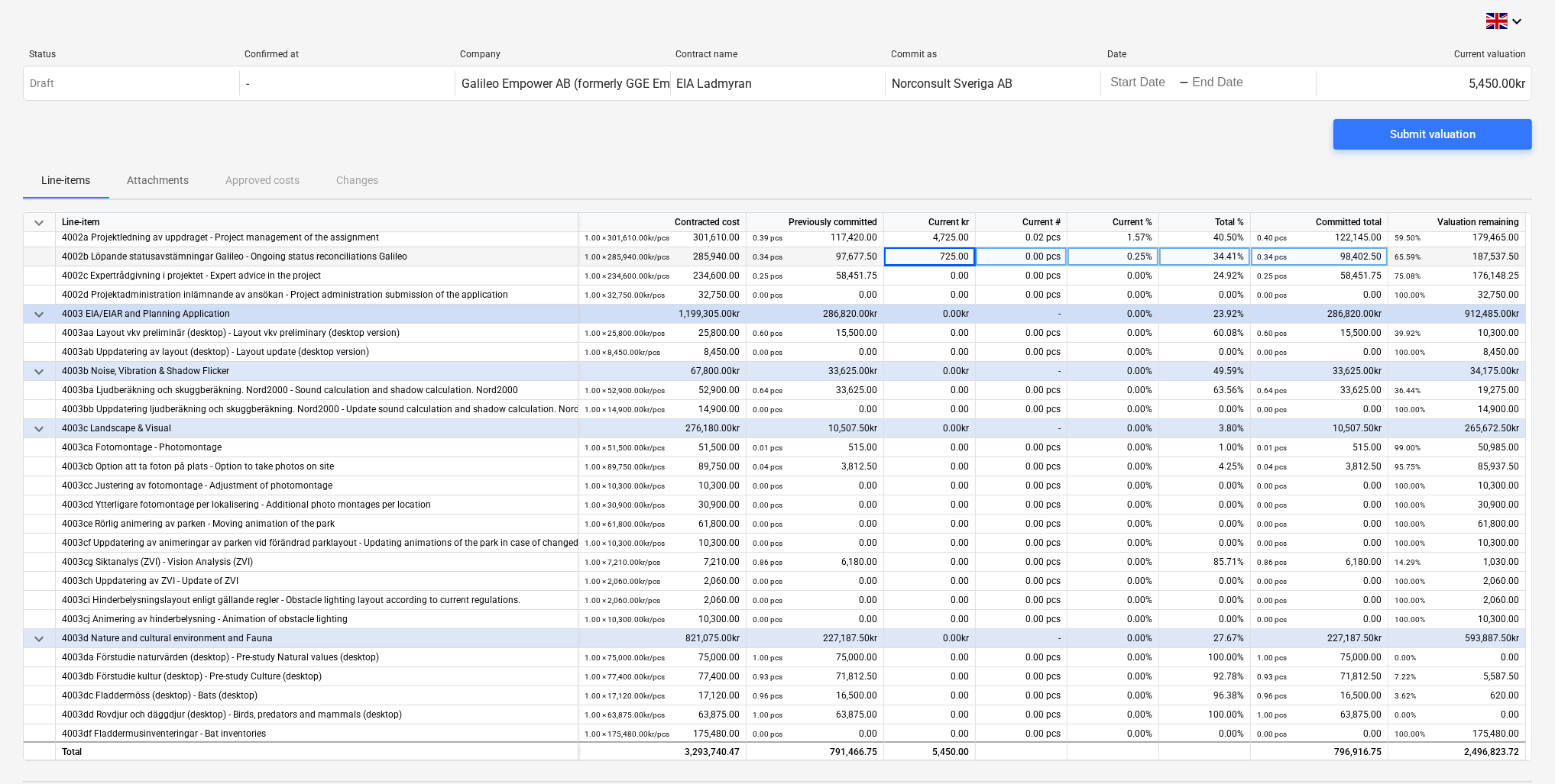
click at [946, 253] on div "725.00" at bounding box center [930, 256] width 92 height 19
type input "1525"
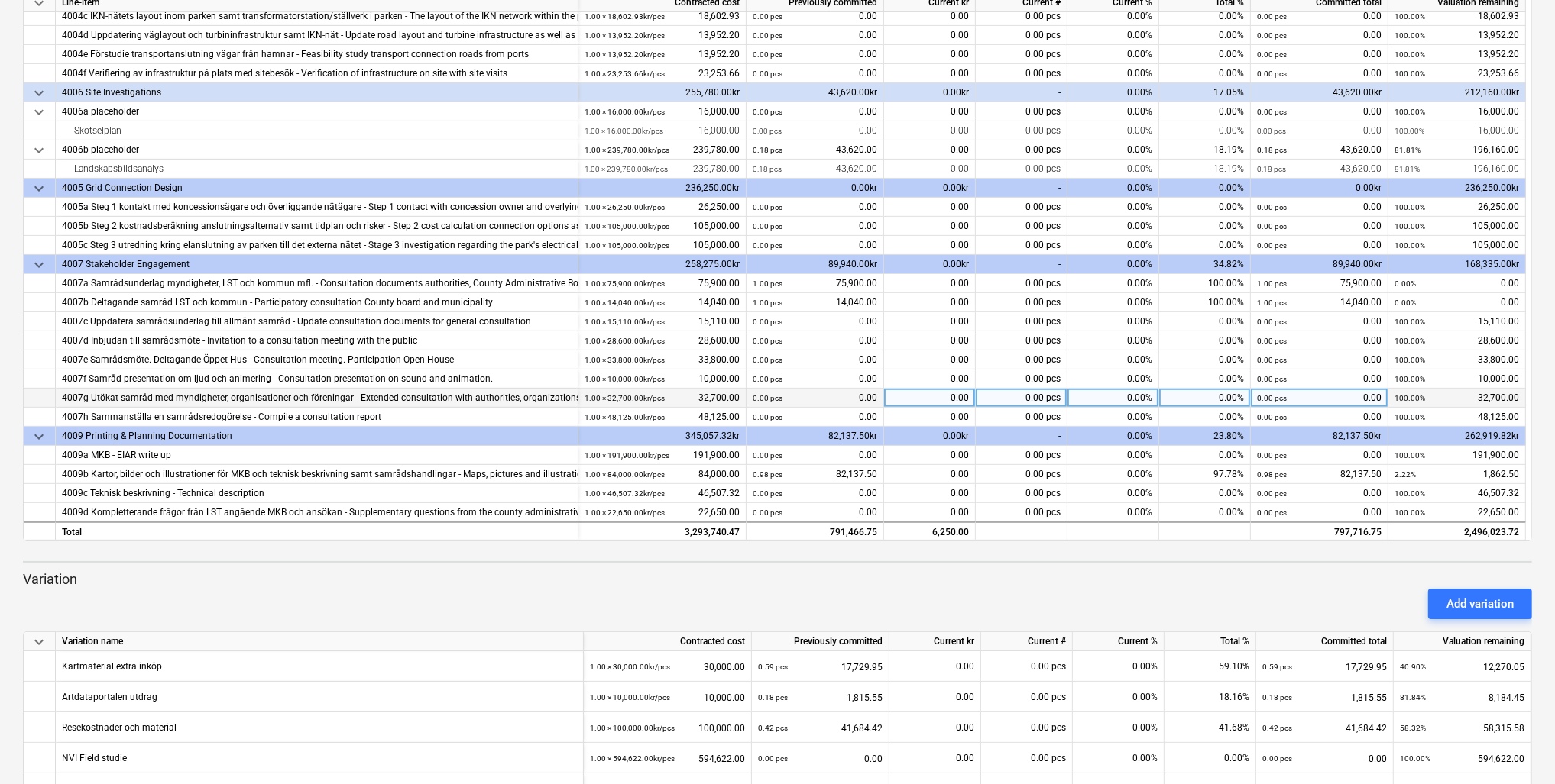
scroll to position [546, 0]
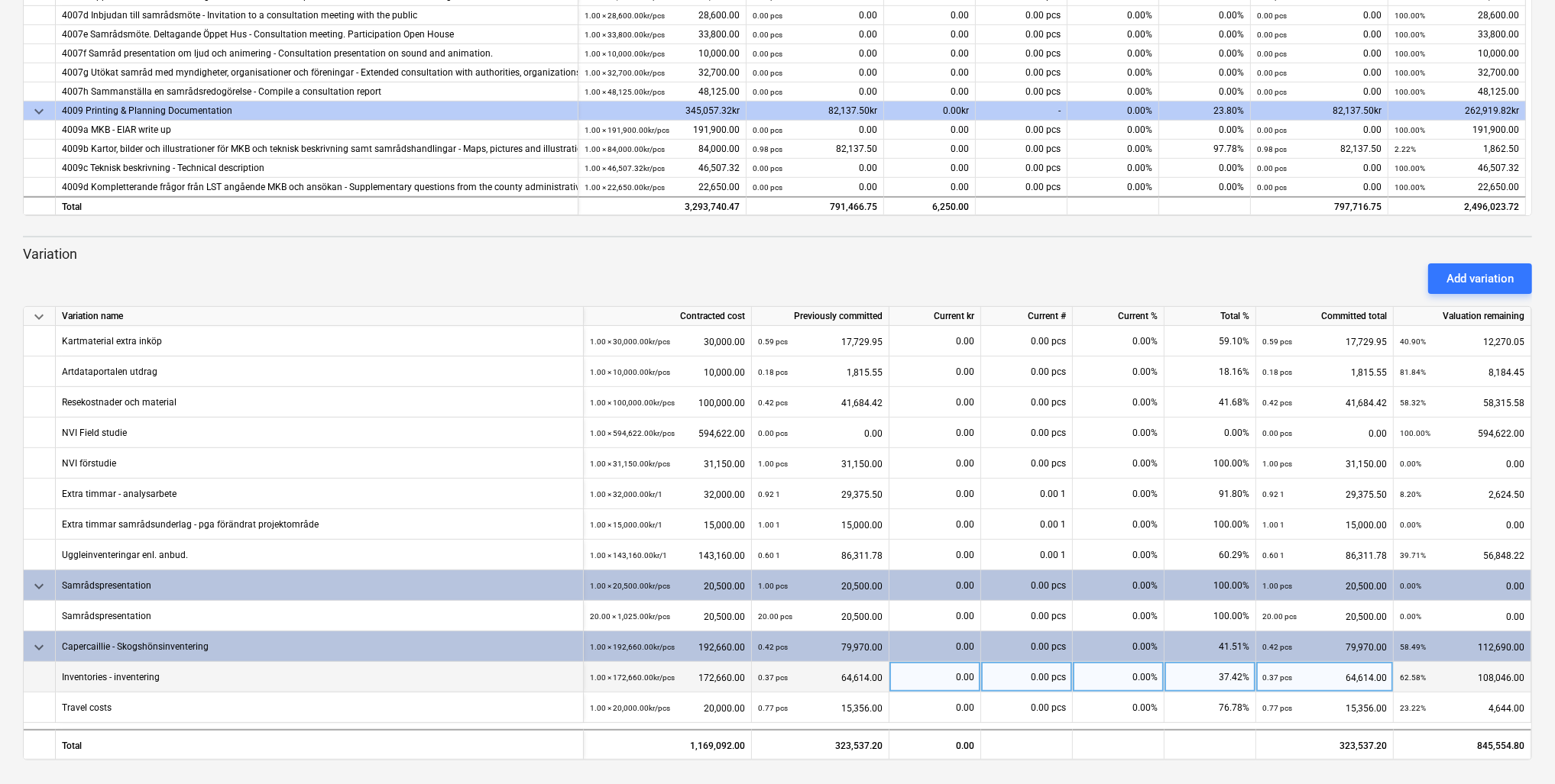
click at [973, 676] on div "0.00" at bounding box center [934, 677] width 79 height 31
click at [961, 678] on input at bounding box center [934, 677] width 91 height 30
type input "35244"
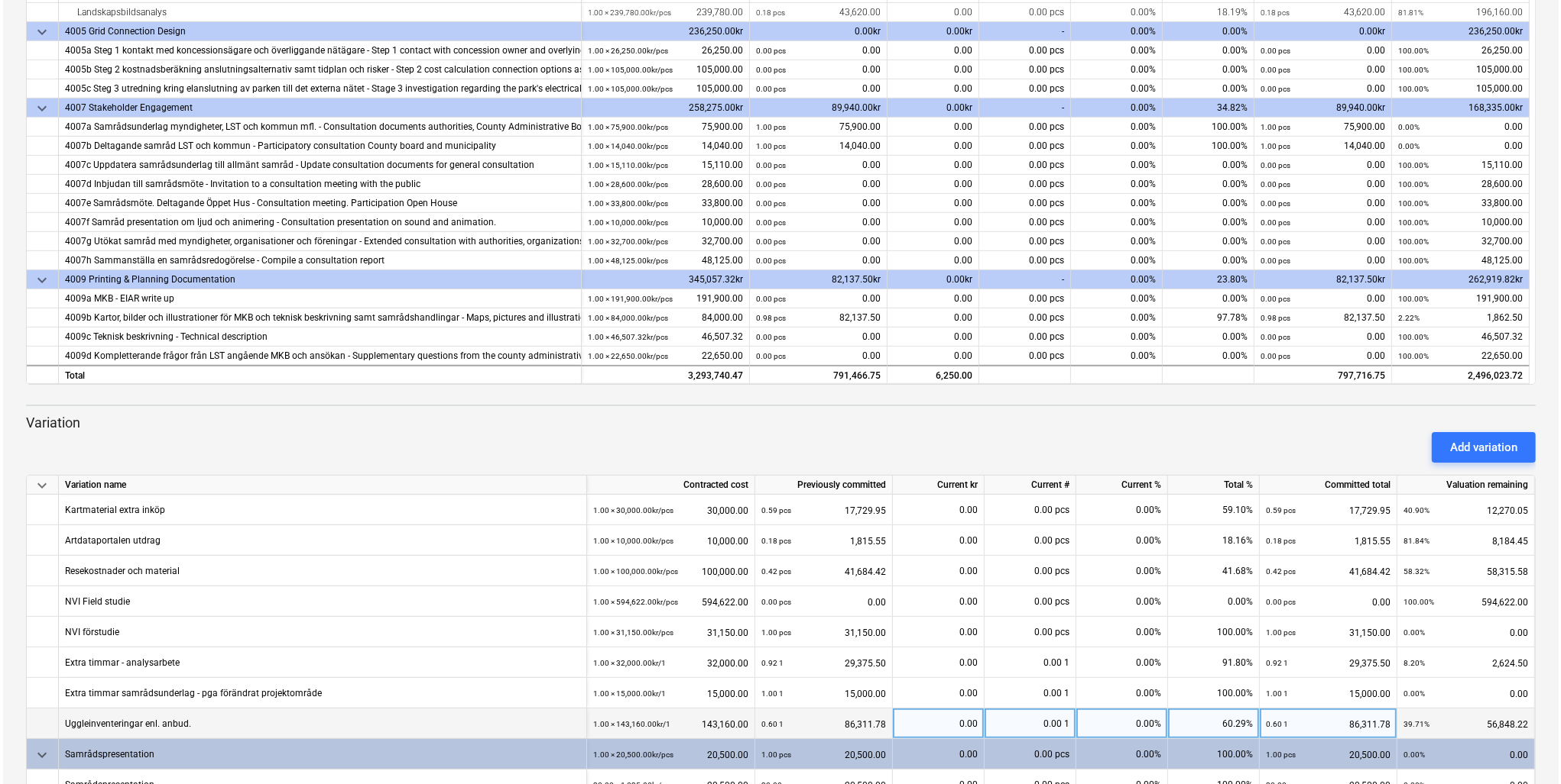
scroll to position [0, 0]
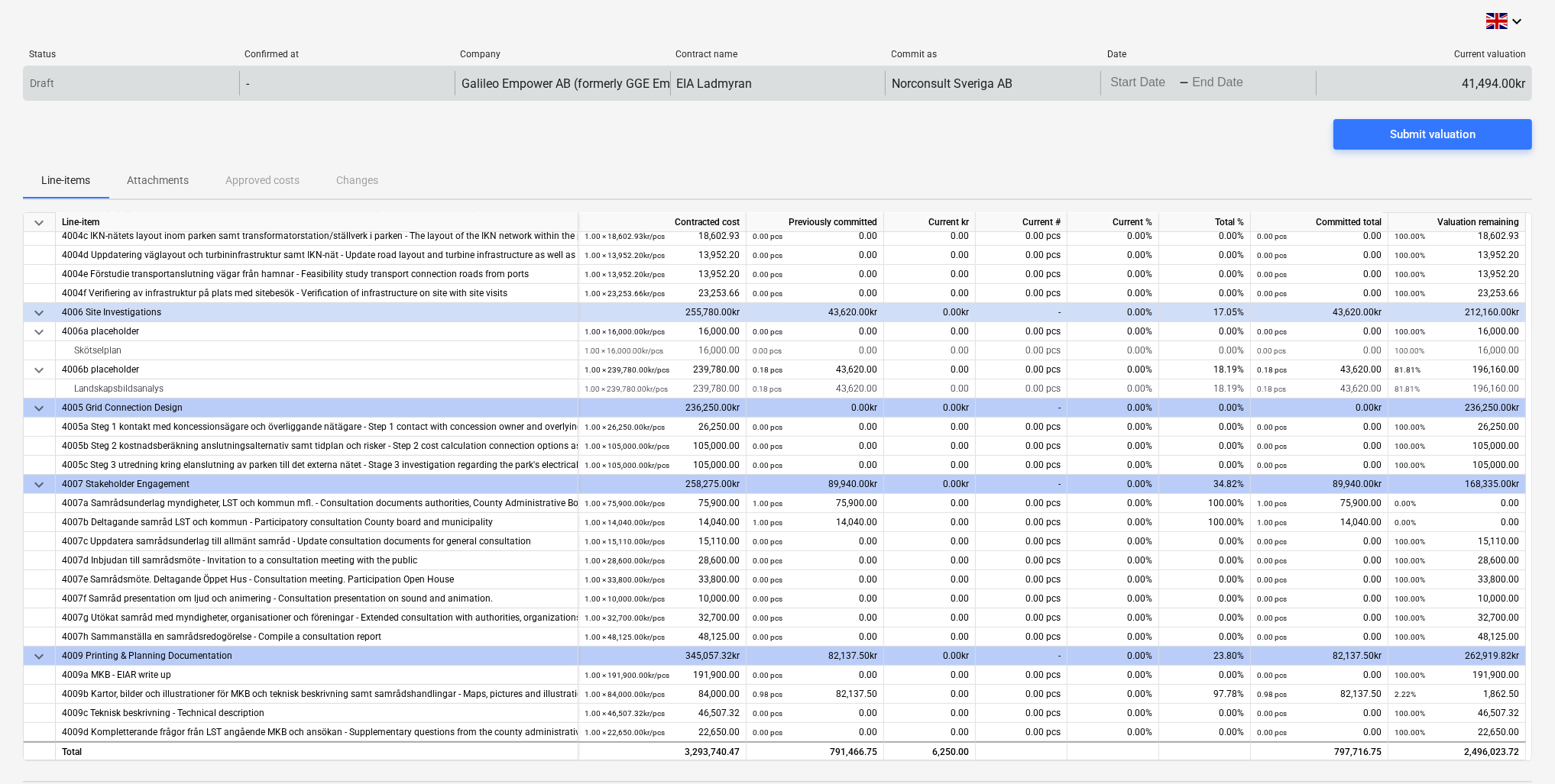
click at [1173, 90] on body "keyboard_arrow_down Status Confirmed at Company Contract name Commit as Date Cu…" at bounding box center [778, 392] width 1555 height 784
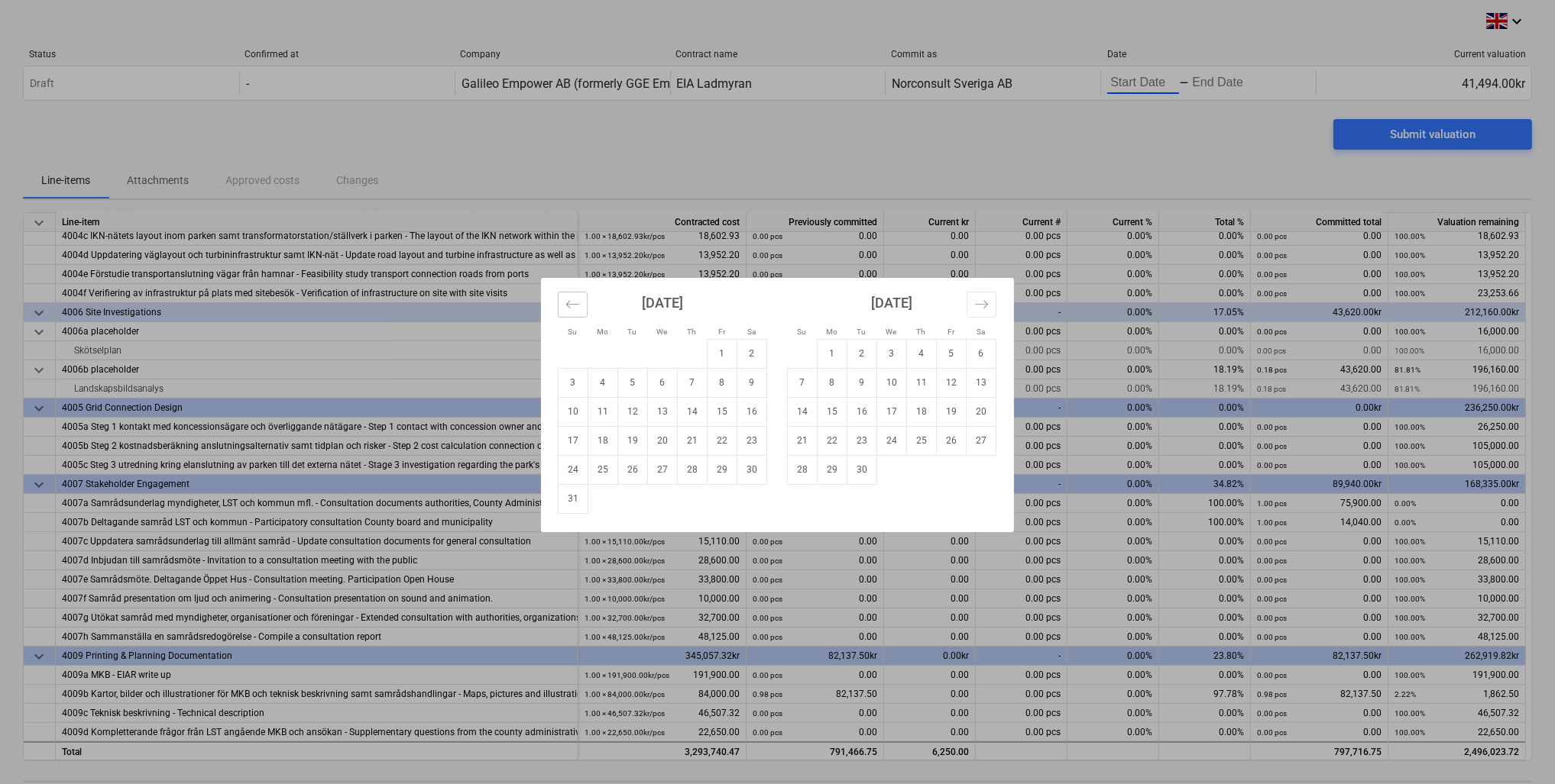
click at [563, 298] on button "Move backward to switch to the previous month." at bounding box center [573, 305] width 30 height 26
click at [627, 348] on td "1" at bounding box center [633, 353] width 30 height 29
type input "[DATE]"
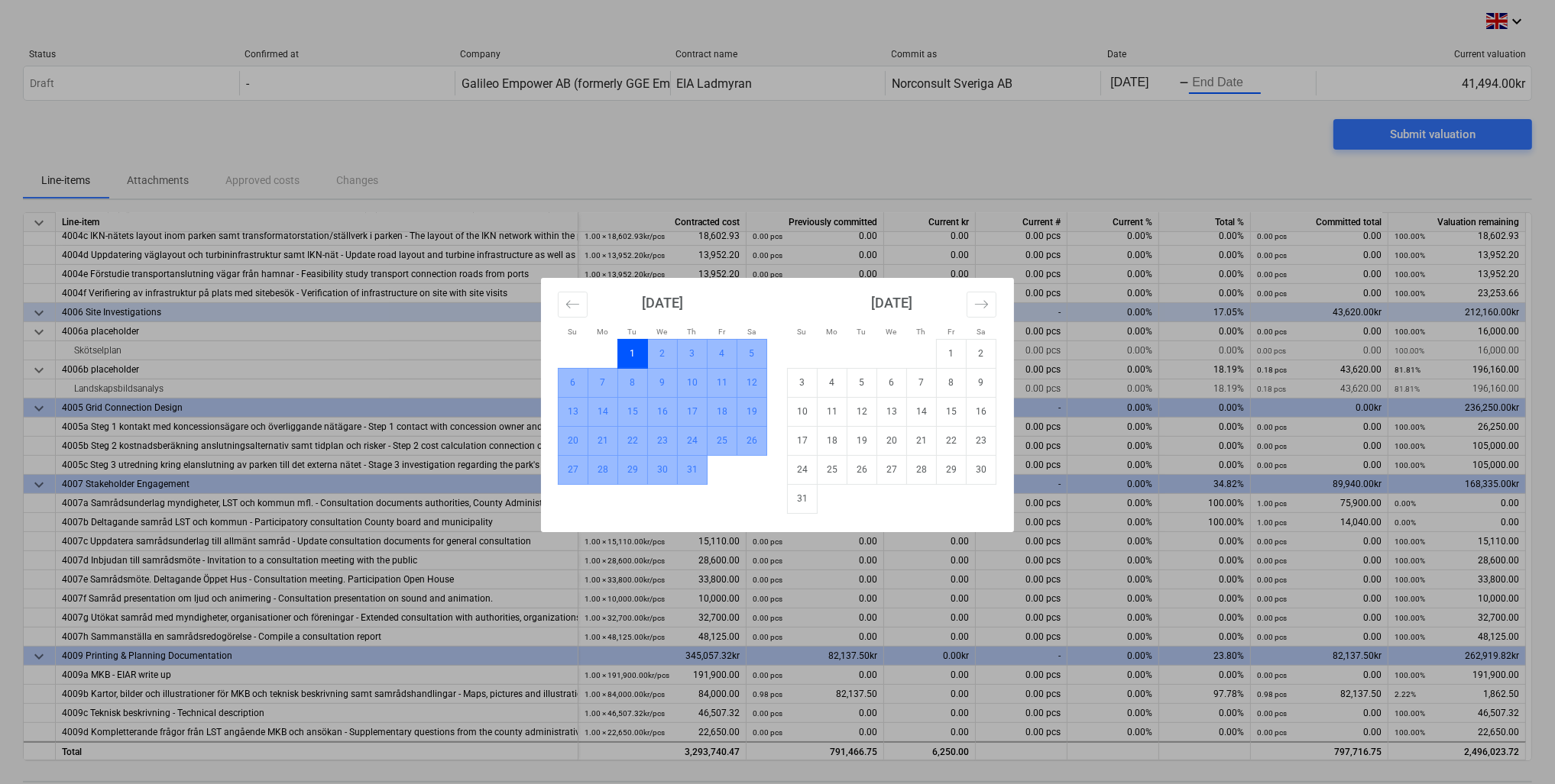
click at [703, 475] on td "31" at bounding box center [693, 469] width 30 height 29
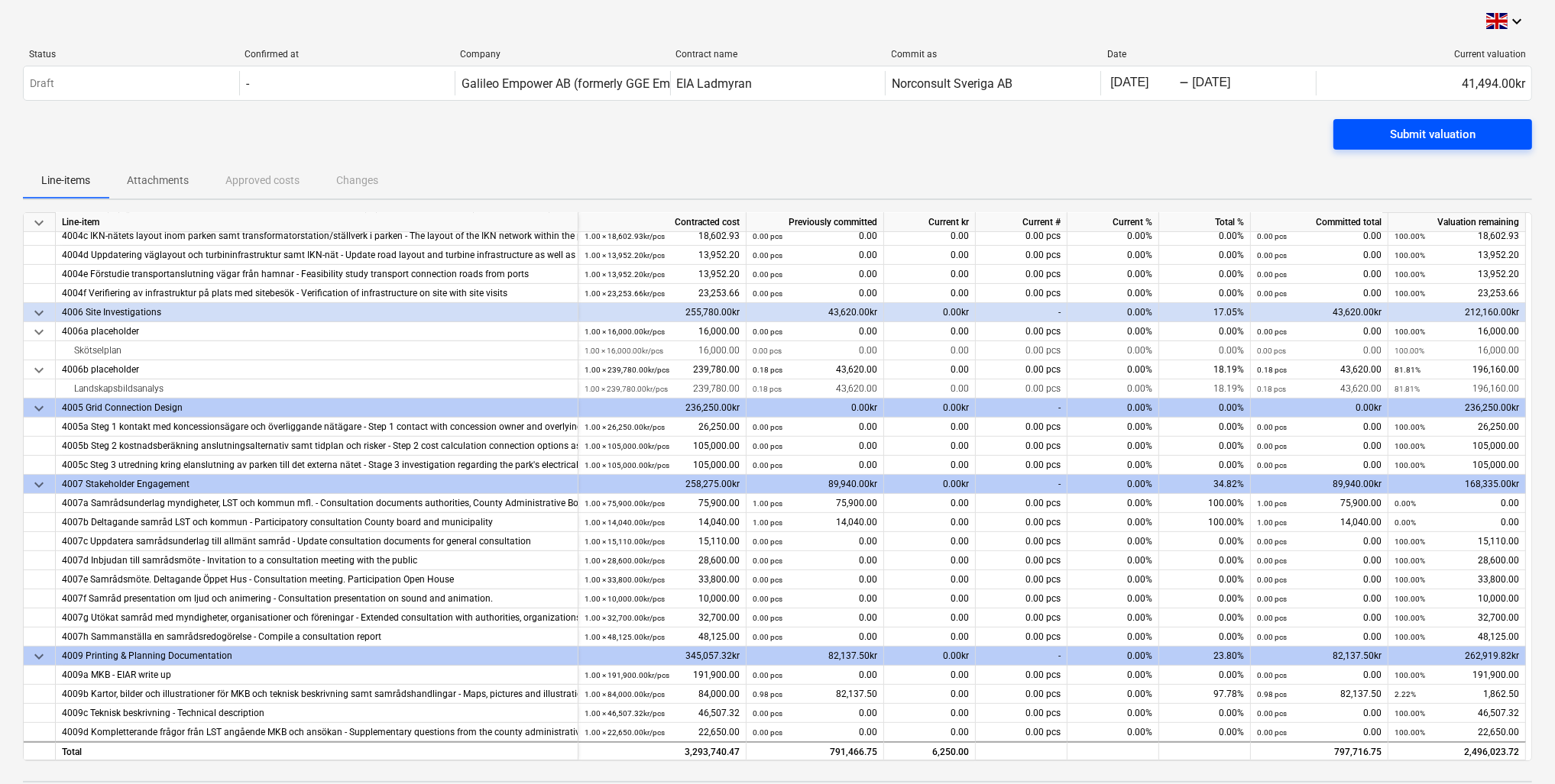
click at [1394, 138] on div "Submit valuation" at bounding box center [1433, 135] width 86 height 20
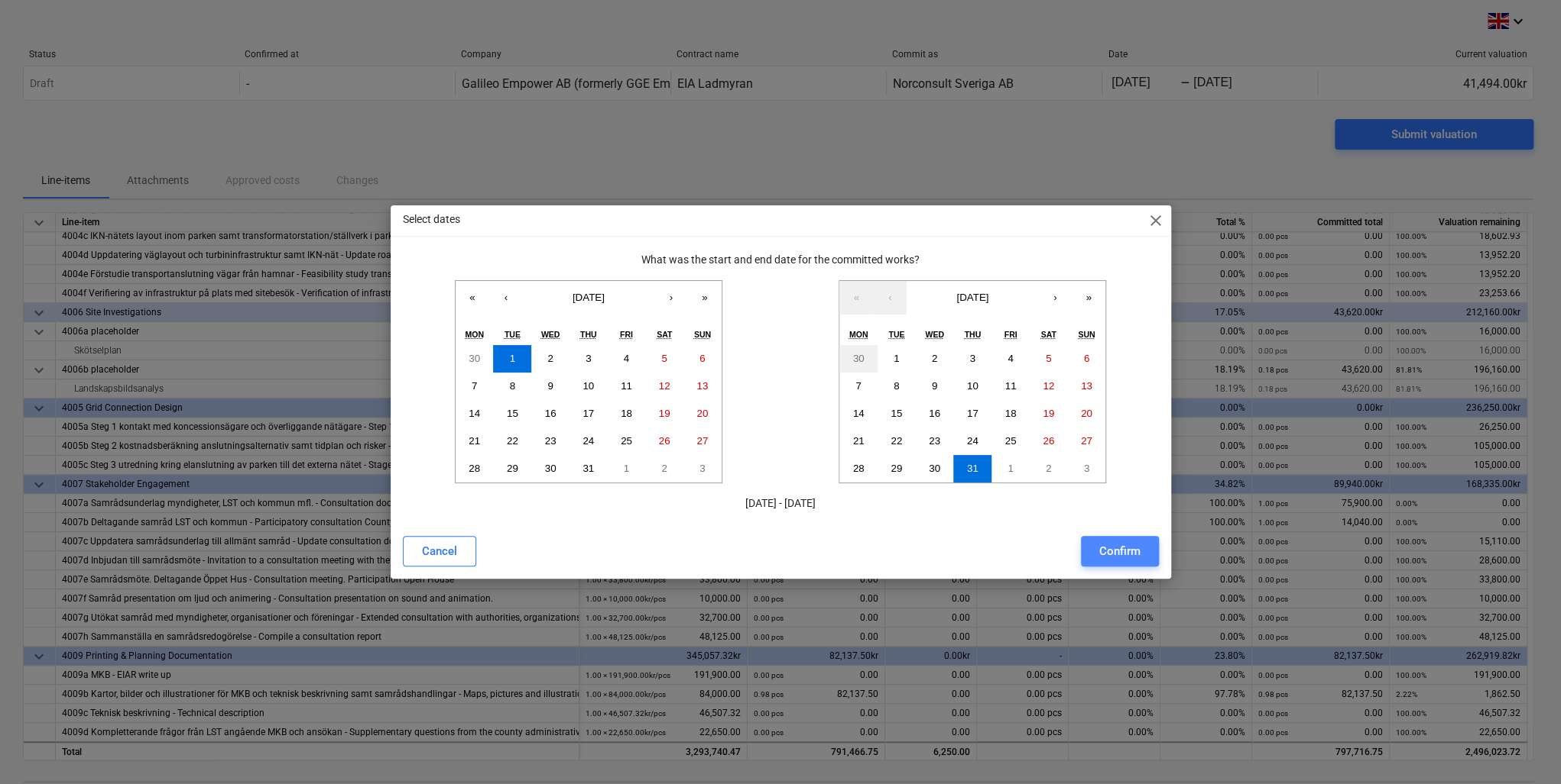
click at [1129, 555] on div "Confirm" at bounding box center [1119, 552] width 41 height 20
